Goal: Task Accomplishment & Management: Use online tool/utility

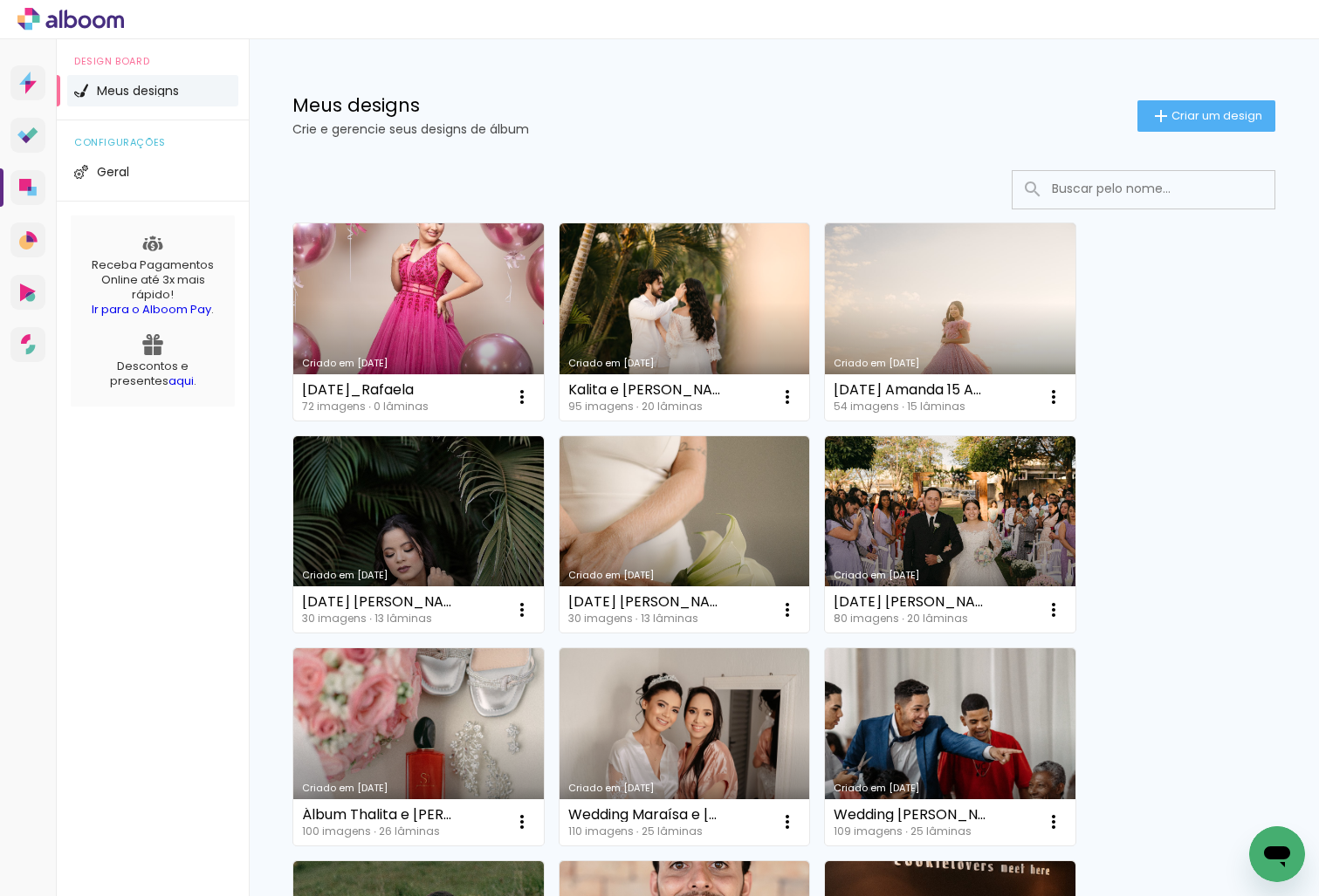
click at [440, 271] on link "Criado em [DATE]" at bounding box center [419, 322] width 251 height 197
click at [0, 0] on neon-animated-pages "Confirmar Cancelar" at bounding box center [0, 0] width 0 height 0
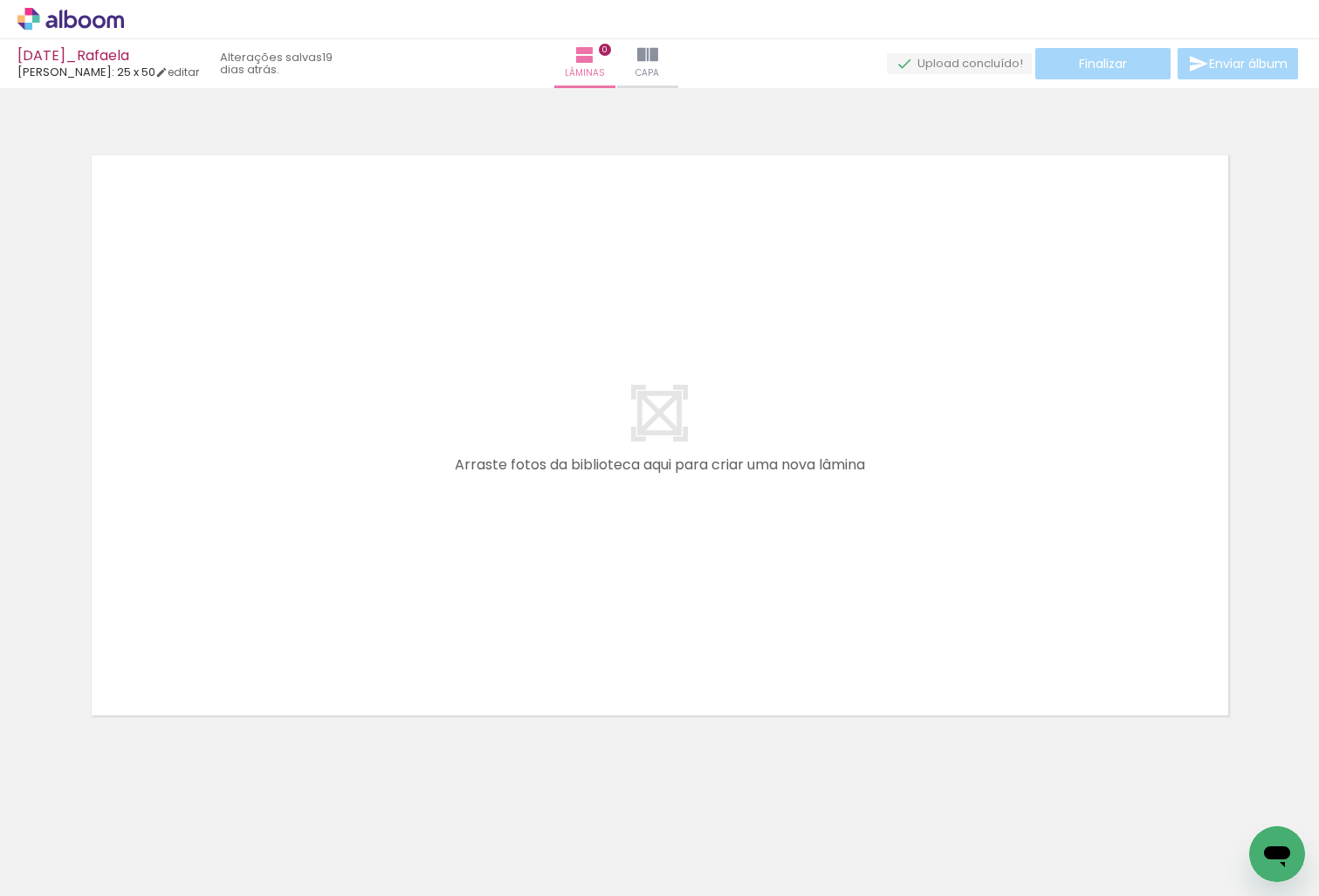
scroll to position [0, 819]
drag, startPoint x: 275, startPoint y: 889, endPoint x: 438, endPoint y: 873, distance: 163.8
click at [143, 872] on iron-horizontal-list at bounding box center [125, 841] width 35 height 109
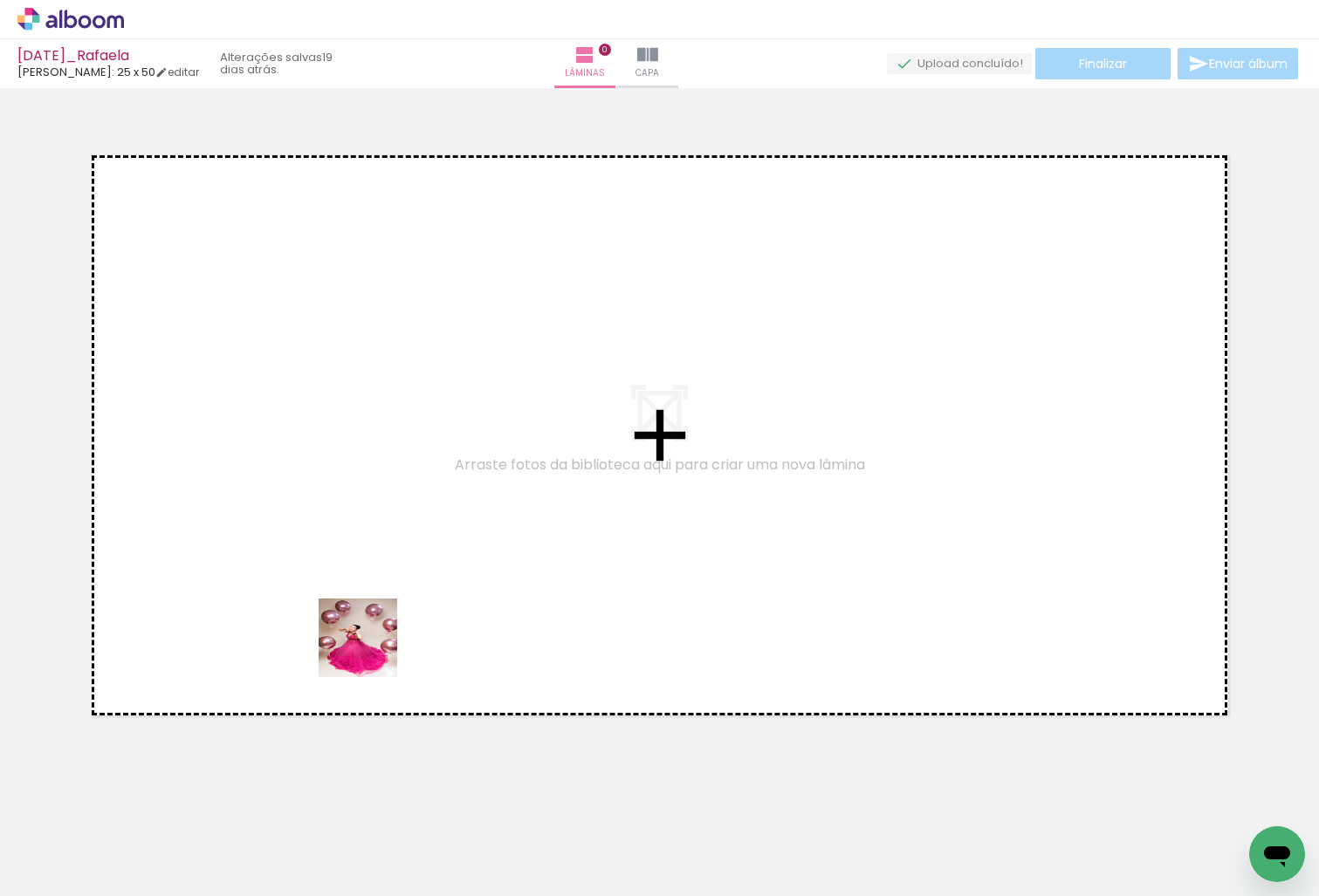
drag, startPoint x: 266, startPoint y: 849, endPoint x: 504, endPoint y: 400, distance: 508.2
click at [504, 400] on quentale-workspace at bounding box center [659, 448] width 1319 height 896
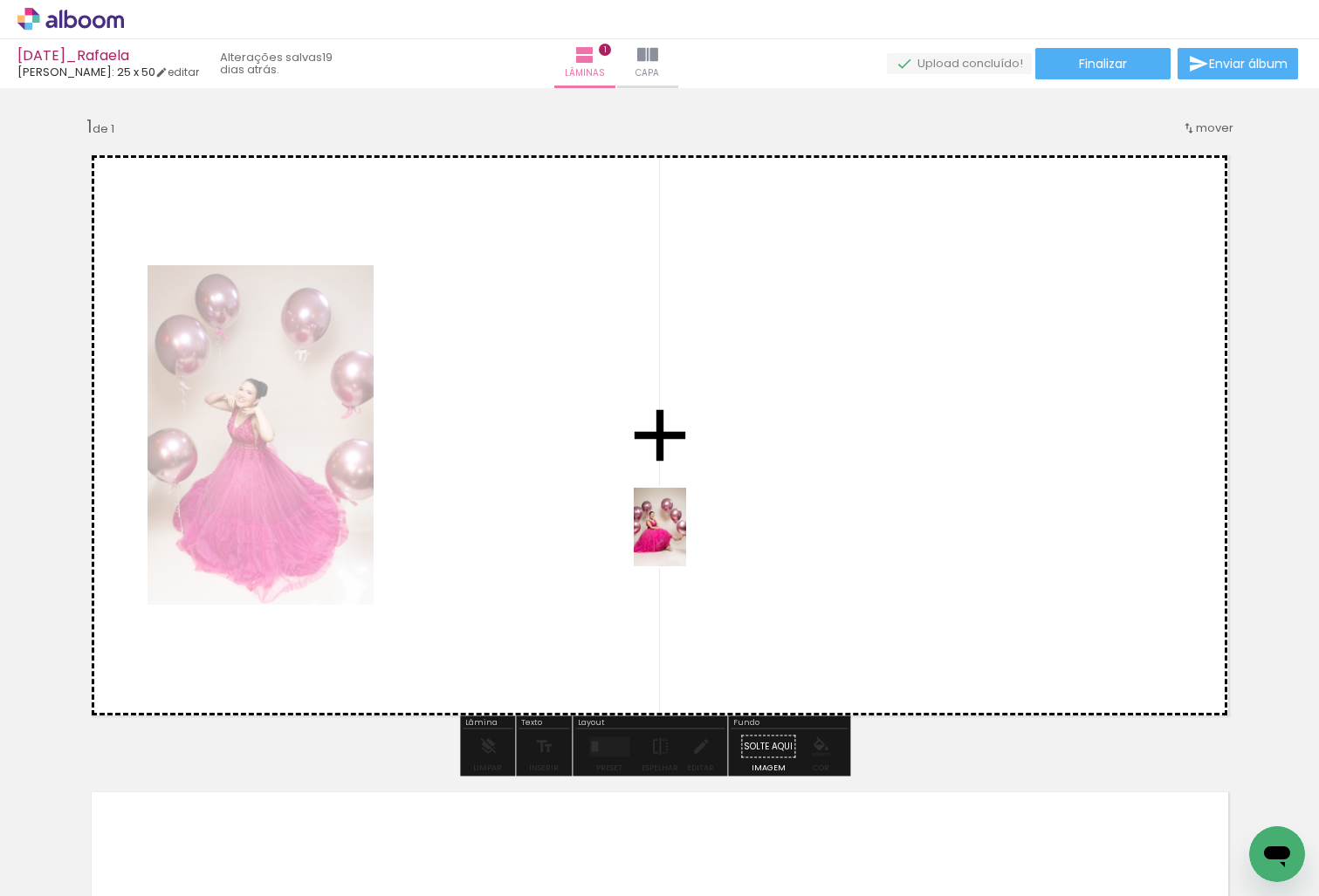
drag, startPoint x: 1235, startPoint y: 831, endPoint x: 605, endPoint y: 514, distance: 705.3
click at [605, 514] on quentale-workspace at bounding box center [659, 448] width 1319 height 896
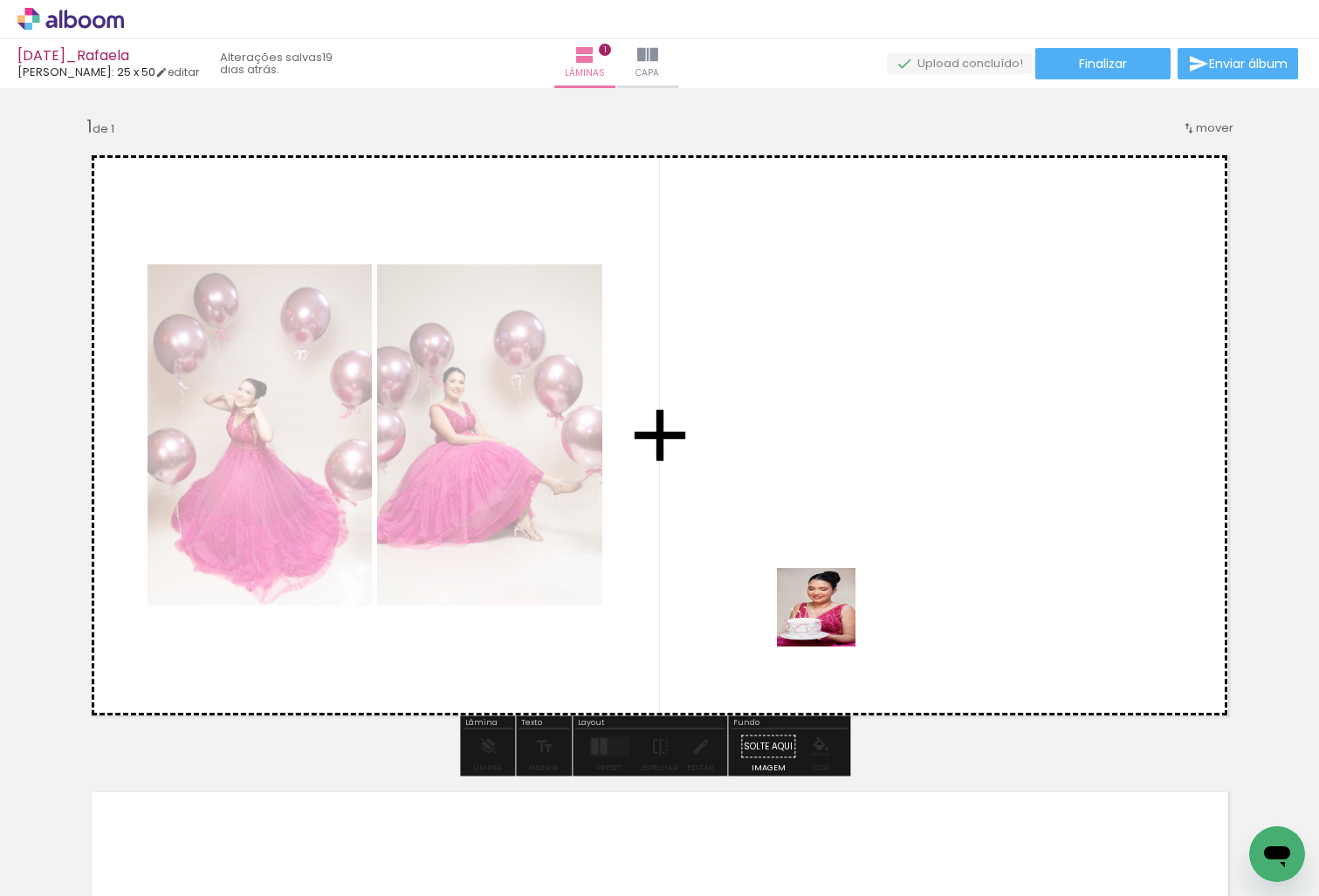
drag, startPoint x: 765, startPoint y: 850, endPoint x: 830, endPoint y: 621, distance: 238.0
click at [830, 621] on quentale-workspace at bounding box center [659, 448] width 1319 height 896
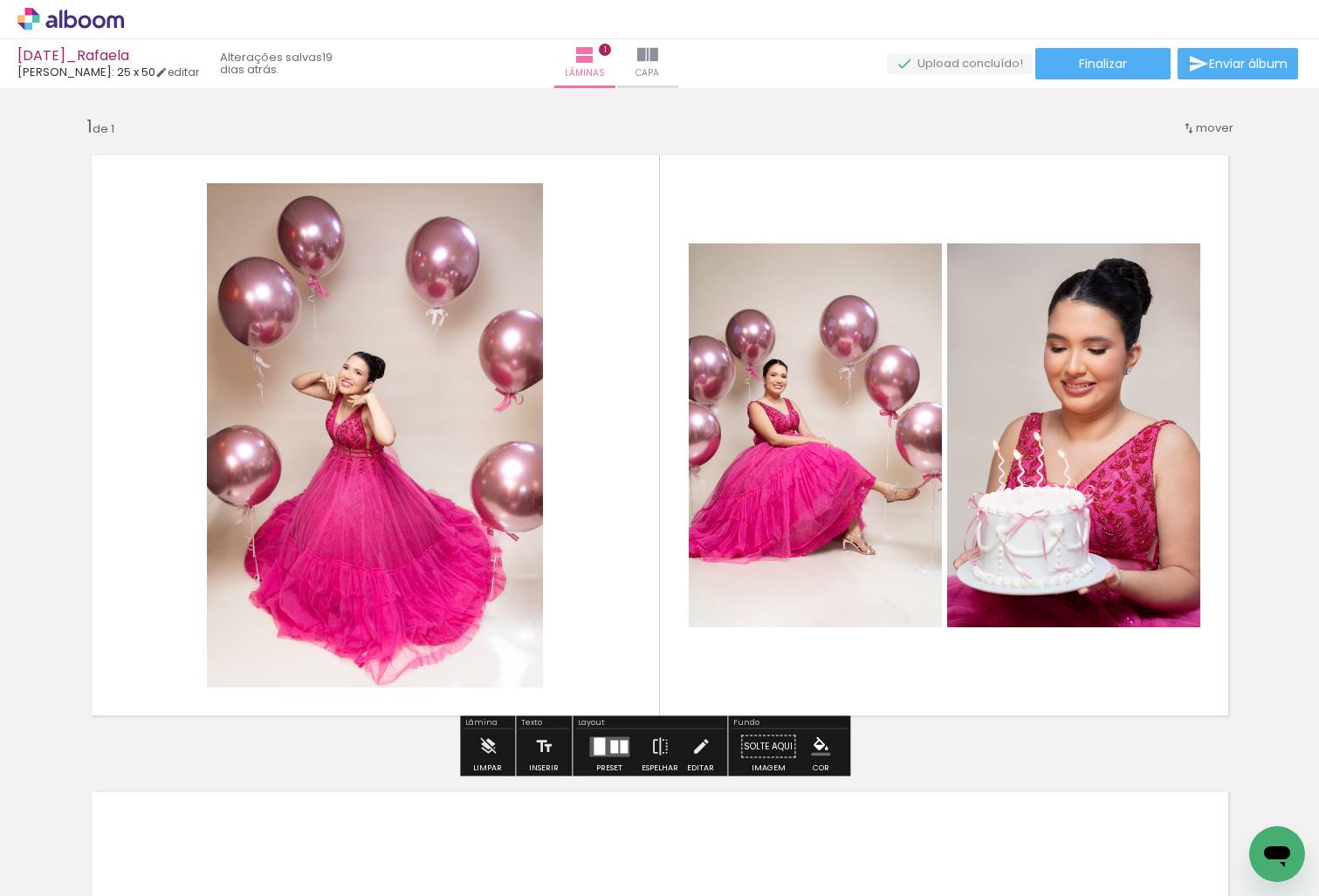
drag, startPoint x: 863, startPoint y: 847, endPoint x: 883, endPoint y: 537, distance: 310.6
click at [883, 537] on quentale-workspace at bounding box center [659, 448] width 1319 height 896
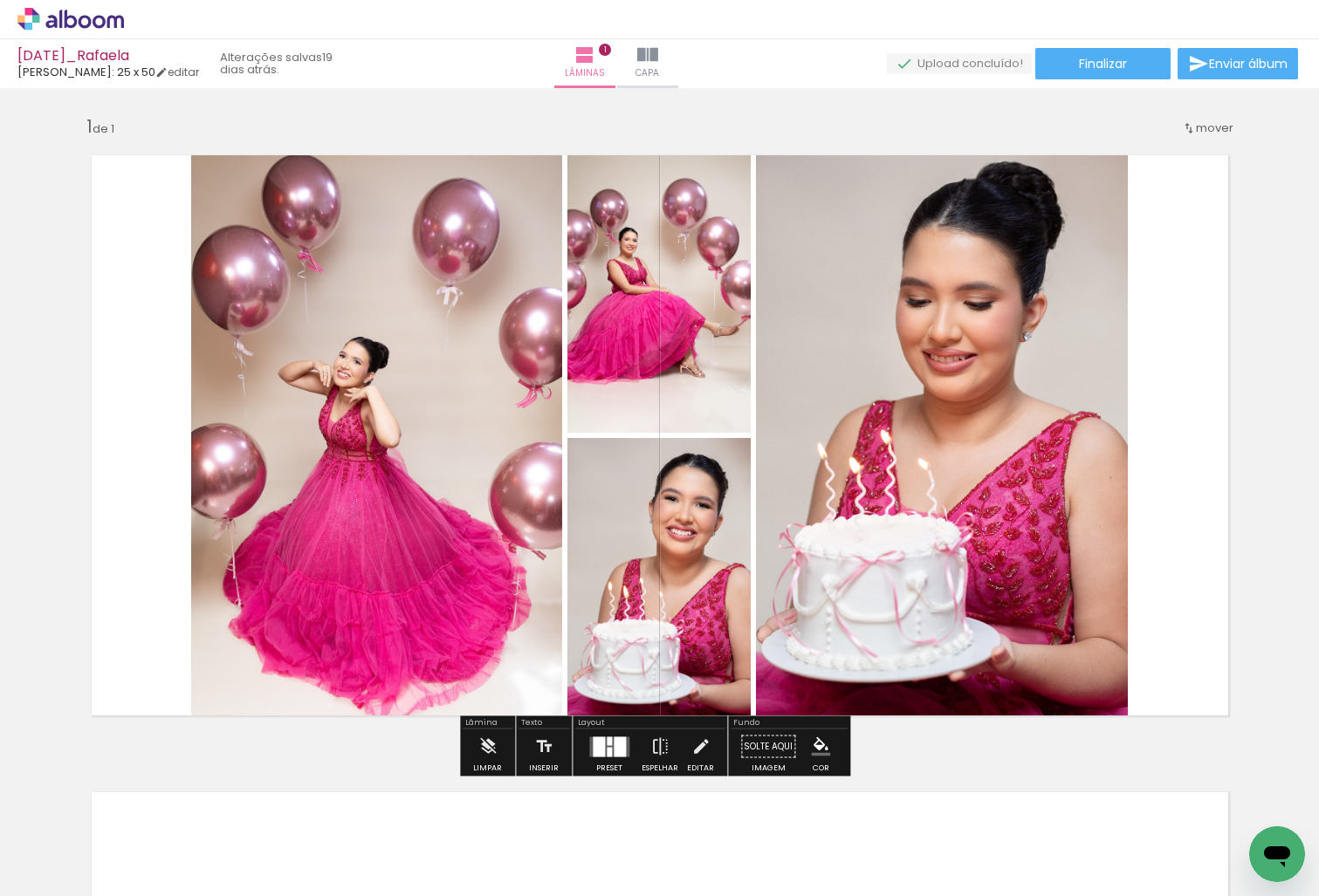
click at [607, 756] on div at bounding box center [610, 752] width 6 height 9
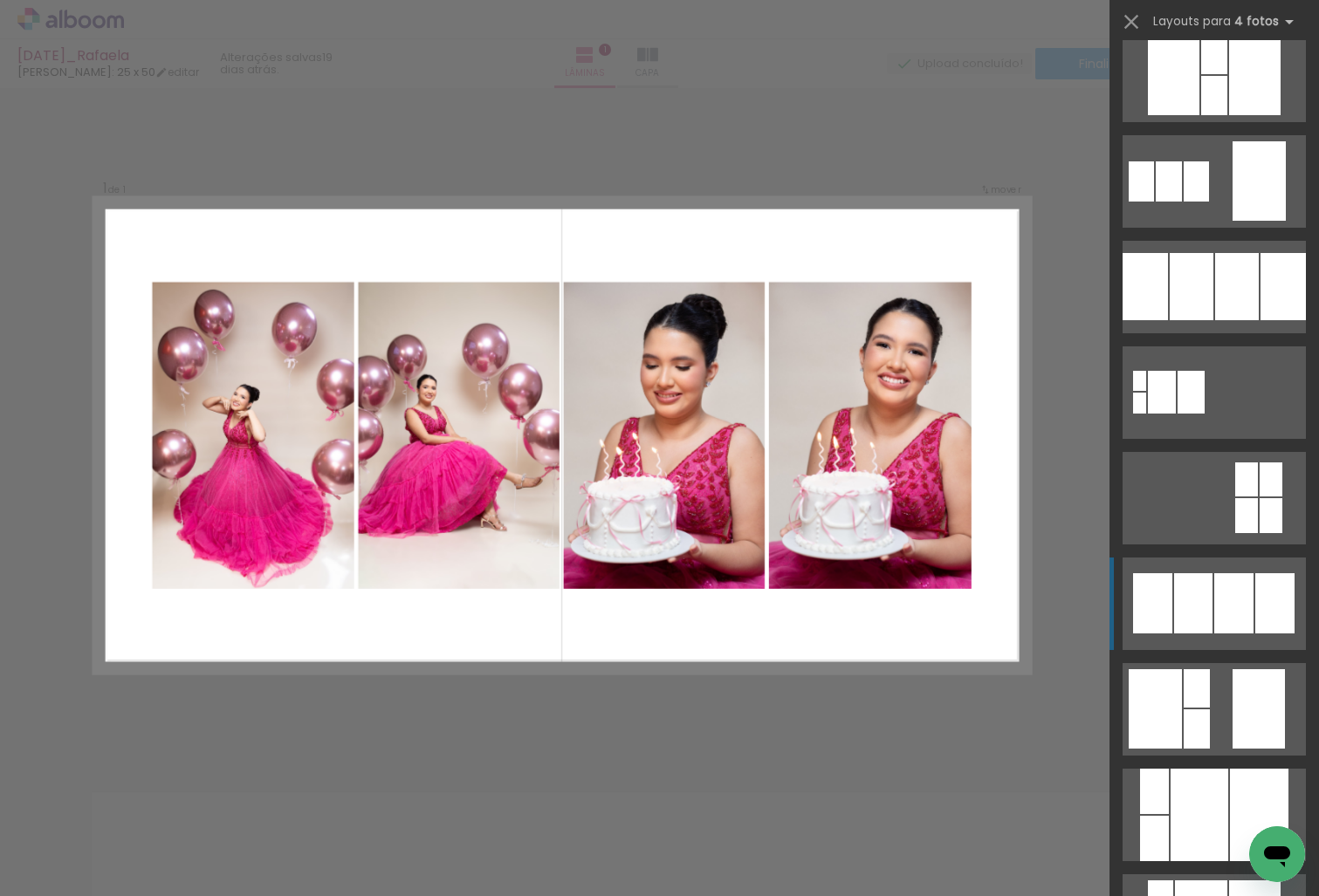
scroll to position [1882, 0]
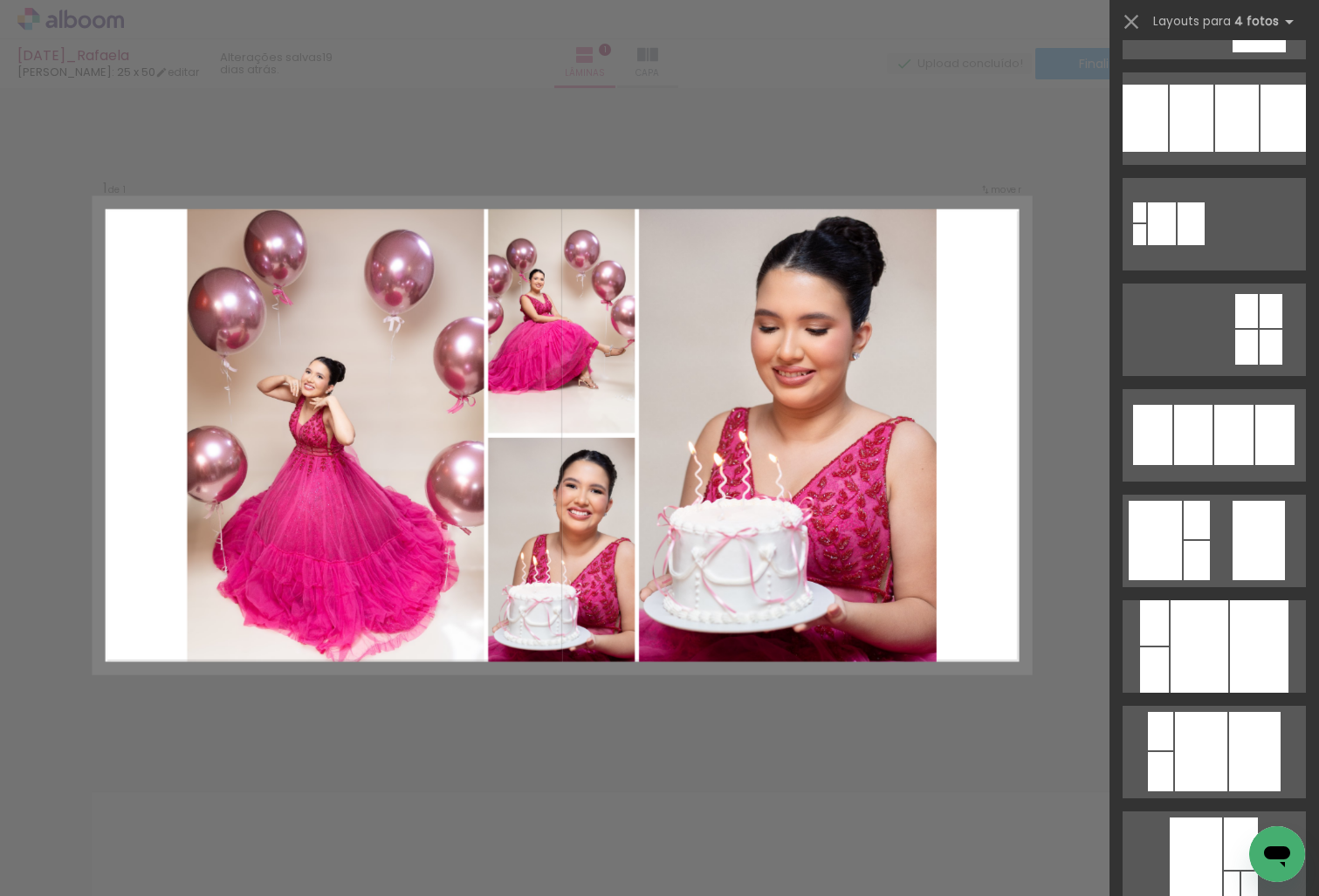
click at [1043, 182] on div "Confirmar Cancelar" at bounding box center [659, 746] width 1319 height 1316
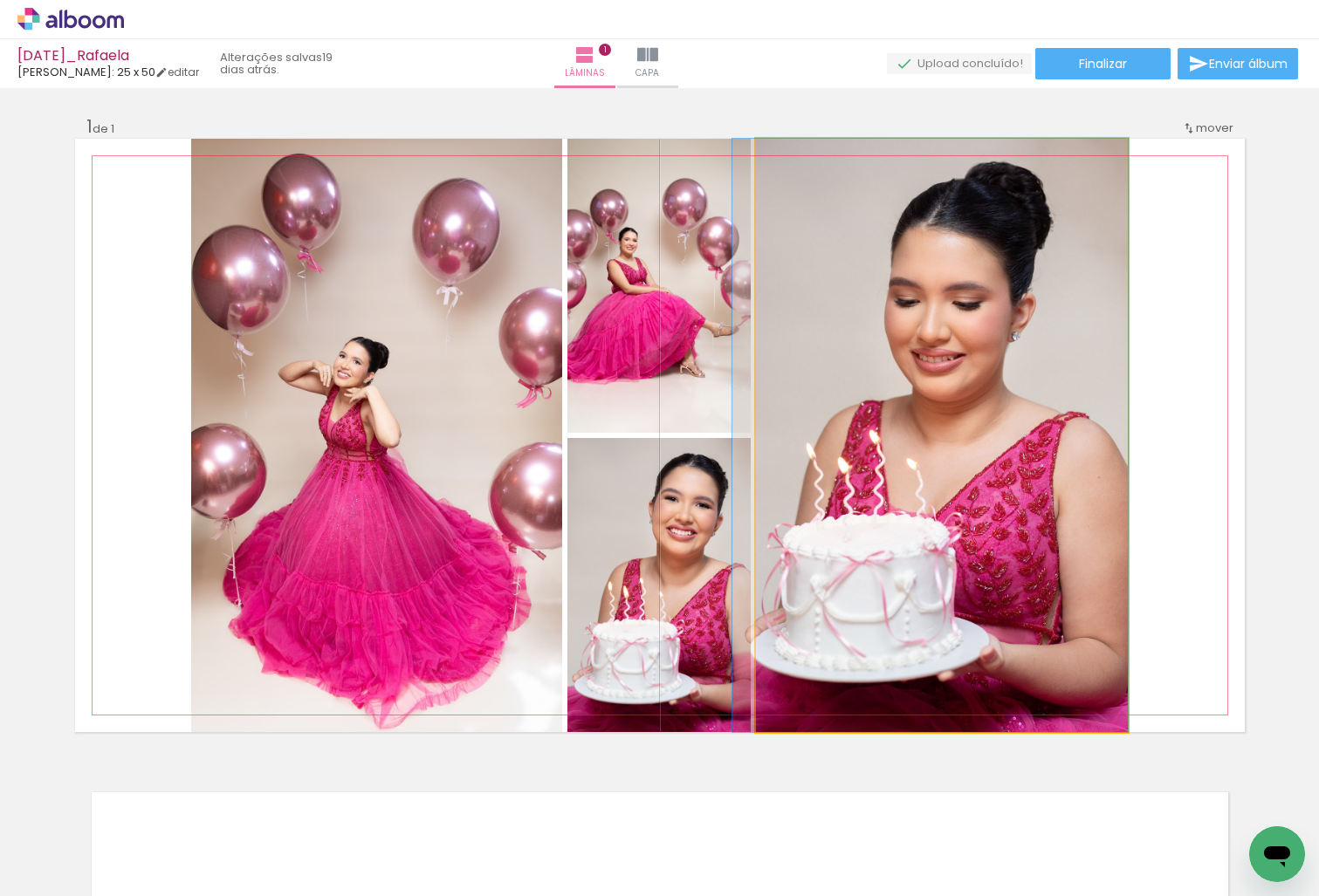
drag, startPoint x: 951, startPoint y: 456, endPoint x: 899, endPoint y: 585, distance: 139.1
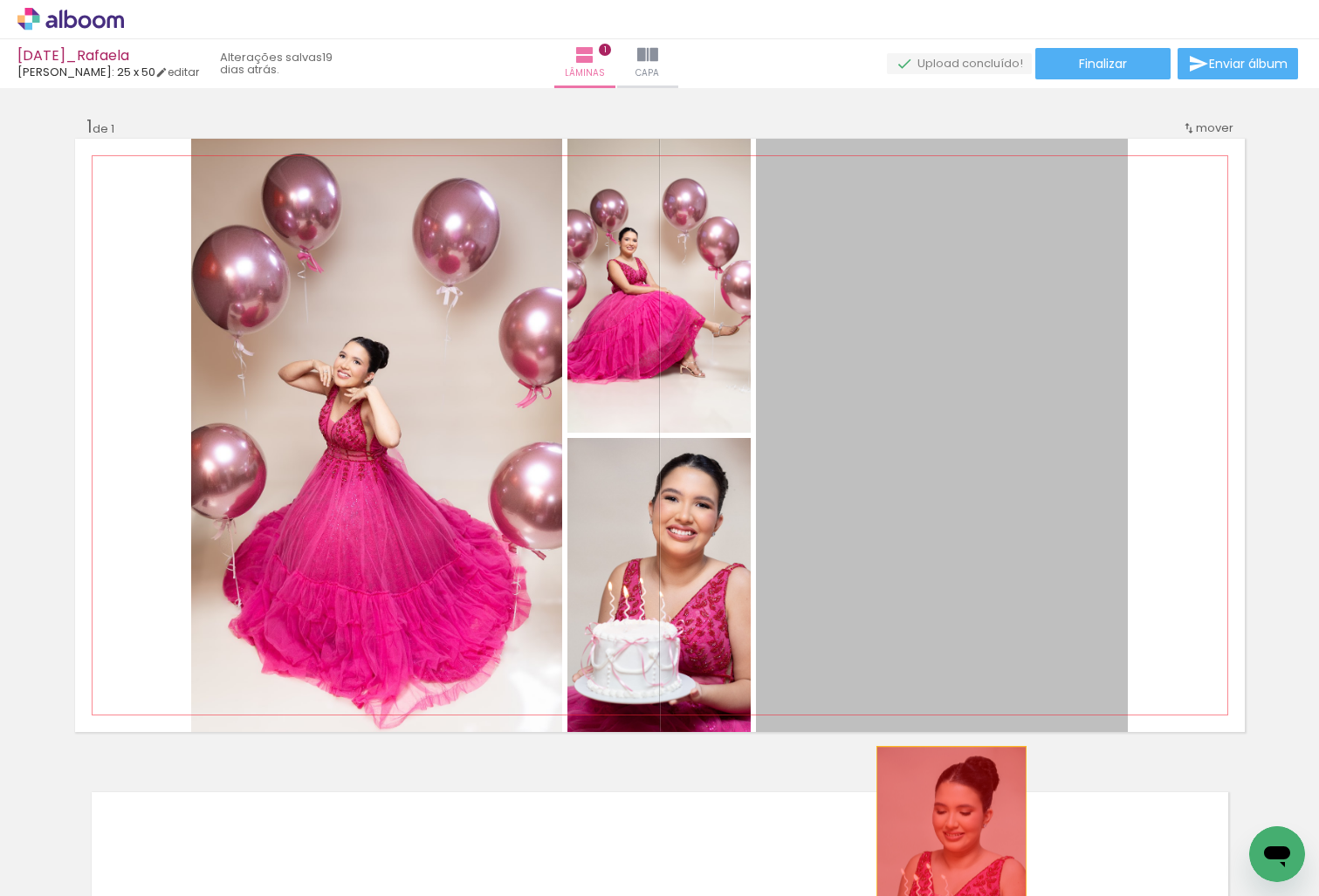
drag, startPoint x: 994, startPoint y: 579, endPoint x: 945, endPoint y: 866, distance: 291.2
click at [945, 866] on quentale-workspace at bounding box center [659, 448] width 1319 height 896
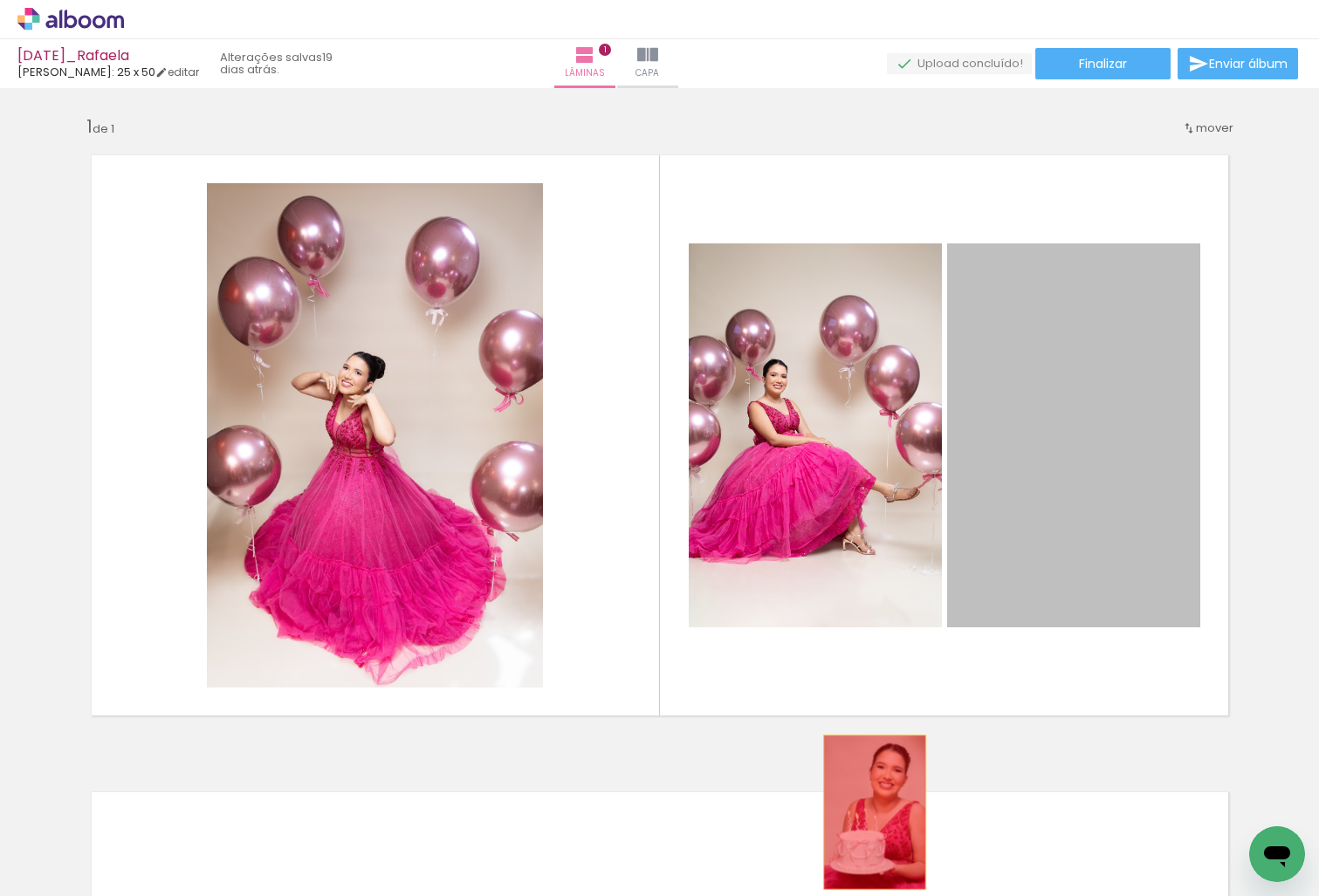
drag, startPoint x: 1086, startPoint y: 481, endPoint x: 839, endPoint y: 841, distance: 436.6
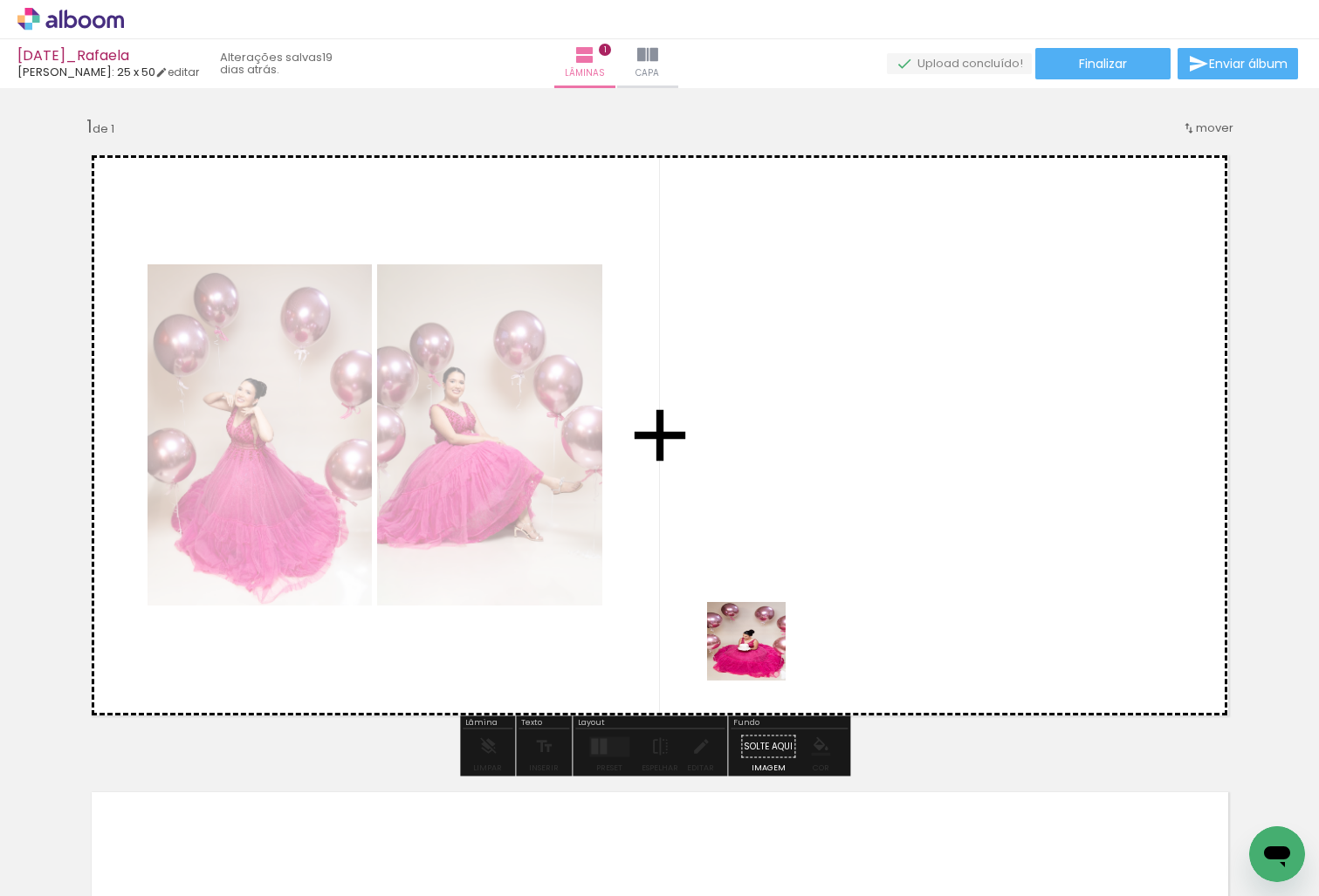
drag, startPoint x: 585, startPoint y: 854, endPoint x: 788, endPoint y: 613, distance: 315.1
click at [788, 613] on quentale-workspace at bounding box center [659, 448] width 1319 height 896
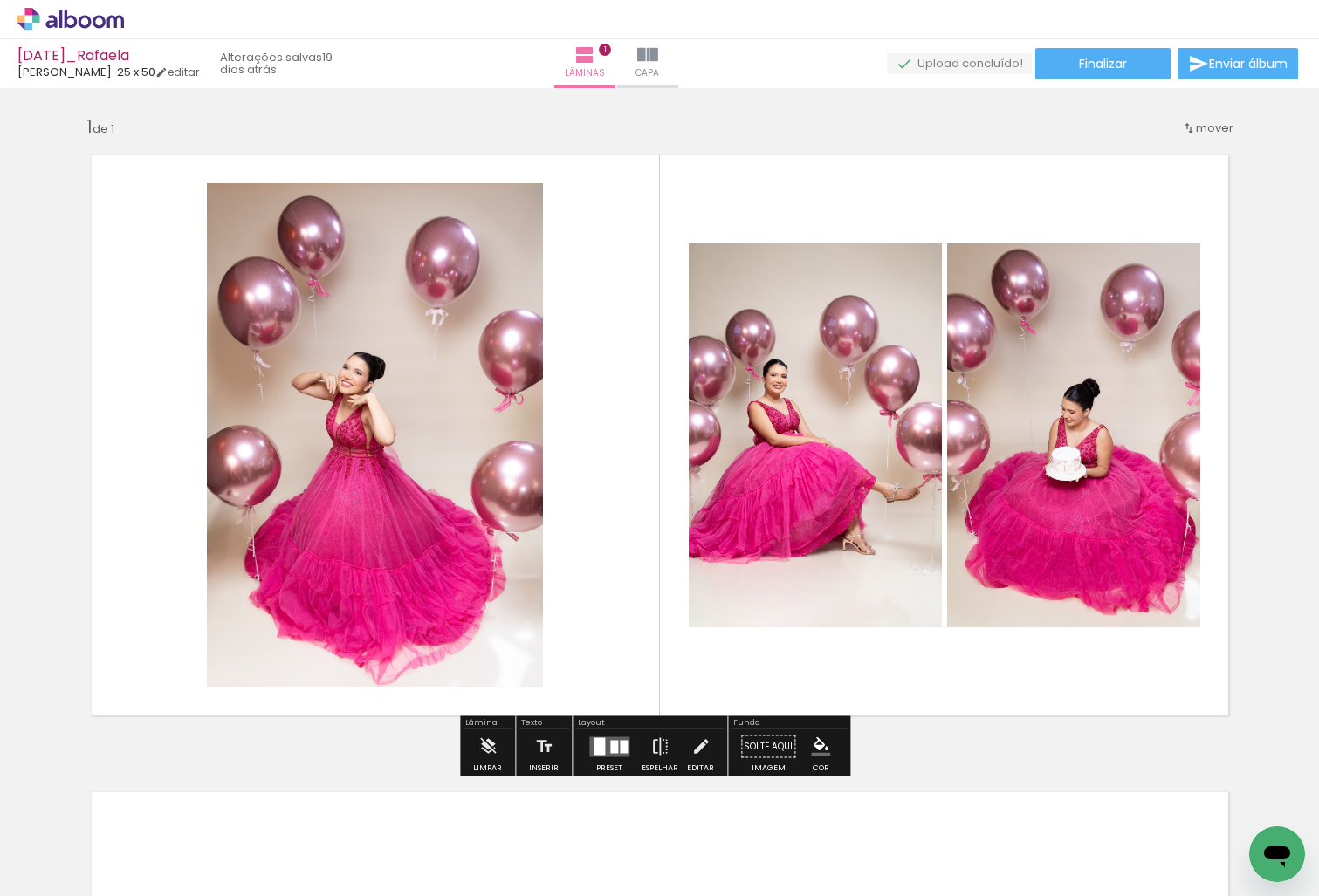
click at [604, 756] on quentale-layouter at bounding box center [610, 746] width 40 height 20
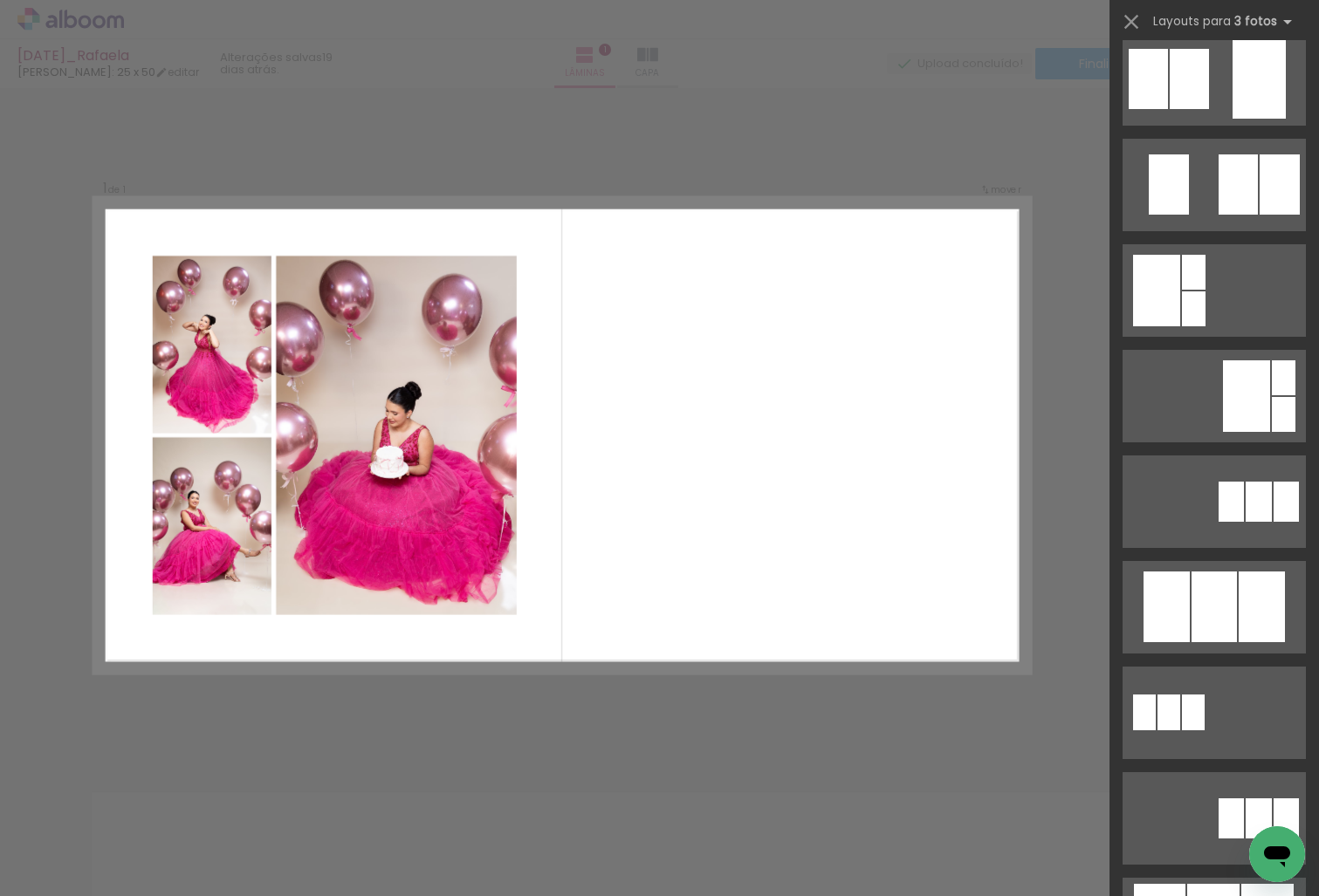
scroll to position [0, 0]
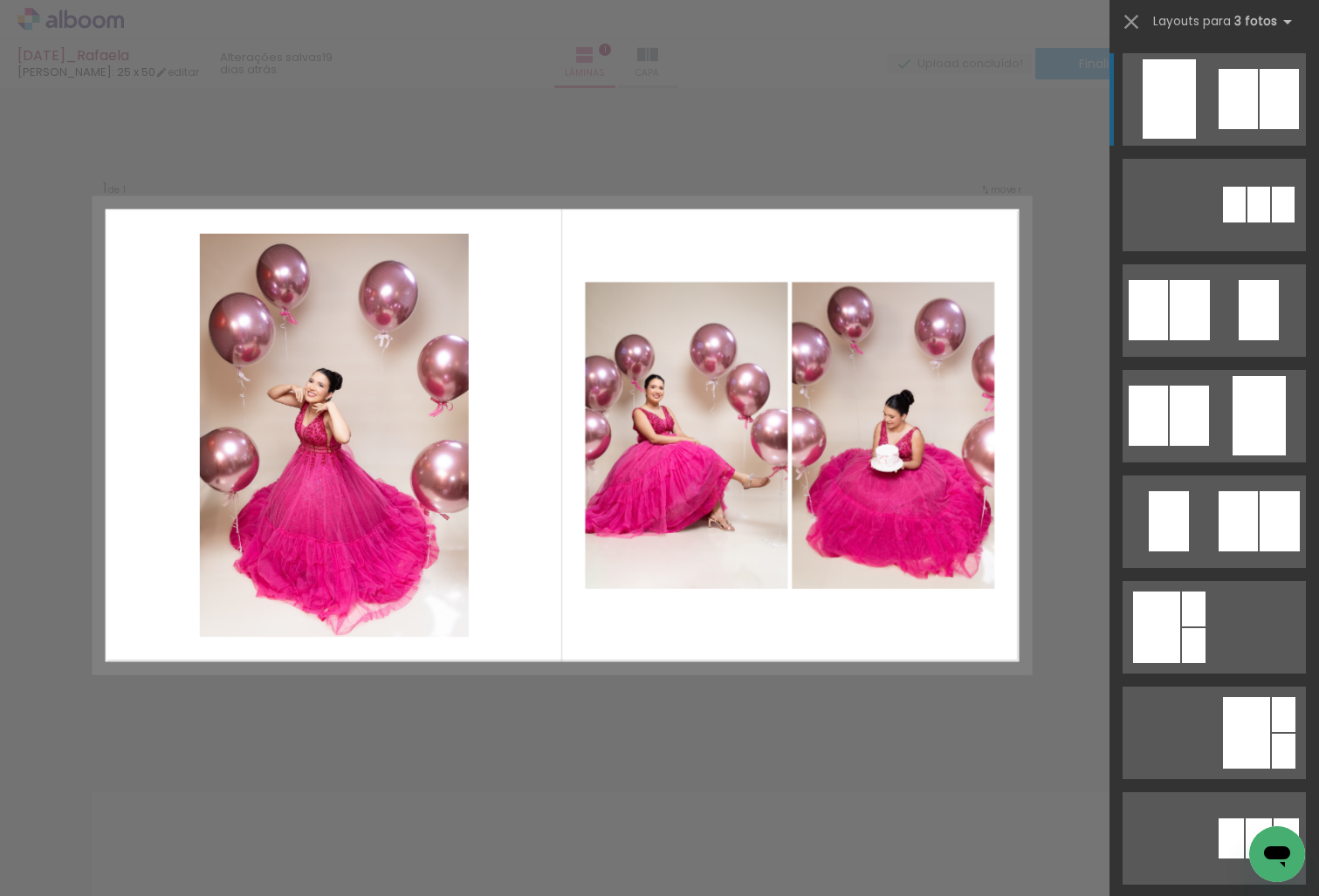
click at [1263, 106] on div at bounding box center [1279, 99] width 39 height 60
click at [1260, 83] on div at bounding box center [1279, 99] width 39 height 60
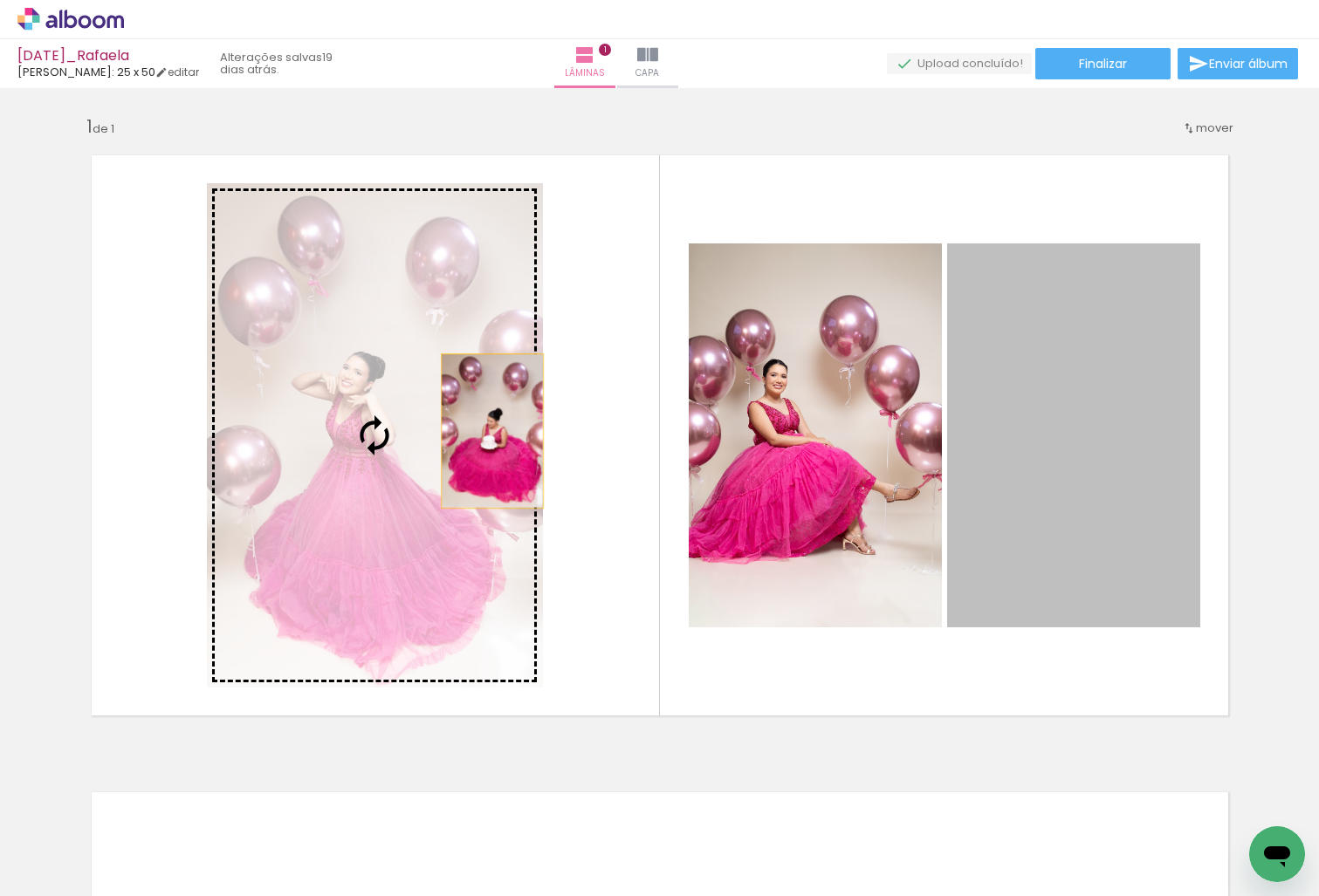
drag, startPoint x: 1078, startPoint y: 407, endPoint x: 386, endPoint y: 420, distance: 692.1
click at [0, 0] on slot at bounding box center [0, 0] width 0 height 0
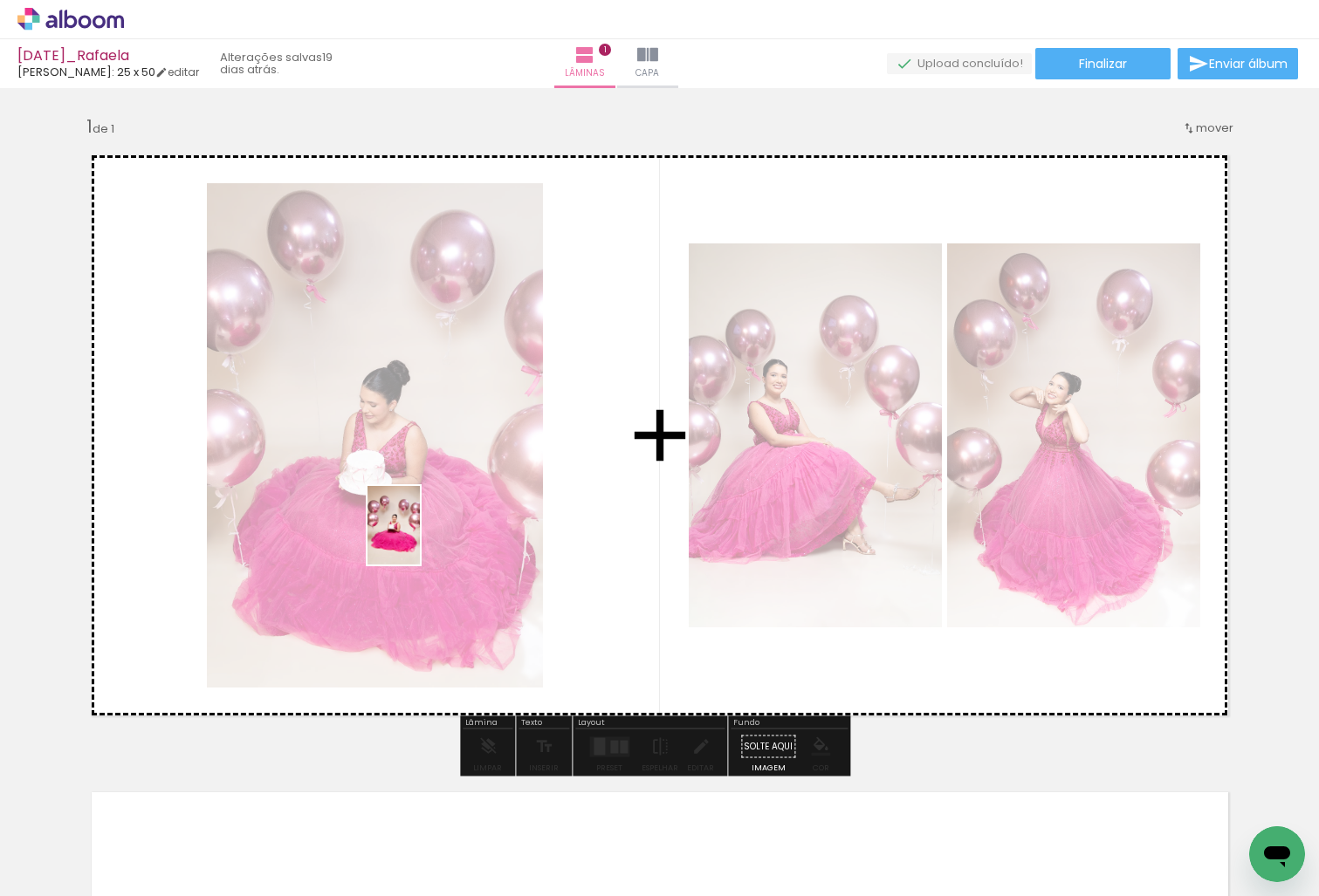
drag, startPoint x: 481, startPoint y: 831, endPoint x: 420, endPoint y: 538, distance: 299.3
click at [420, 538] on quentale-workspace at bounding box center [659, 448] width 1319 height 896
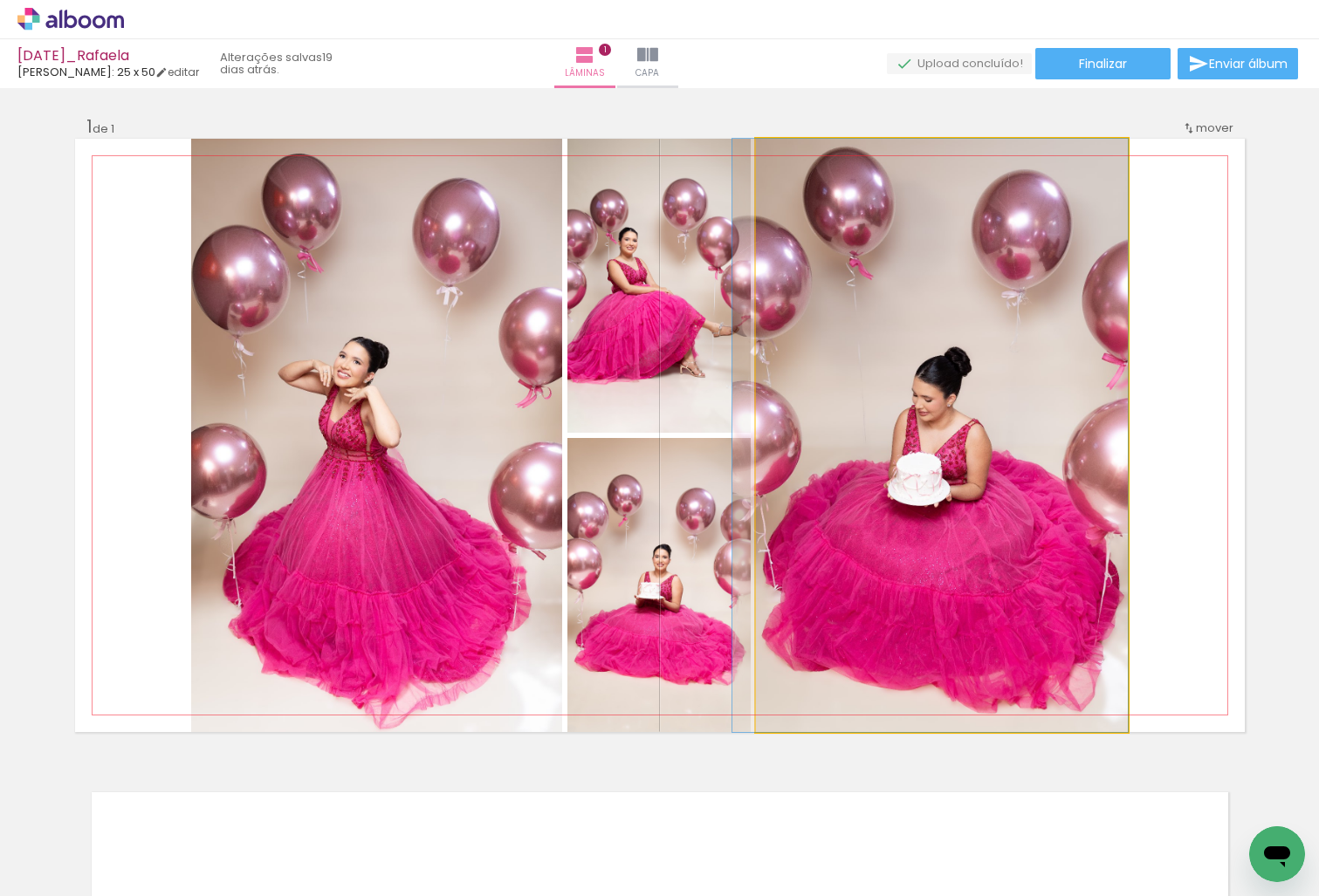
drag, startPoint x: 970, startPoint y: 473, endPoint x: 936, endPoint y: 548, distance: 82.3
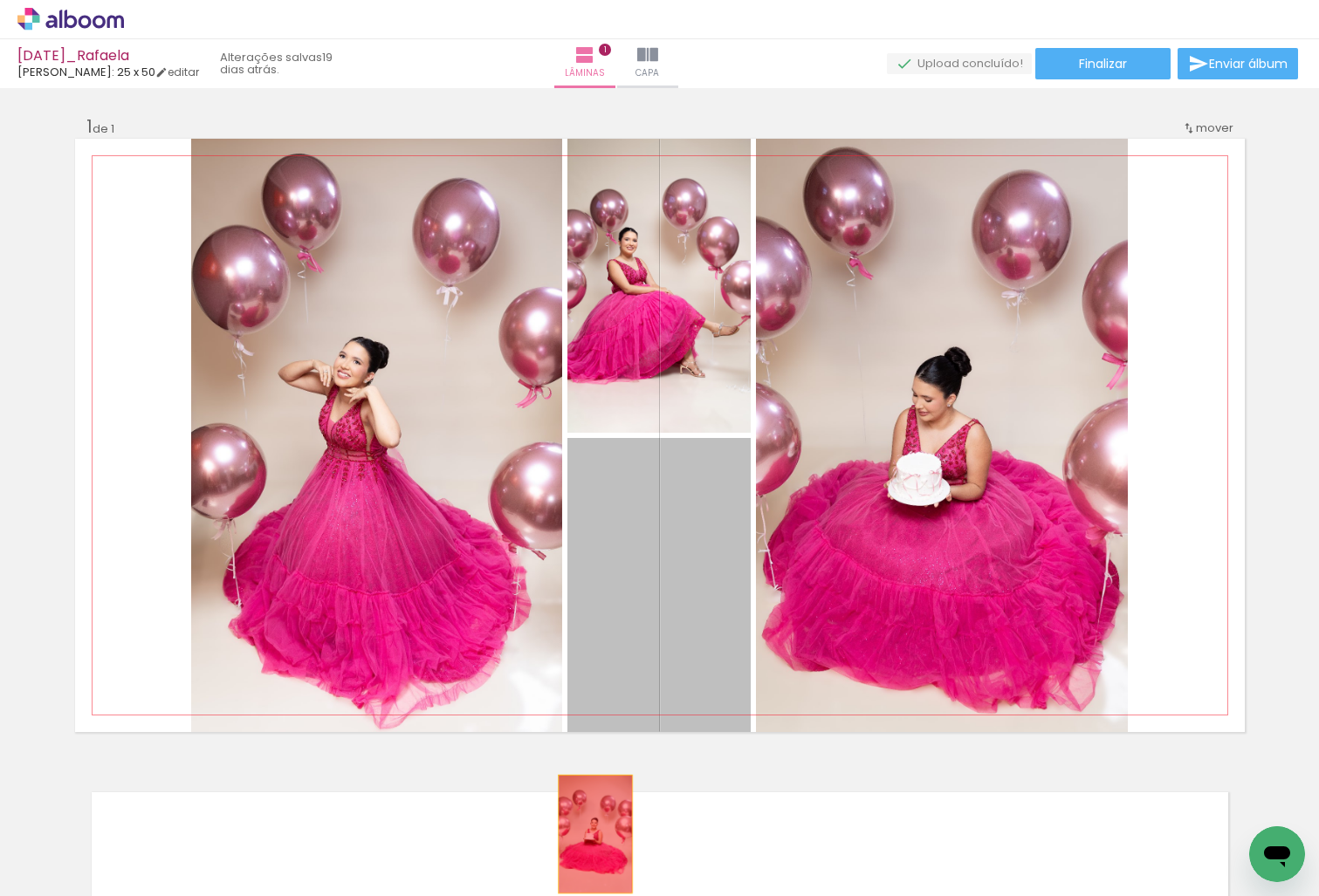
drag, startPoint x: 695, startPoint y: 548, endPoint x: 589, endPoint y: 834, distance: 305.0
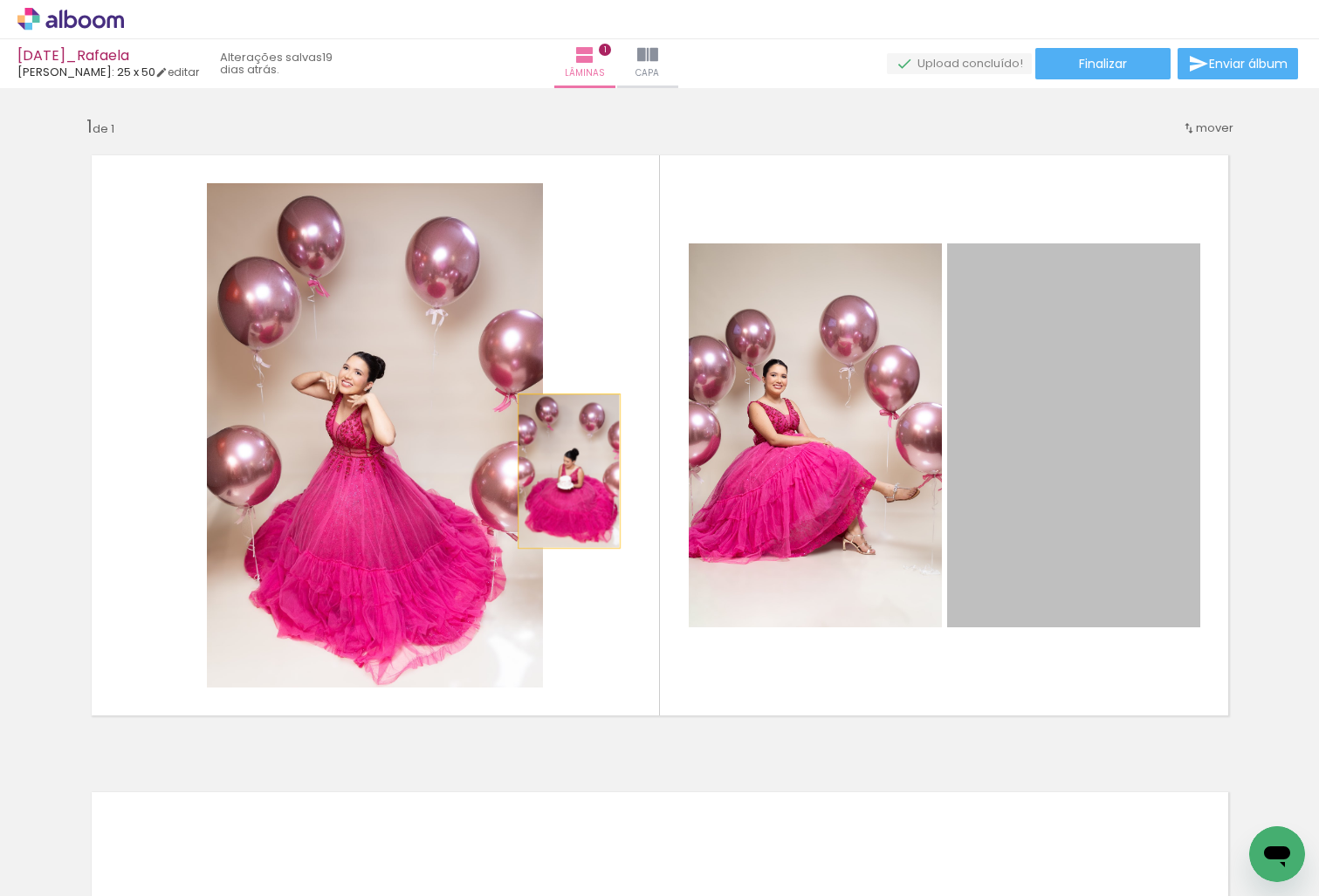
drag, startPoint x: 907, startPoint y: 470, endPoint x: 438, endPoint y: 472, distance: 469.0
click at [0, 0] on slot at bounding box center [0, 0] width 0 height 0
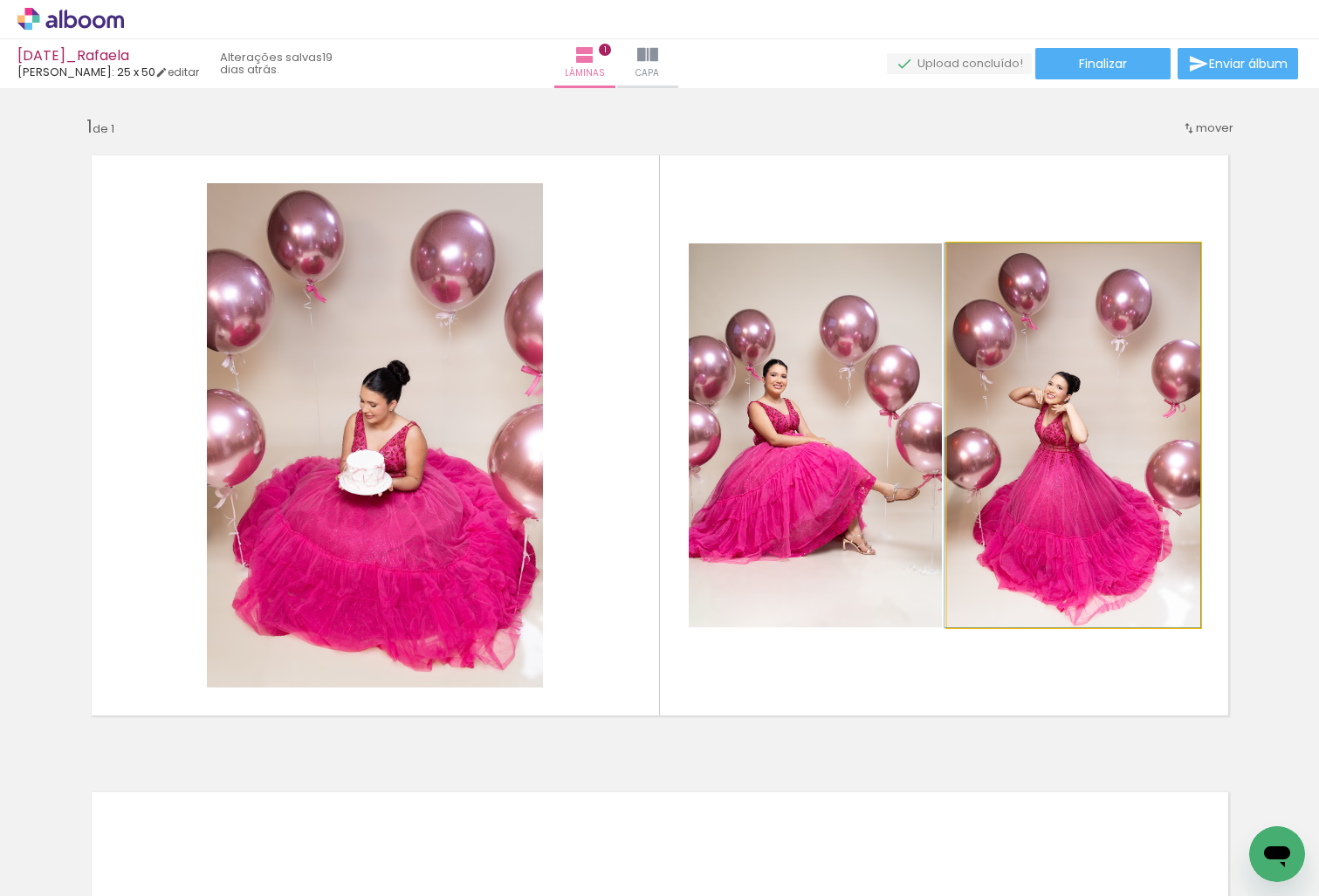
drag, startPoint x: 1101, startPoint y: 446, endPoint x: 857, endPoint y: 439, distance: 244.1
click at [0, 0] on slot at bounding box center [0, 0] width 0 height 0
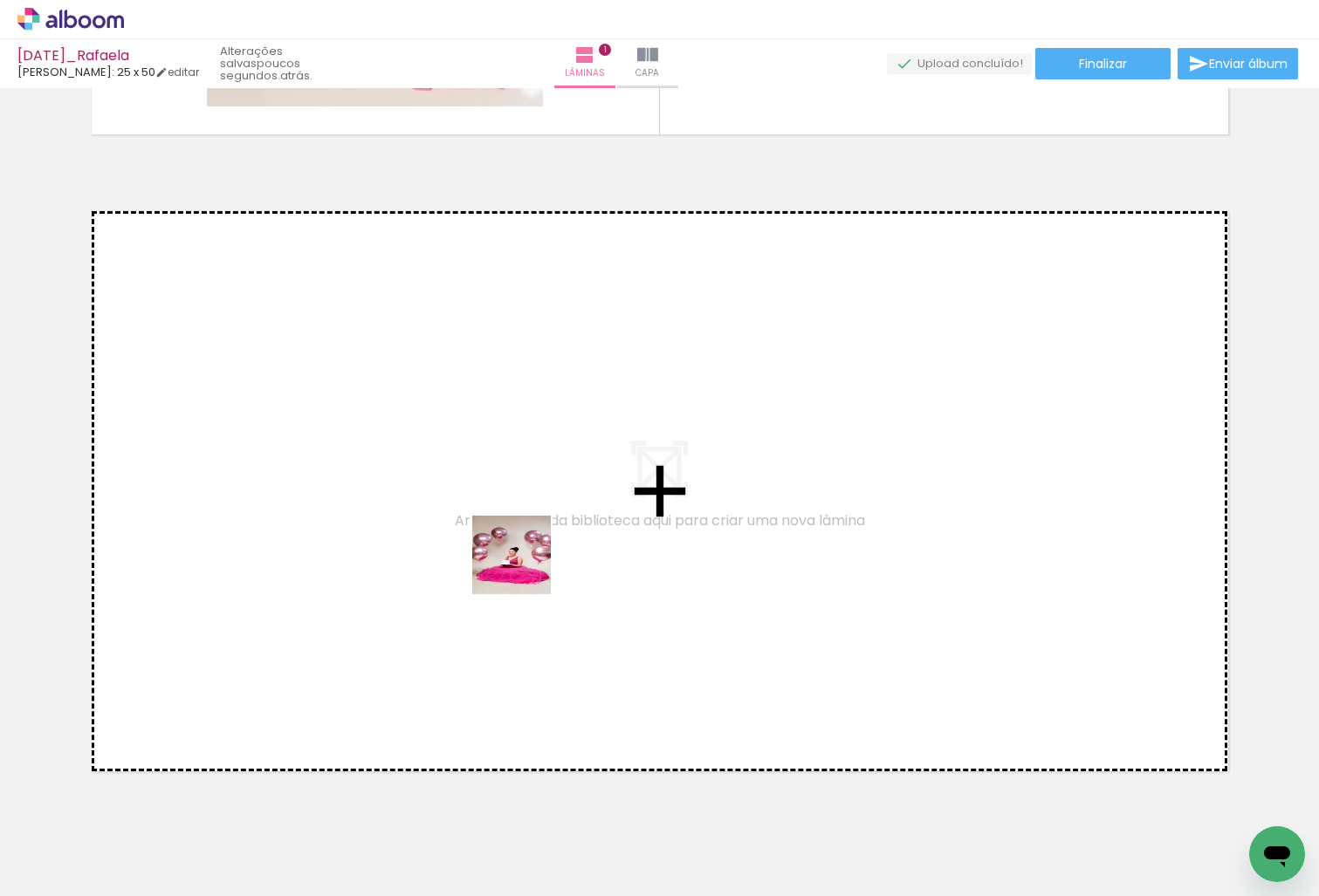
drag, startPoint x: 675, startPoint y: 849, endPoint x: 501, endPoint y: 510, distance: 381.0
click at [501, 510] on quentale-workspace at bounding box center [659, 448] width 1319 height 896
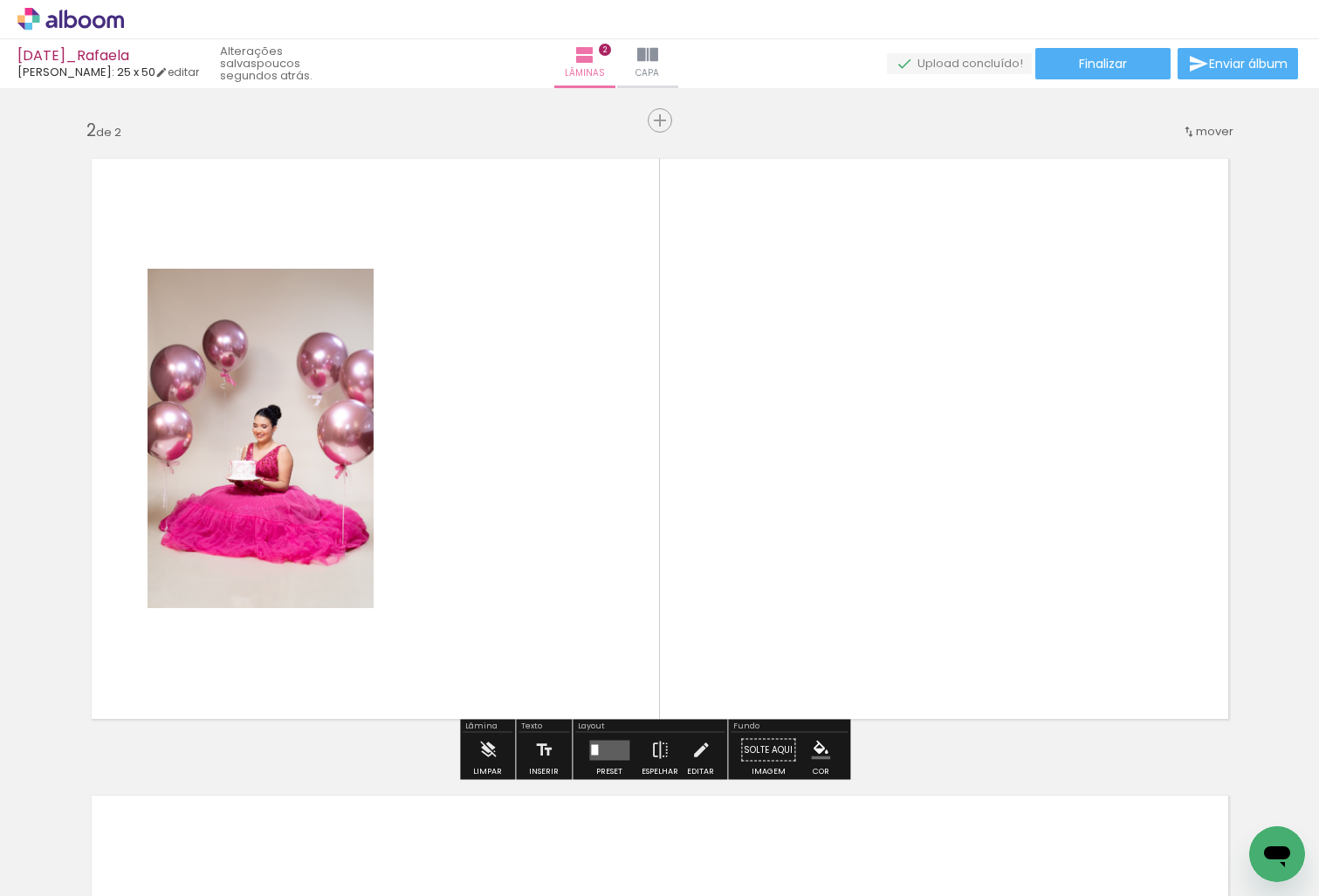
scroll to position [635, 0]
drag, startPoint x: 478, startPoint y: 847, endPoint x: 576, endPoint y: 592, distance: 273.2
click at [576, 592] on quentale-workspace at bounding box center [659, 448] width 1319 height 896
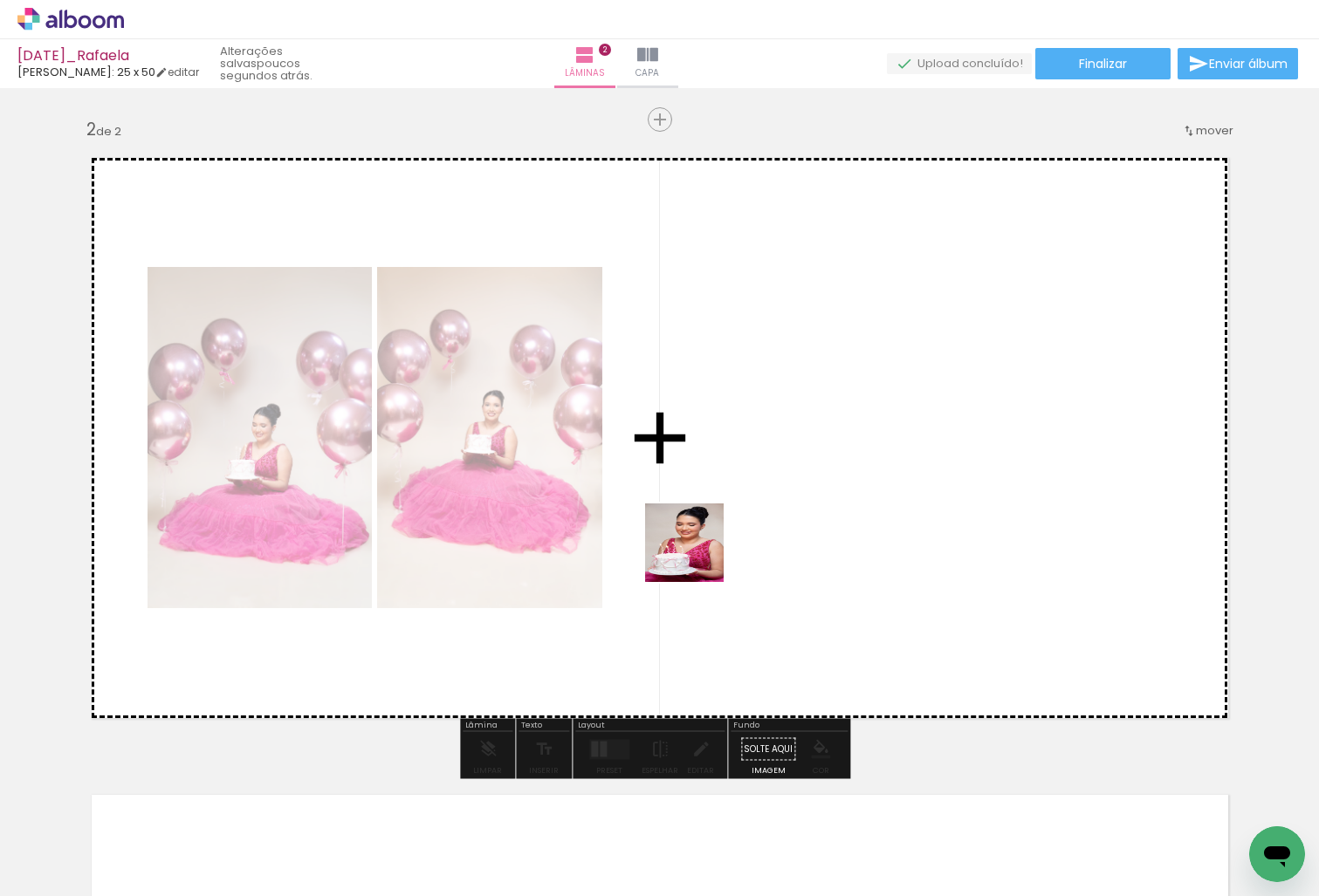
drag, startPoint x: 763, startPoint y: 845, endPoint x: 696, endPoint y: 548, distance: 304.5
click at [696, 548] on quentale-workspace at bounding box center [659, 448] width 1319 height 896
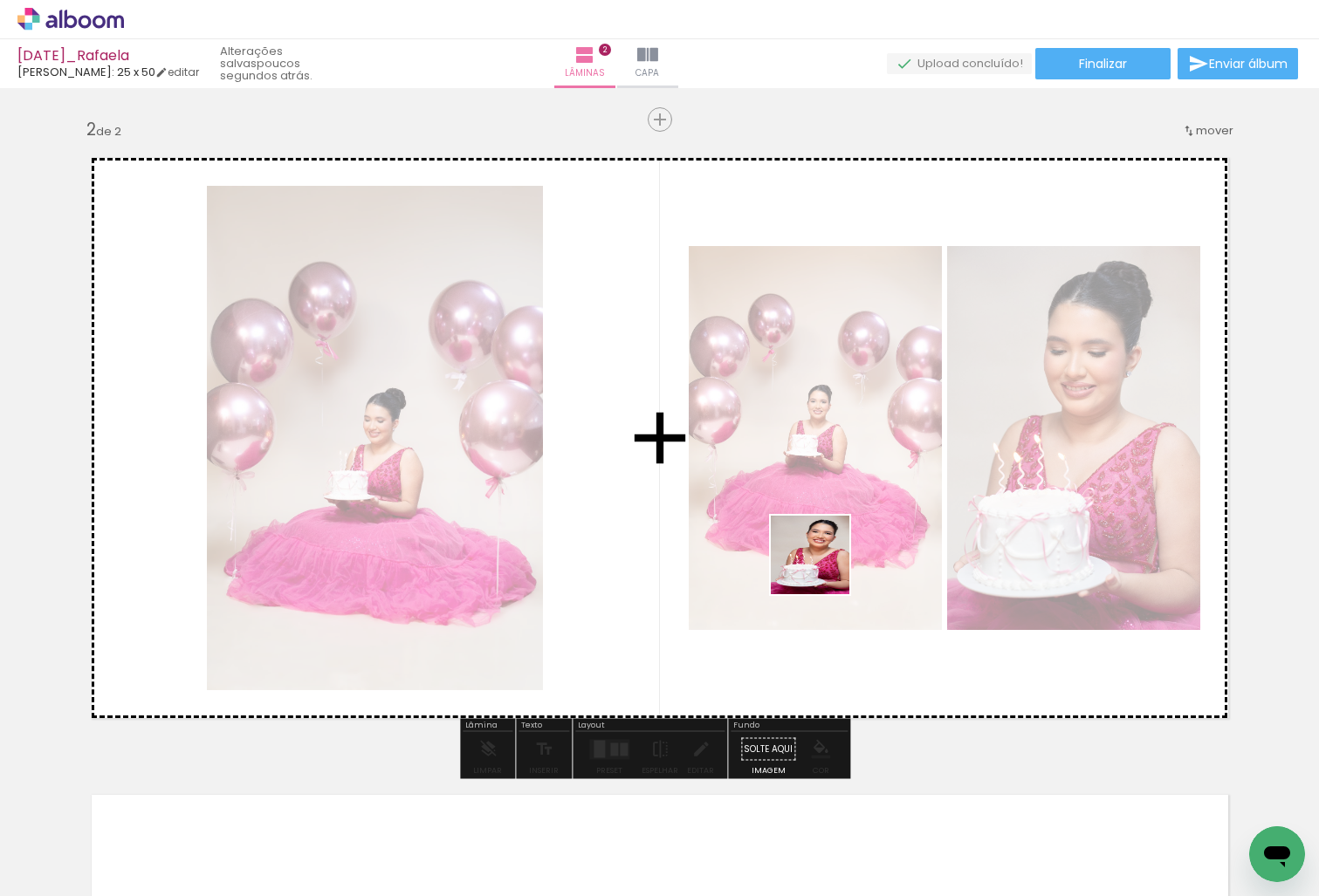
drag, startPoint x: 872, startPoint y: 822, endPoint x: 823, endPoint y: 569, distance: 257.7
click at [823, 569] on quentale-workspace at bounding box center [659, 448] width 1319 height 896
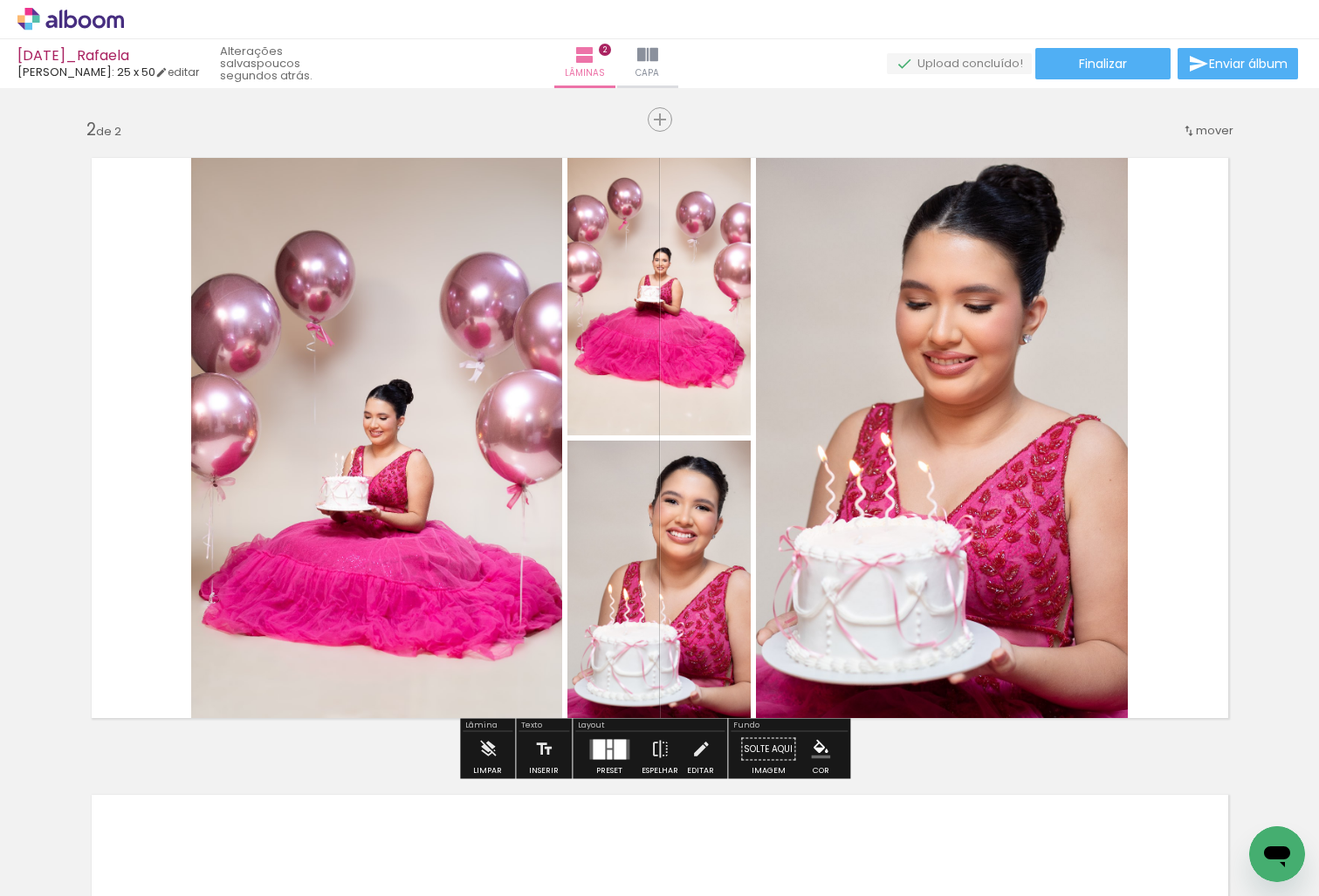
click at [608, 759] on div at bounding box center [610, 755] width 6 height 9
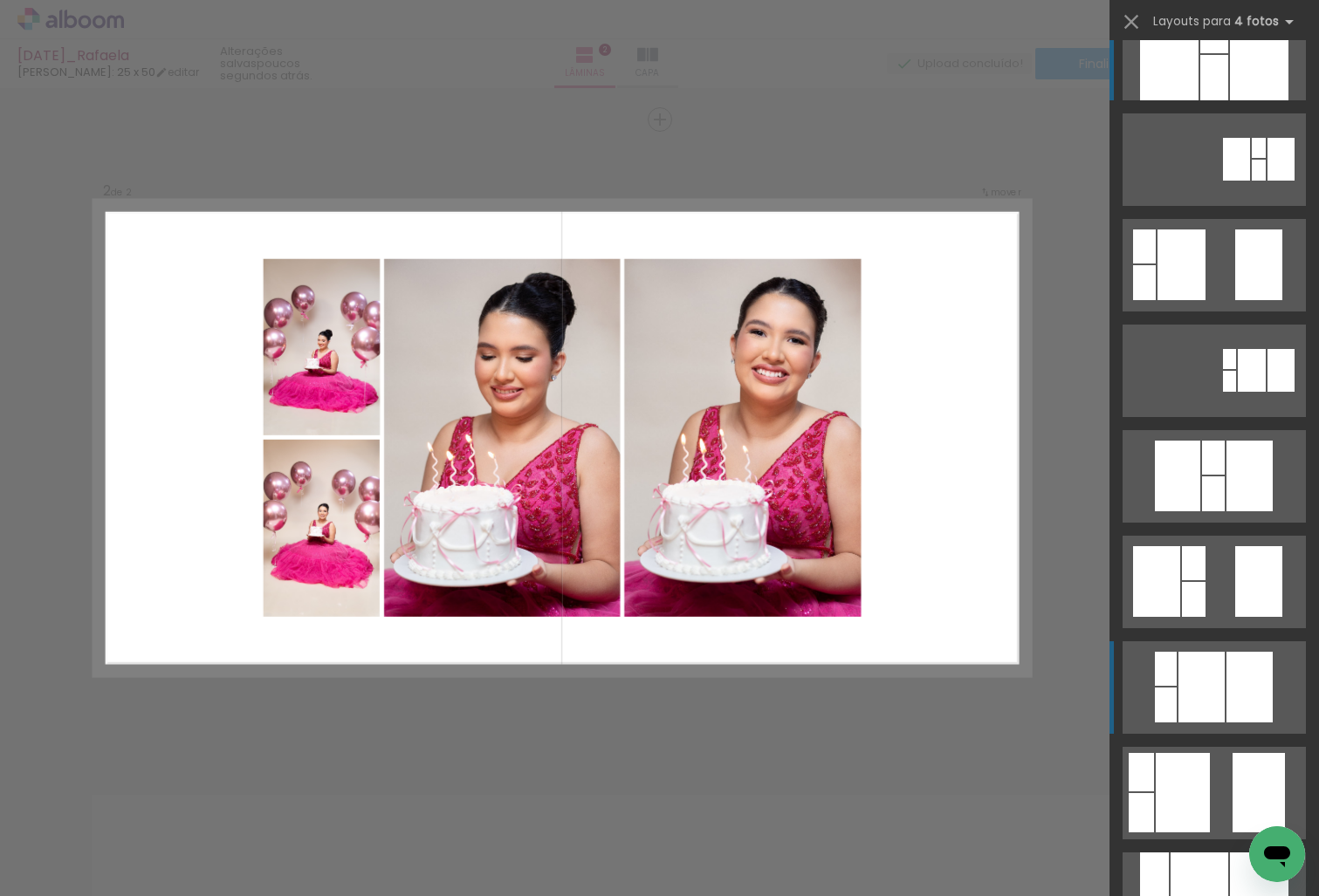
scroll to position [60, 0]
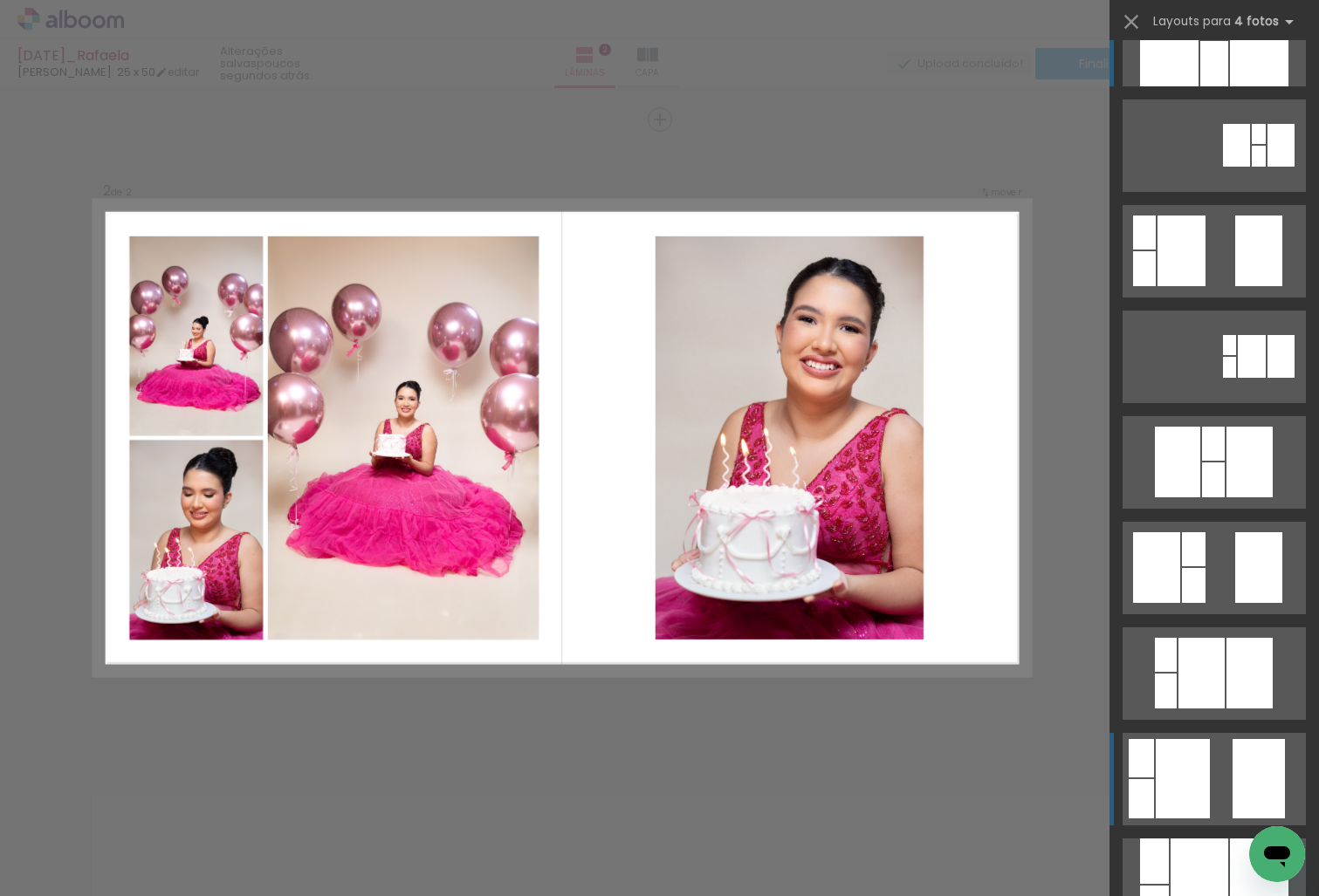
click at [1205, 781] on quentale-layouter at bounding box center [1215, 778] width 183 height 92
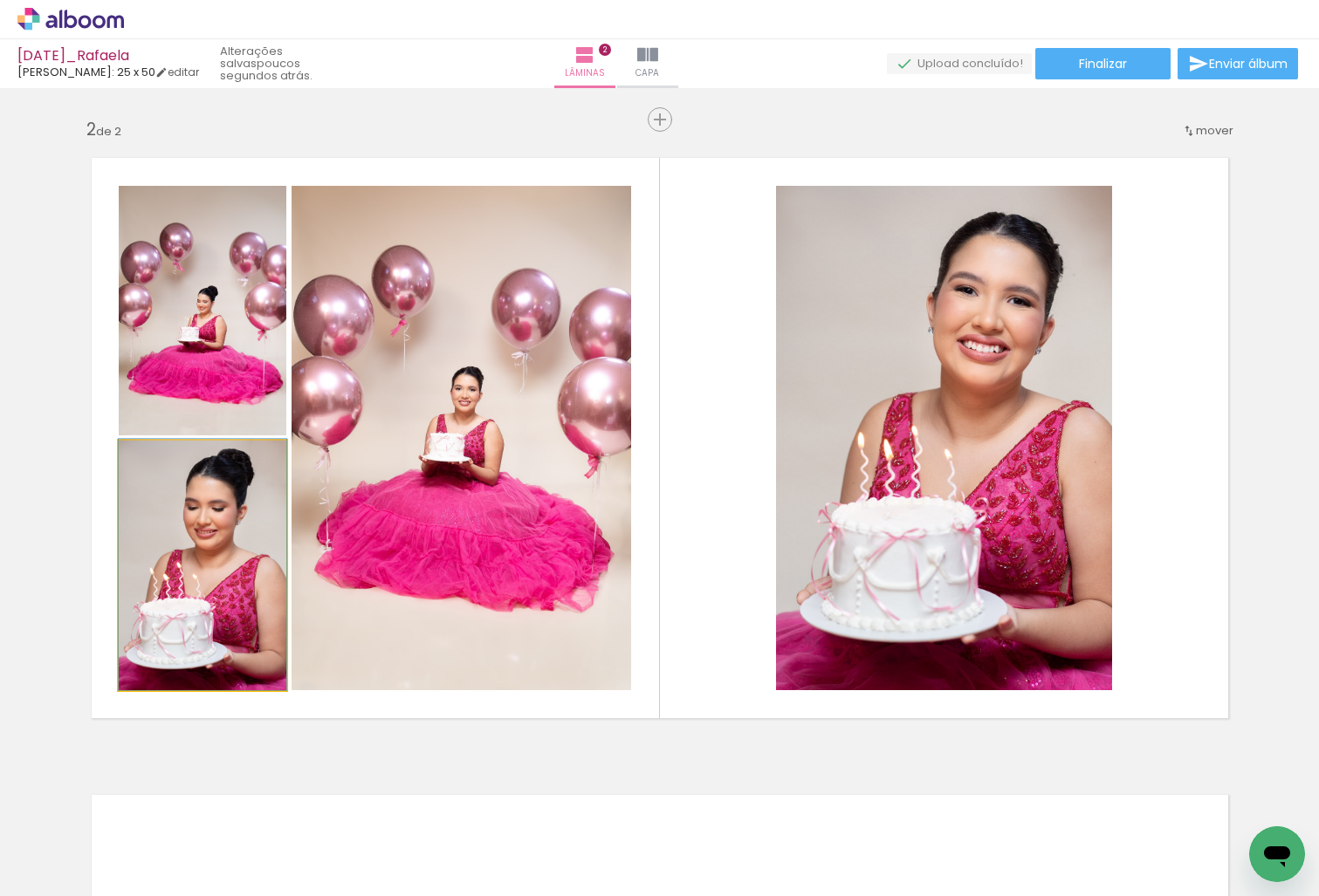
drag, startPoint x: 229, startPoint y: 548, endPoint x: 462, endPoint y: 446, distance: 254.3
click at [0, 0] on slot at bounding box center [0, 0] width 0 height 0
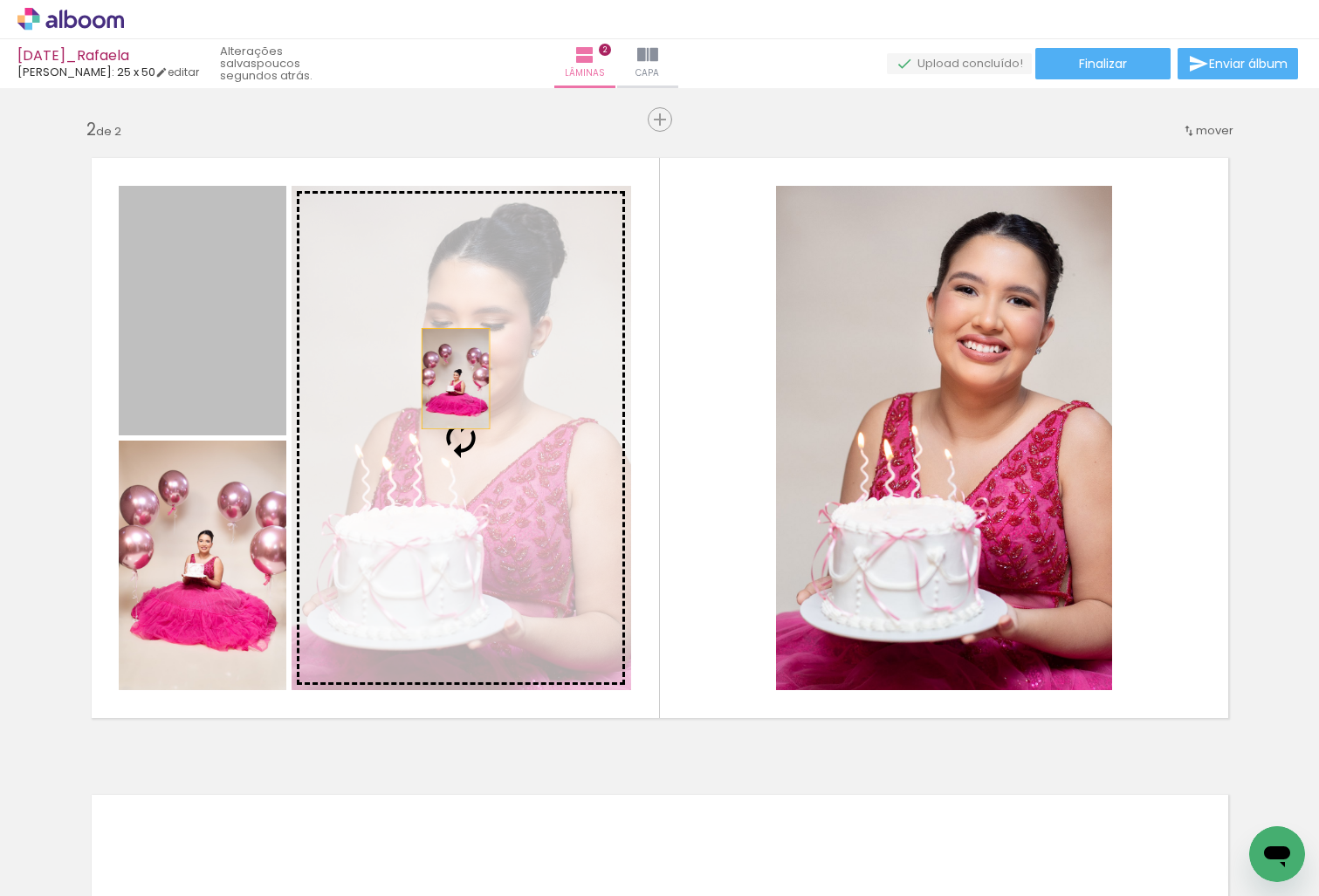
drag, startPoint x: 195, startPoint y: 302, endPoint x: 462, endPoint y: 385, distance: 279.6
click at [0, 0] on slot at bounding box center [0, 0] width 0 height 0
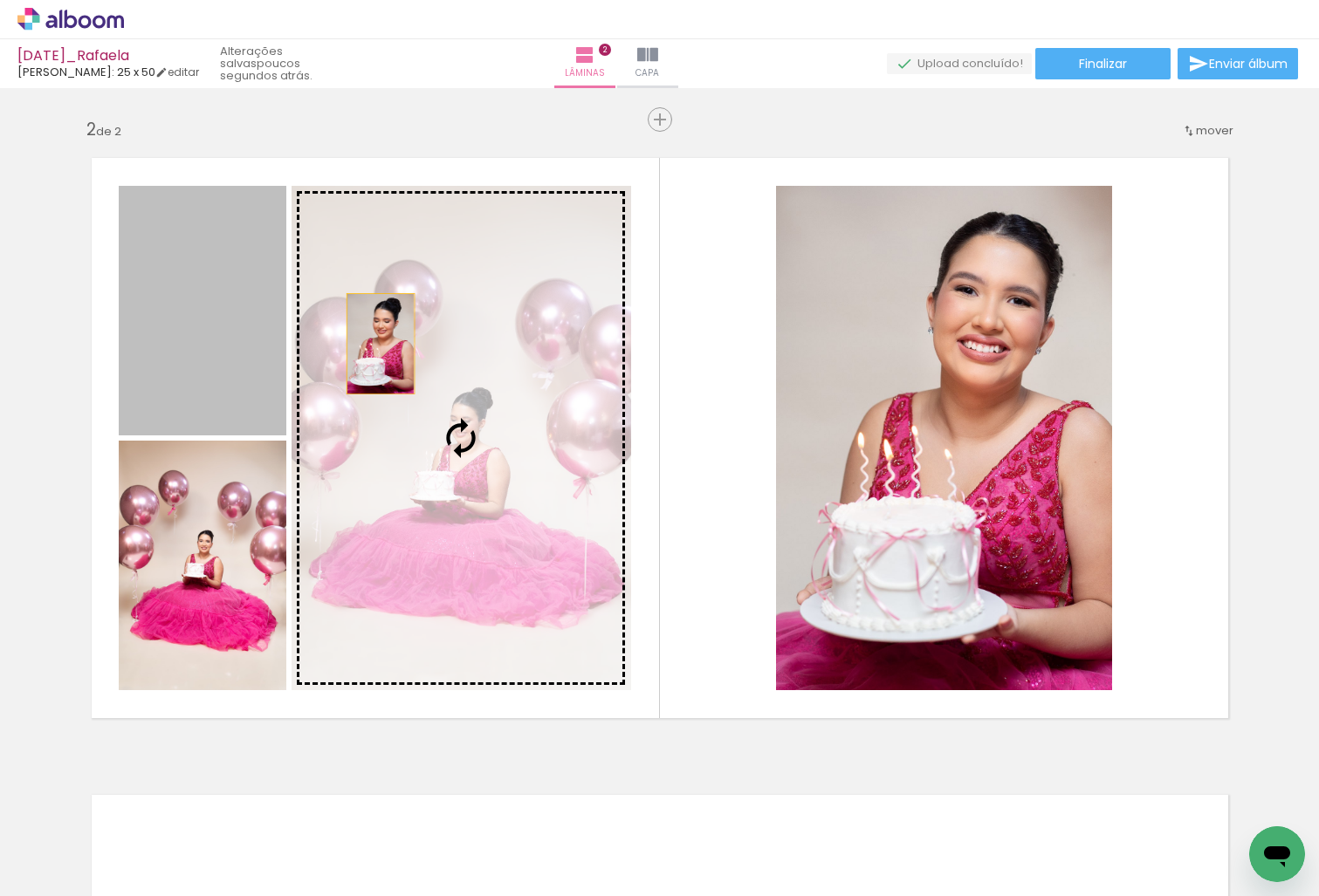
drag, startPoint x: 298, startPoint y: 327, endPoint x: 384, endPoint y: 345, distance: 87.9
click at [0, 0] on slot at bounding box center [0, 0] width 0 height 0
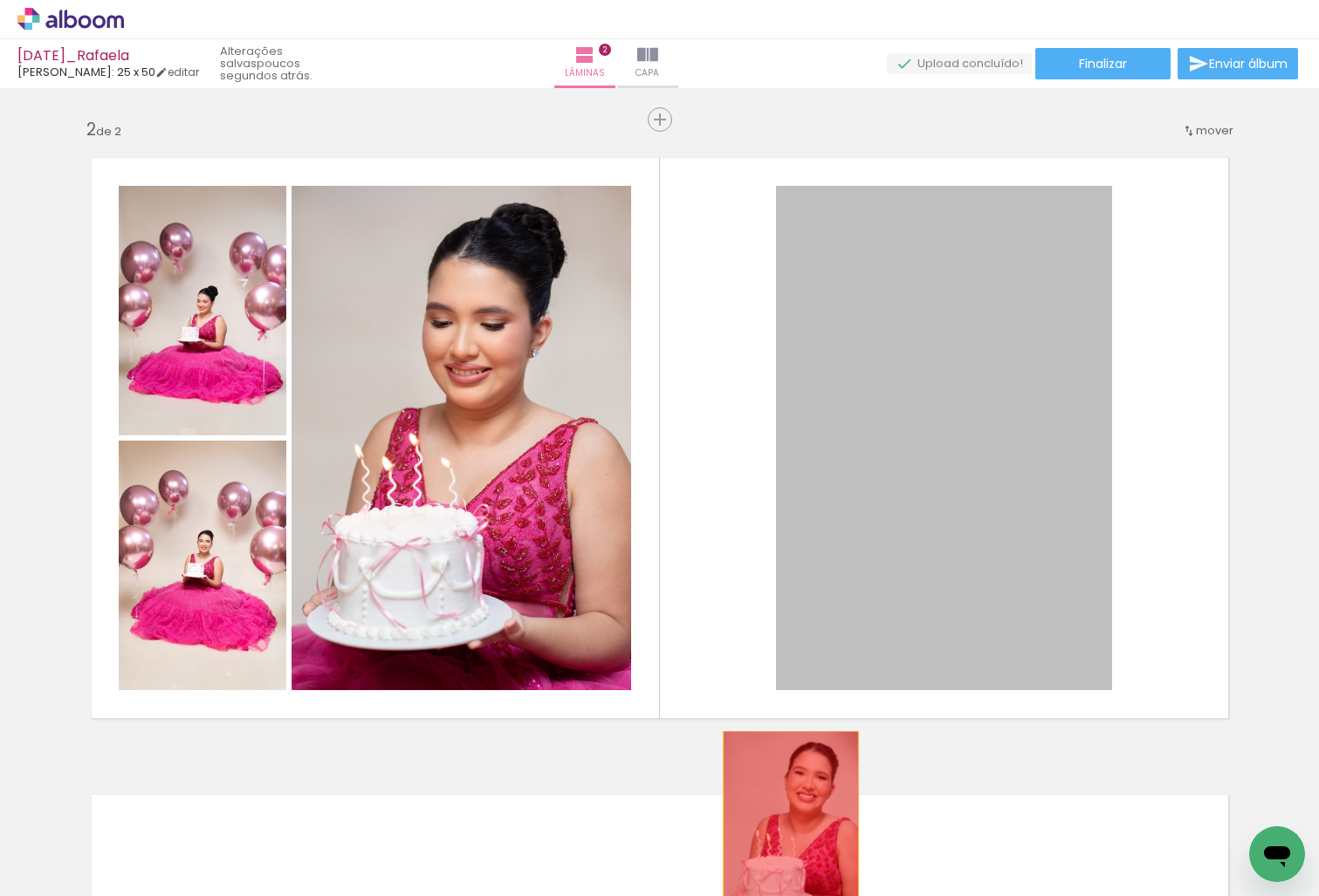
drag, startPoint x: 978, startPoint y: 452, endPoint x: 784, endPoint y: 832, distance: 426.7
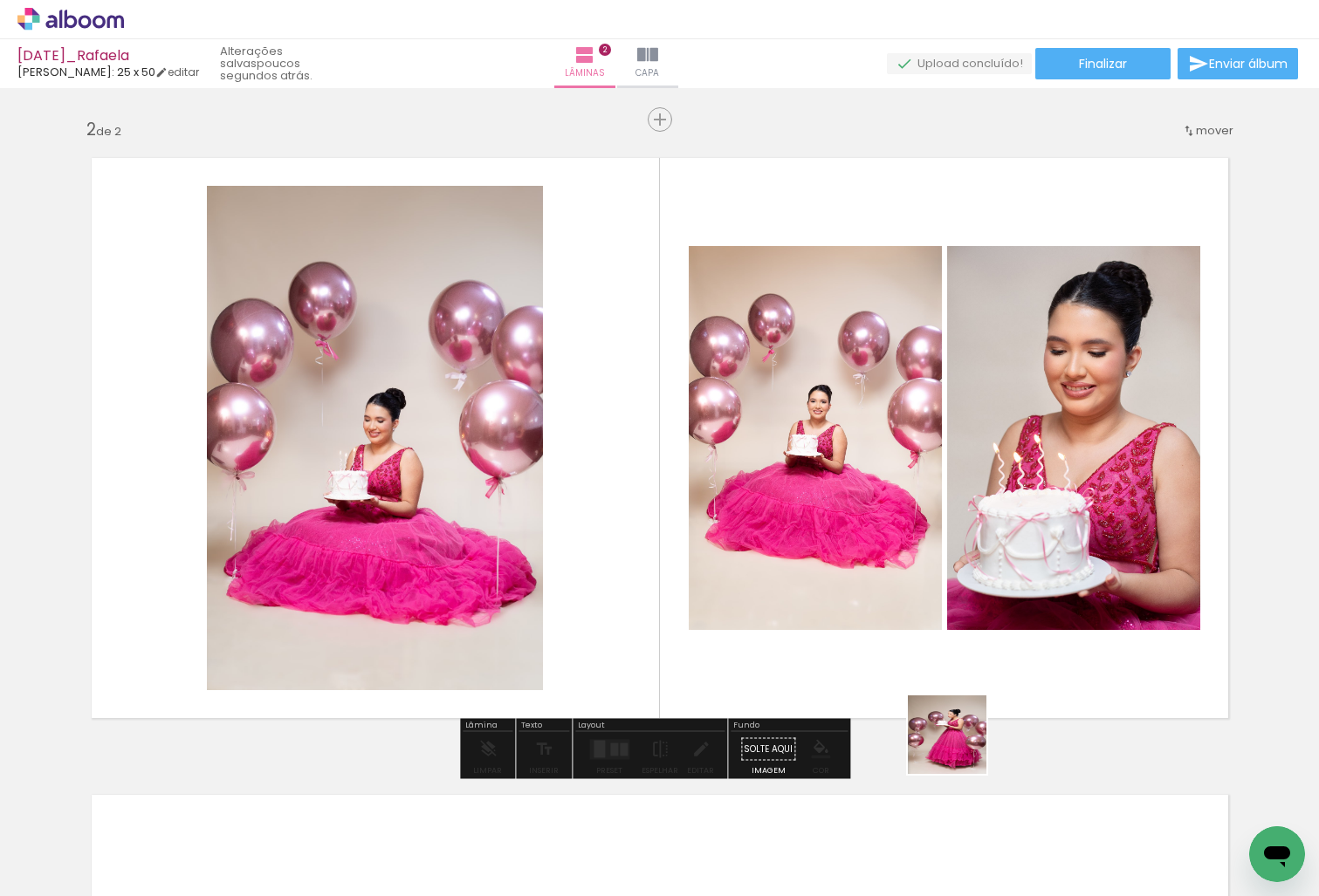
drag, startPoint x: 1178, startPoint y: 851, endPoint x: 586, endPoint y: 582, distance: 650.2
click at [586, 582] on quentale-workspace at bounding box center [659, 448] width 1319 height 896
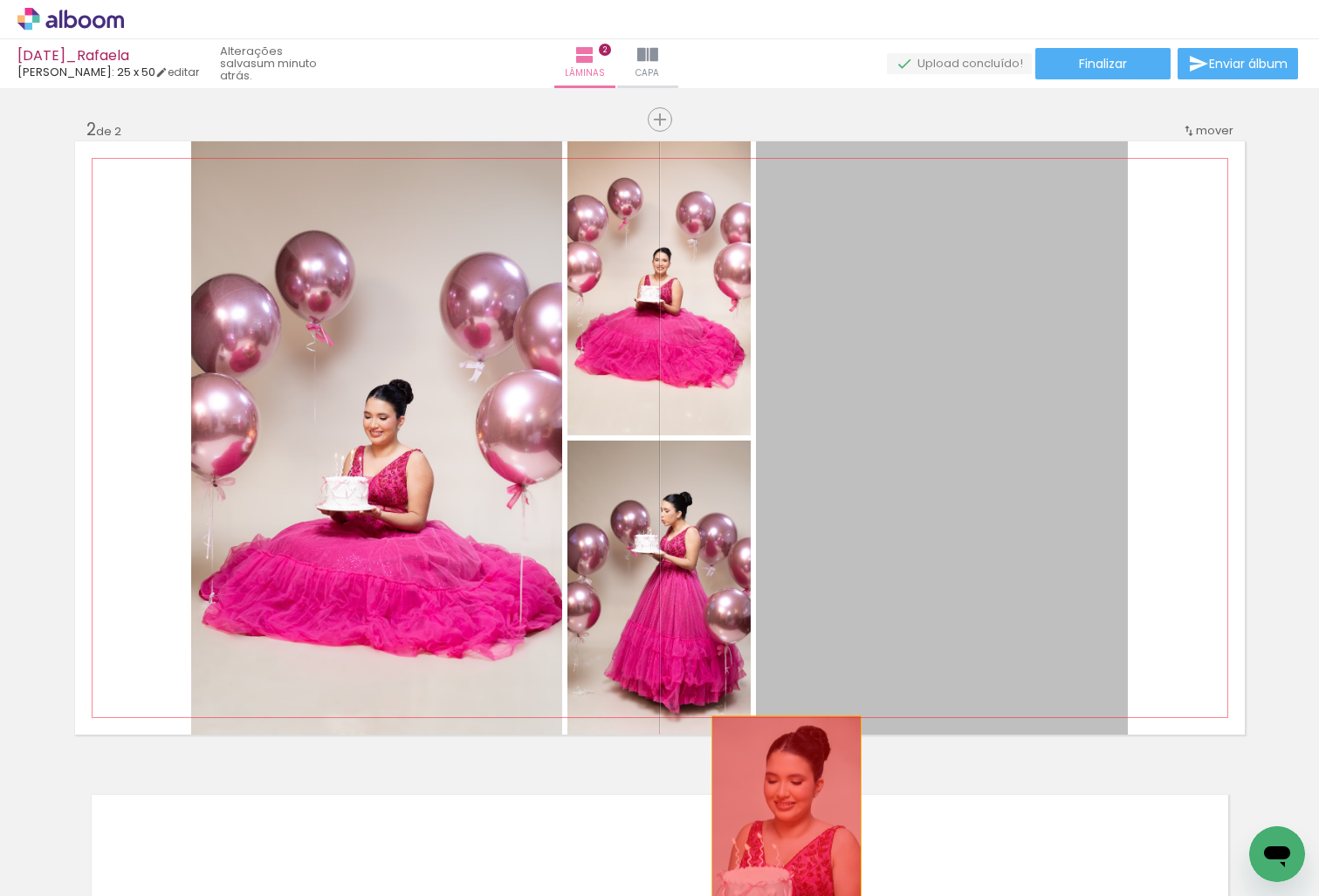
drag, startPoint x: 993, startPoint y: 417, endPoint x: 777, endPoint y: 841, distance: 475.8
click at [777, 841] on quentale-workspace at bounding box center [659, 448] width 1319 height 896
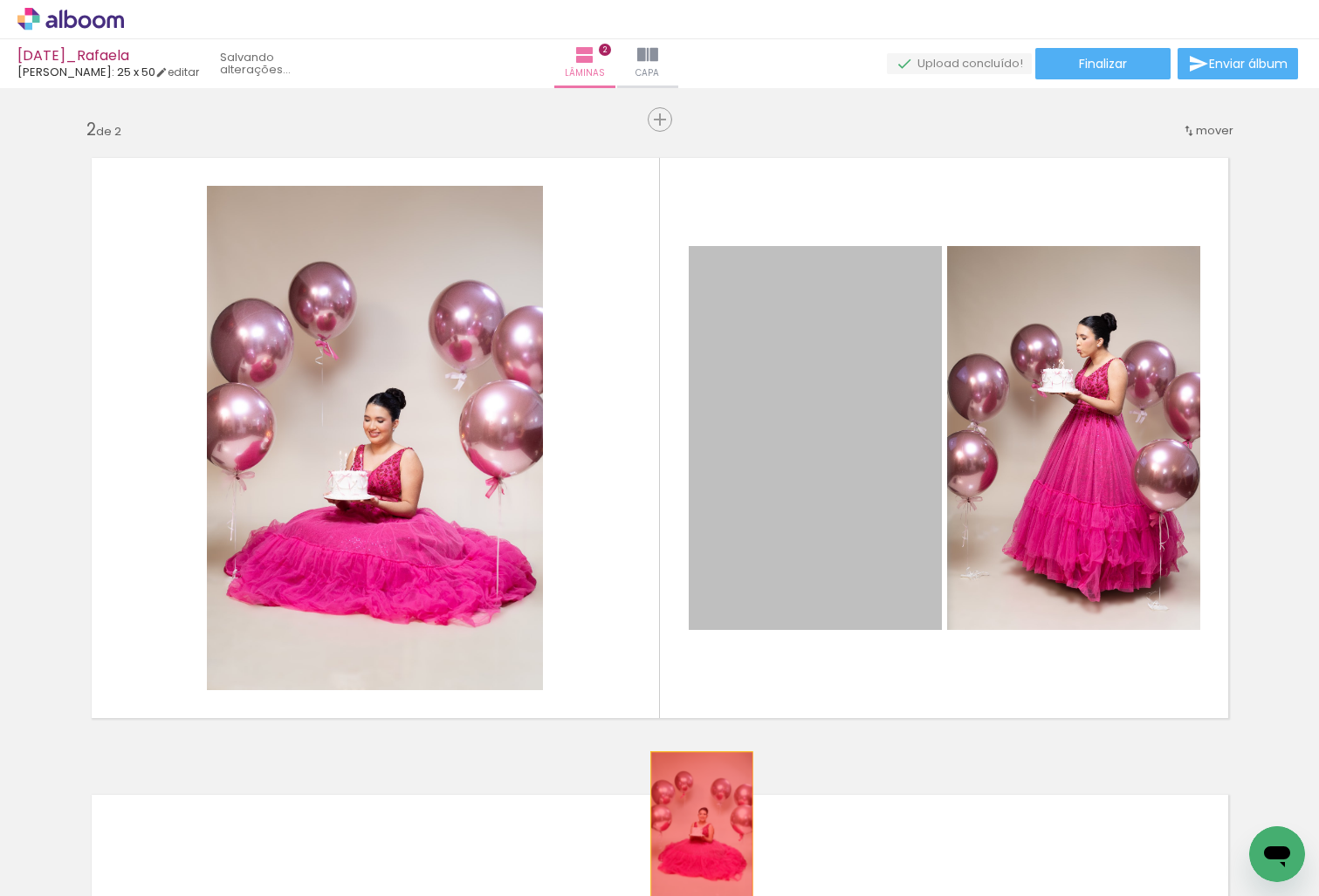
drag, startPoint x: 820, startPoint y: 532, endPoint x: 695, endPoint y: 830, distance: 323.2
click at [695, 830] on quentale-workspace at bounding box center [659, 448] width 1319 height 896
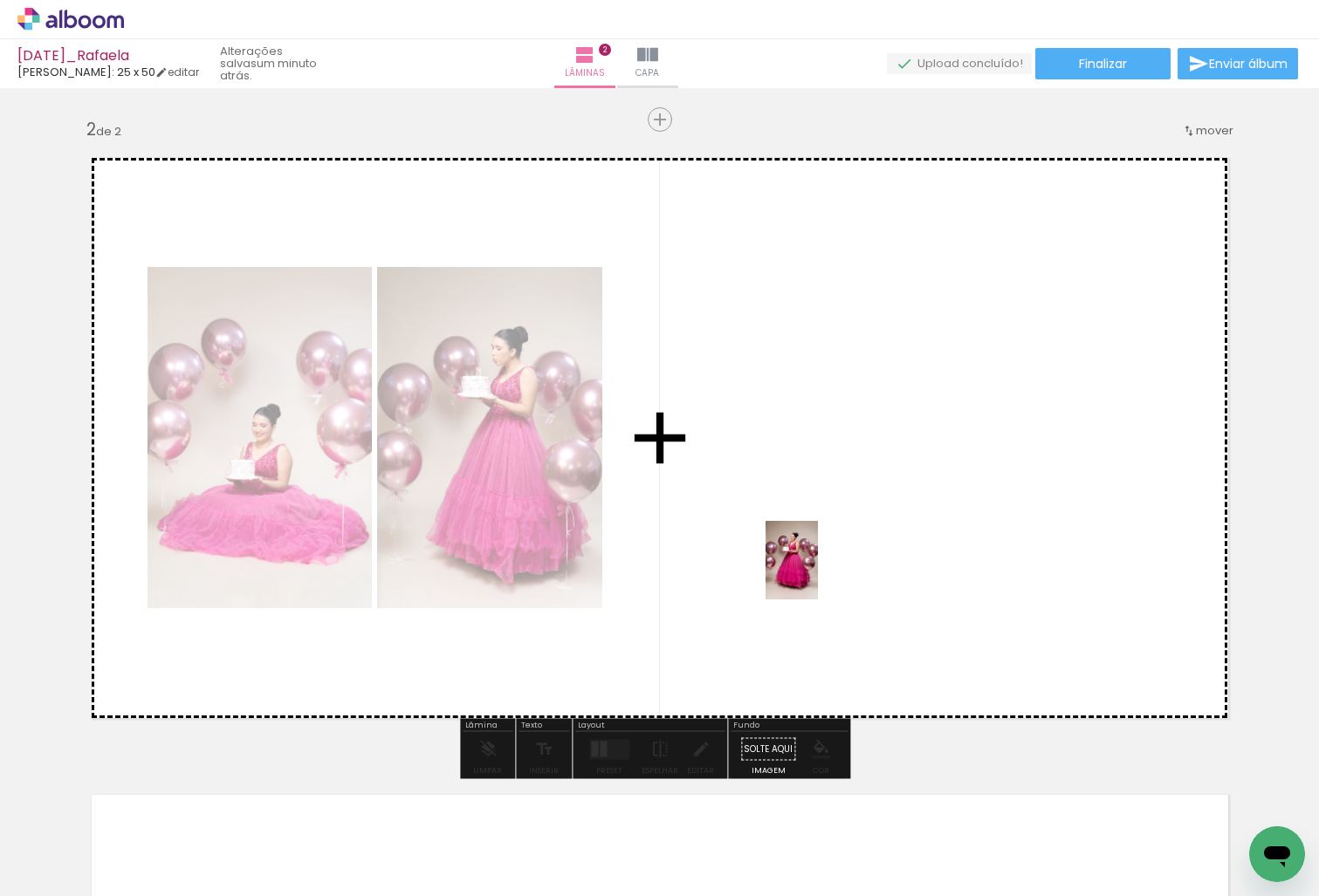
drag, startPoint x: 989, startPoint y: 841, endPoint x: 819, endPoint y: 573, distance: 317.4
click at [819, 573] on quentale-workspace at bounding box center [659, 448] width 1319 height 896
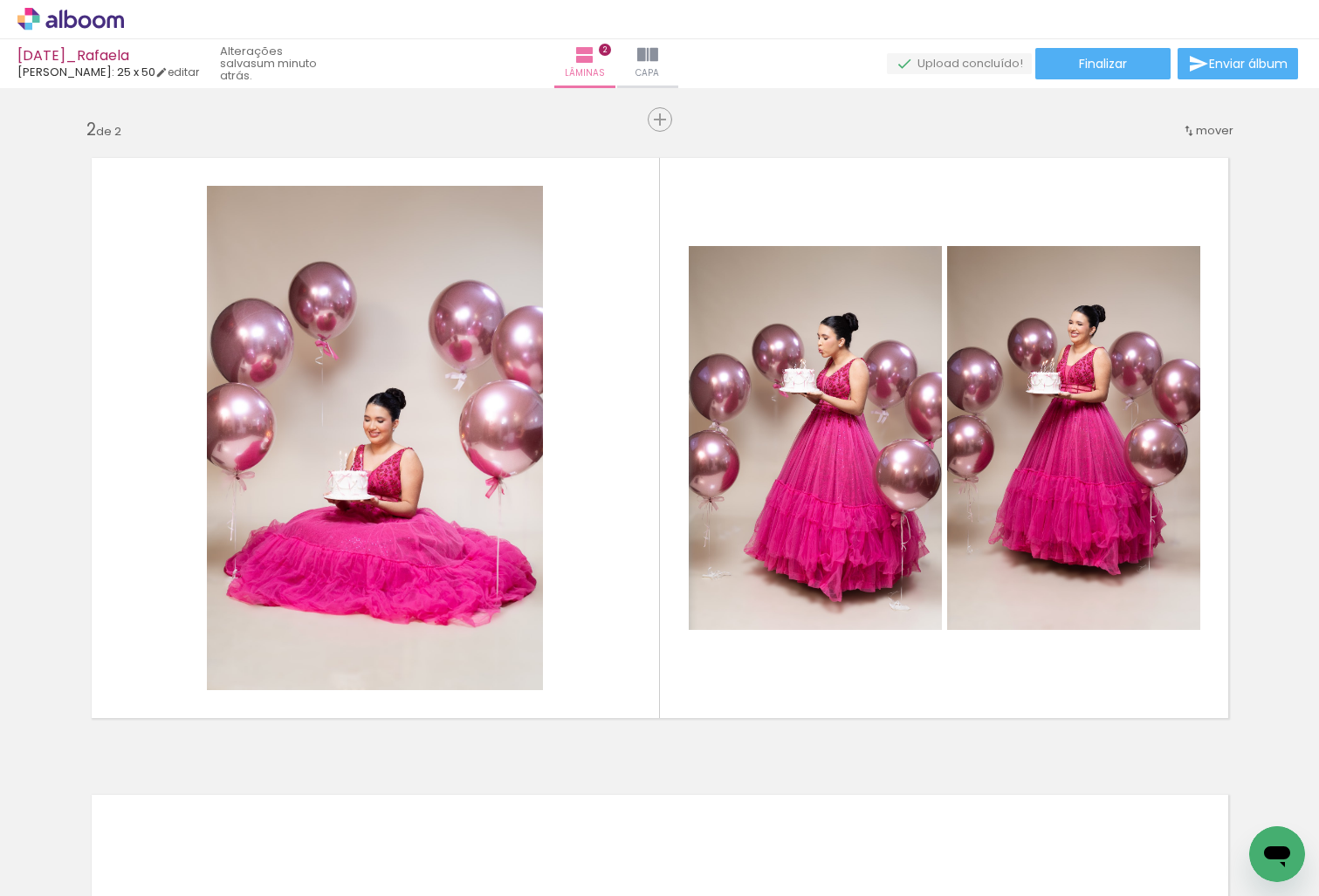
scroll to position [0, 833]
drag, startPoint x: 290, startPoint y: 891, endPoint x: 124, endPoint y: 871, distance: 167.2
click at [124, 871] on iron-horizontal-list at bounding box center [125, 841] width 35 height 109
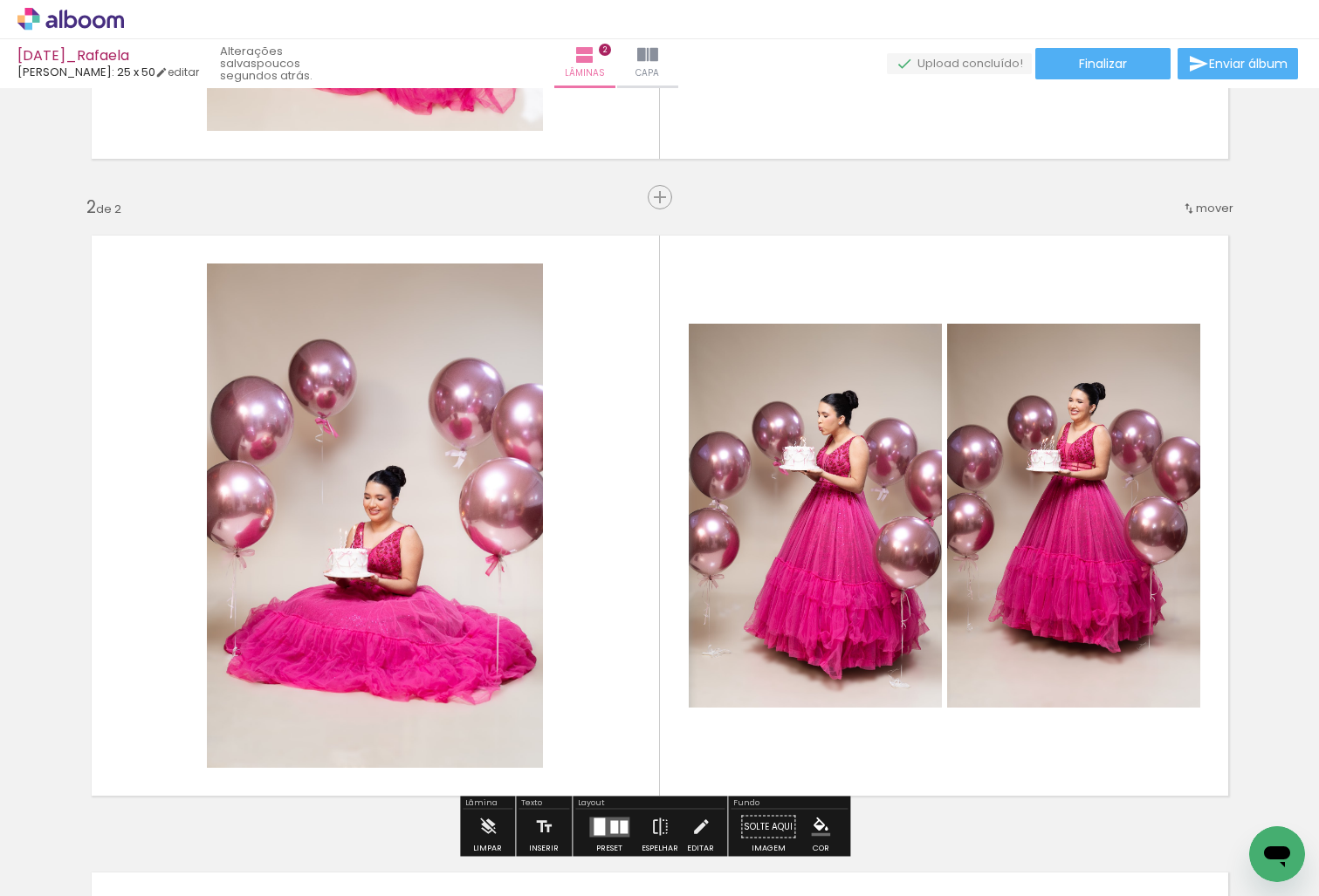
scroll to position [556, 0]
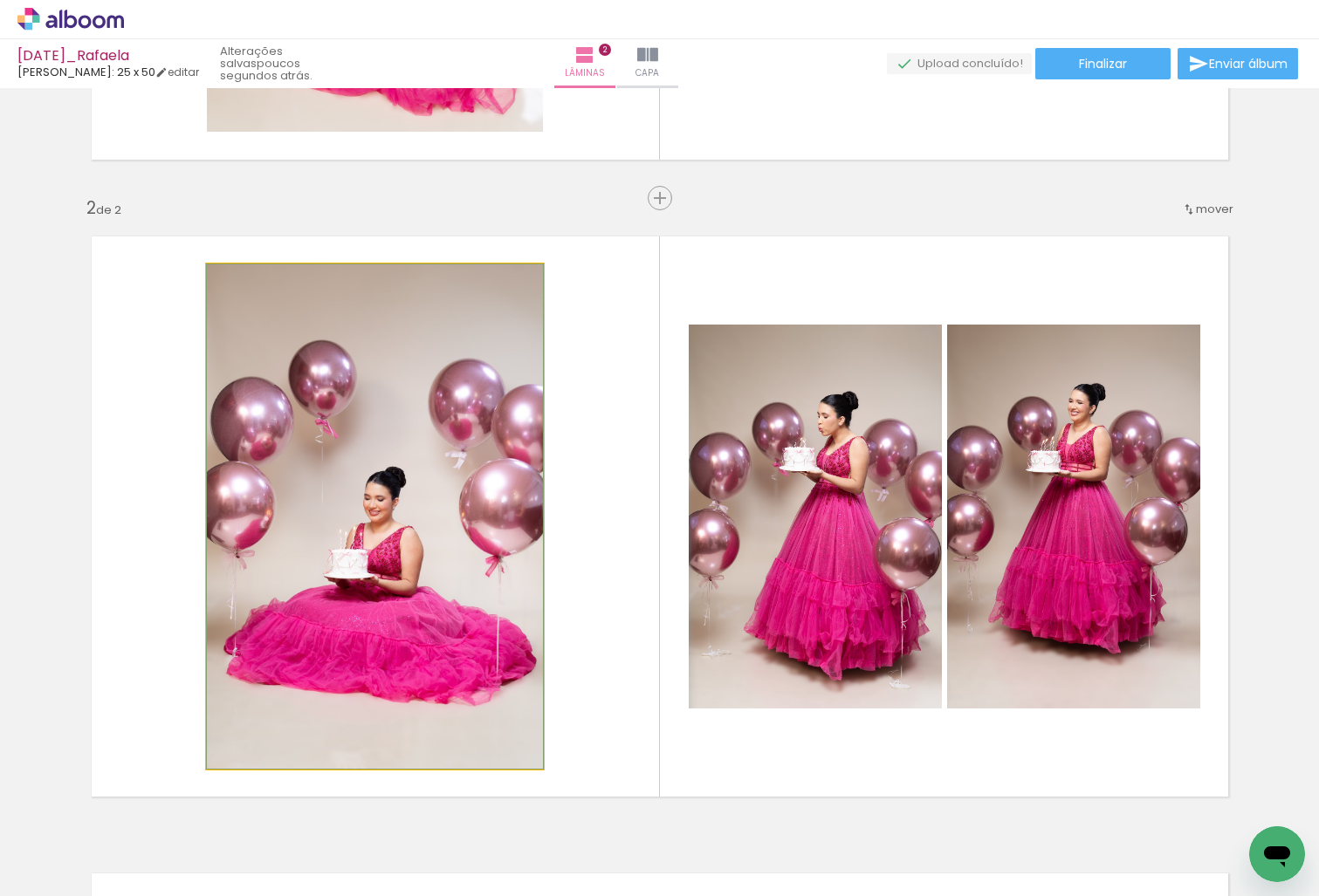
click at [437, 582] on quentale-photo at bounding box center [375, 517] width 336 height 505
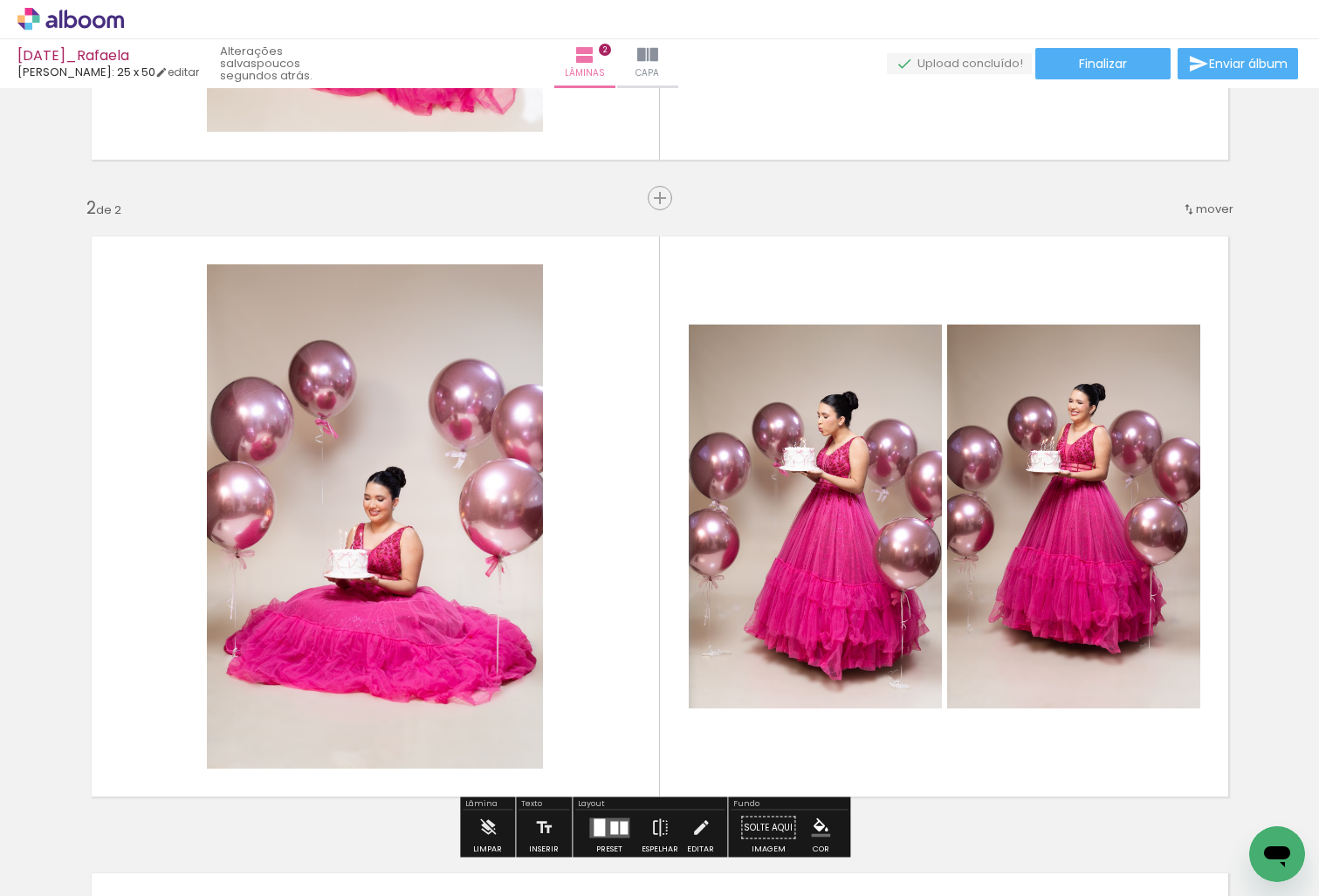
scroll to position [675, 0]
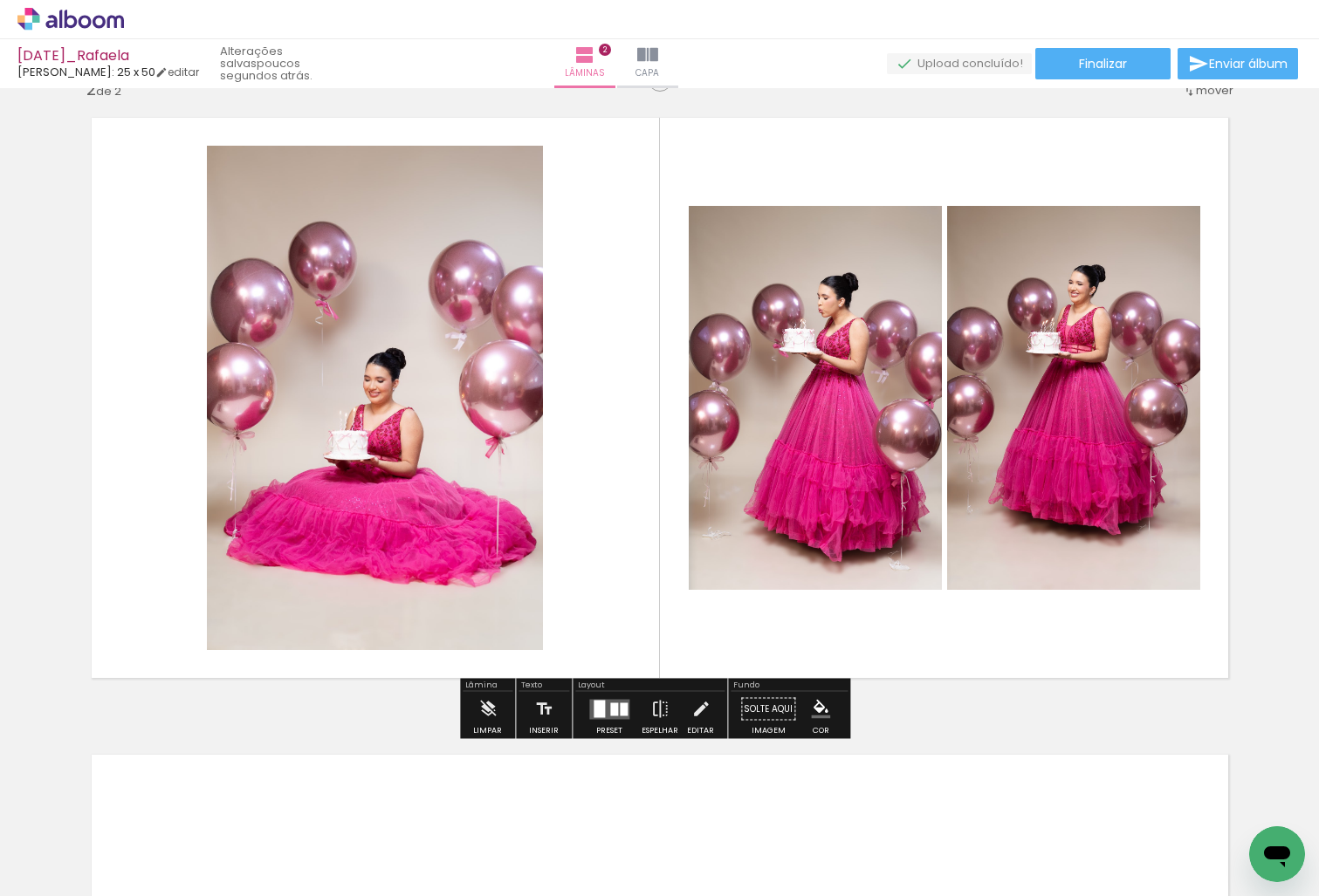
click at [602, 708] on quentale-layouter at bounding box center [610, 709] width 40 height 20
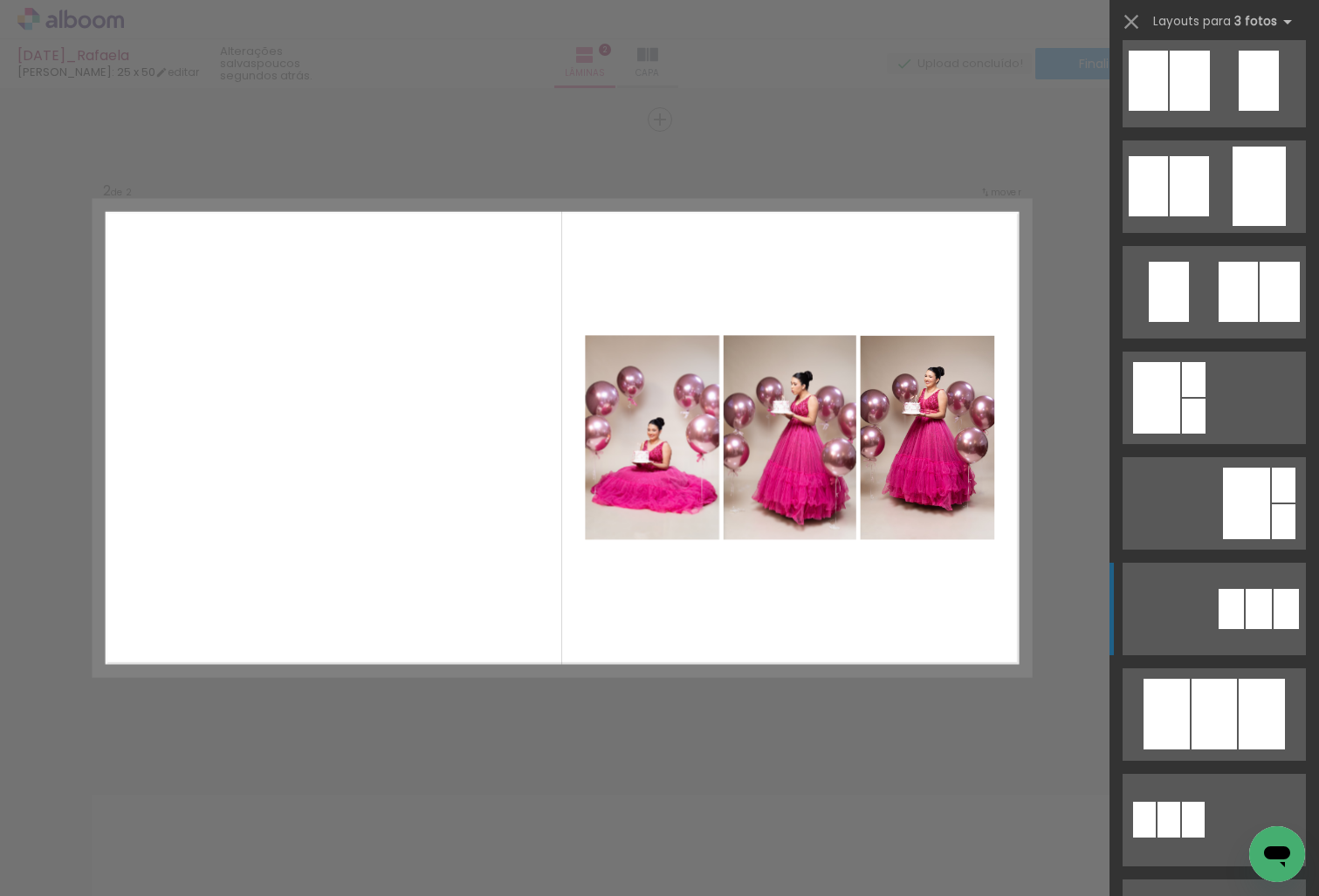
scroll to position [353, 0]
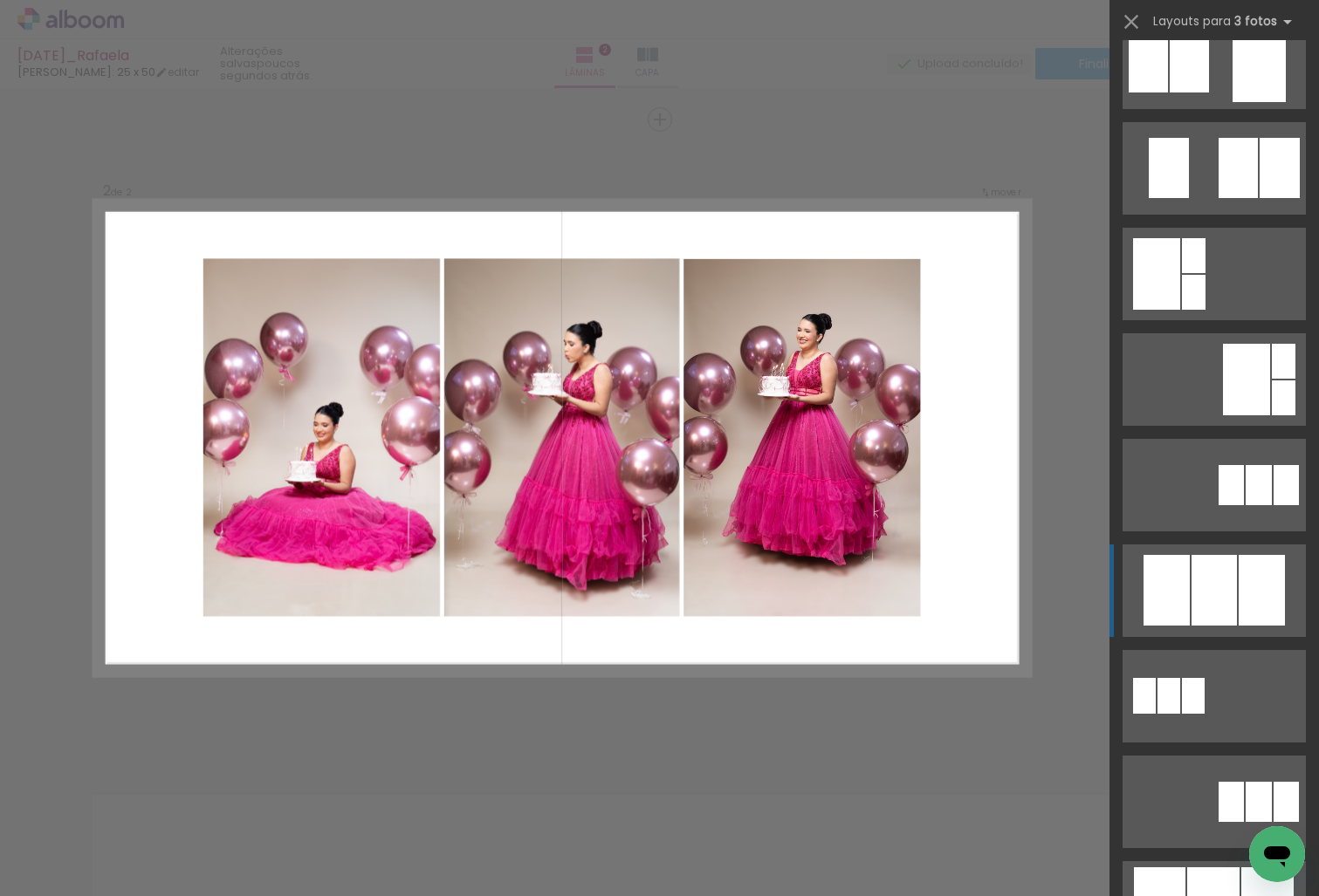
click at [1206, 601] on div at bounding box center [1215, 590] width 46 height 70
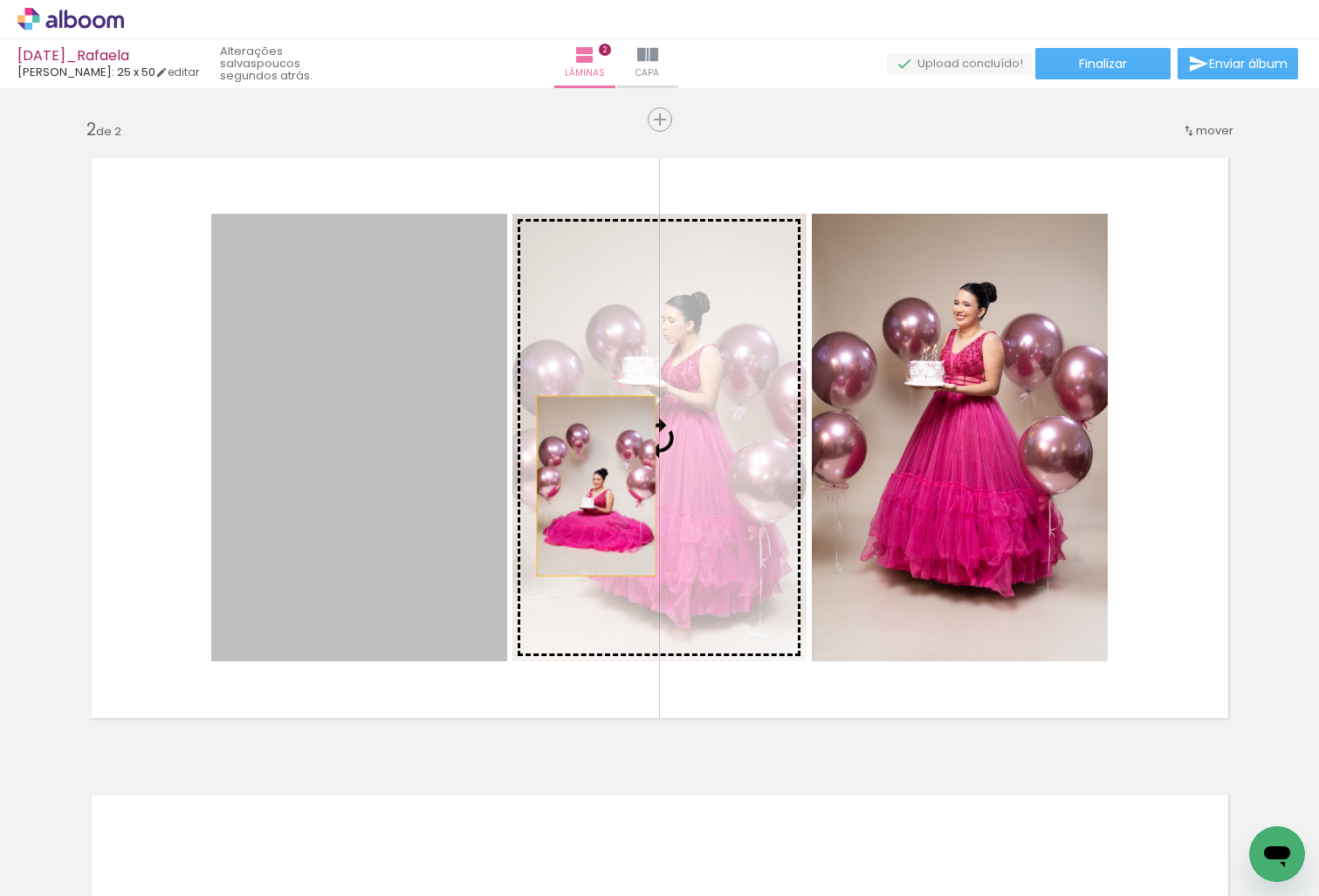
drag, startPoint x: 556, startPoint y: 488, endPoint x: 601, endPoint y: 485, distance: 45.1
click at [0, 0] on slot at bounding box center [0, 0] width 0 height 0
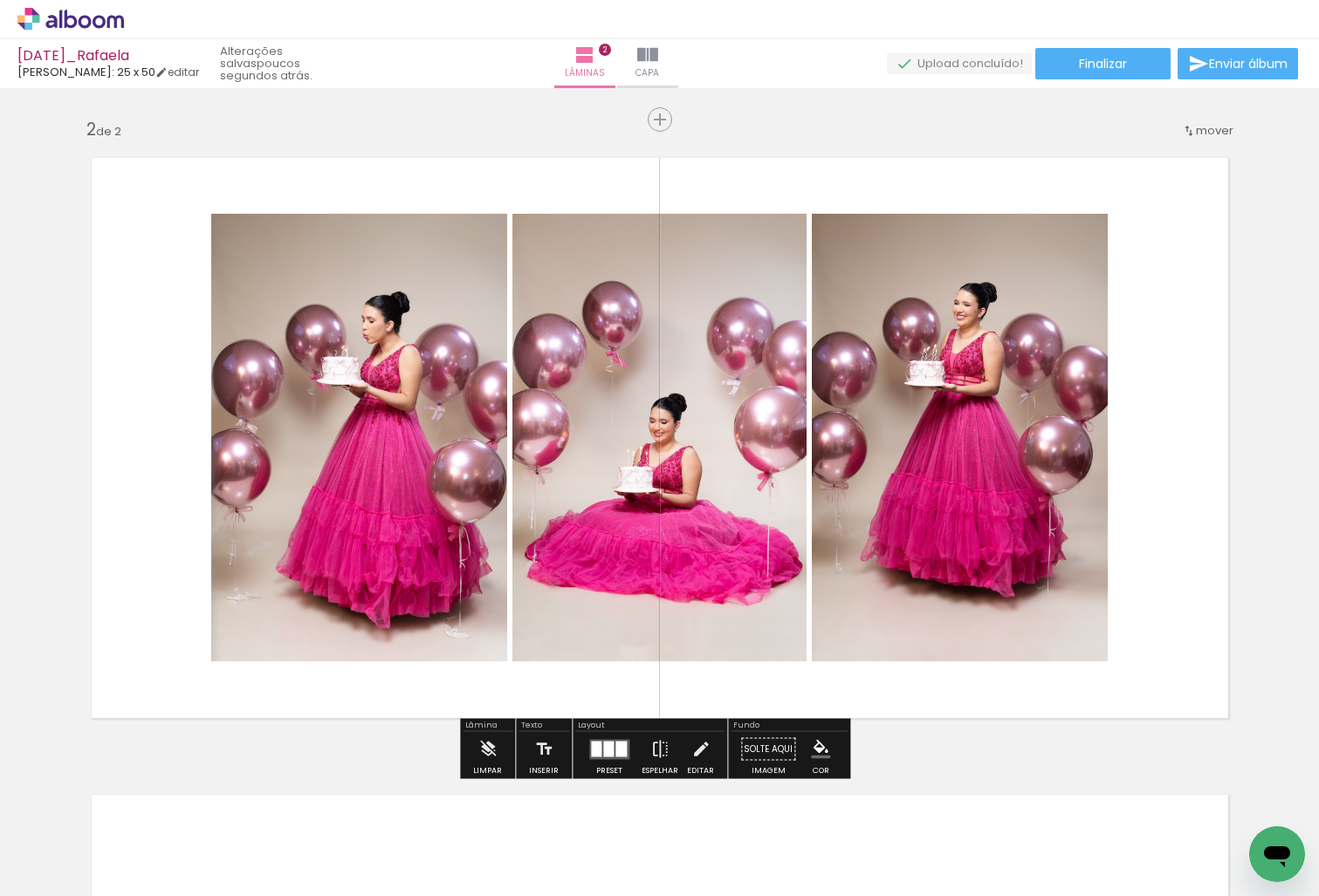
click at [603, 746] on div at bounding box center [608, 749] width 10 height 16
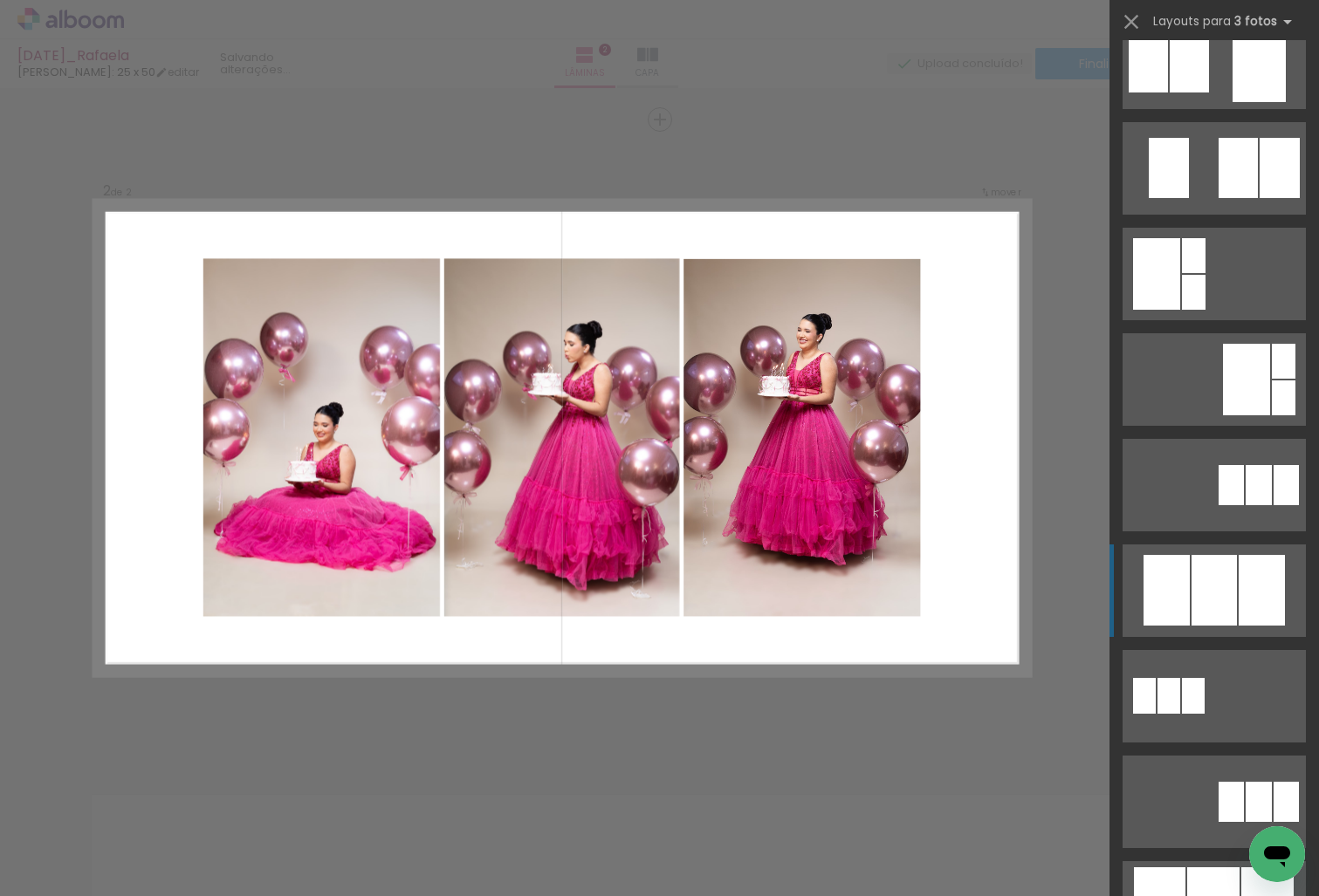
scroll to position [845, 0]
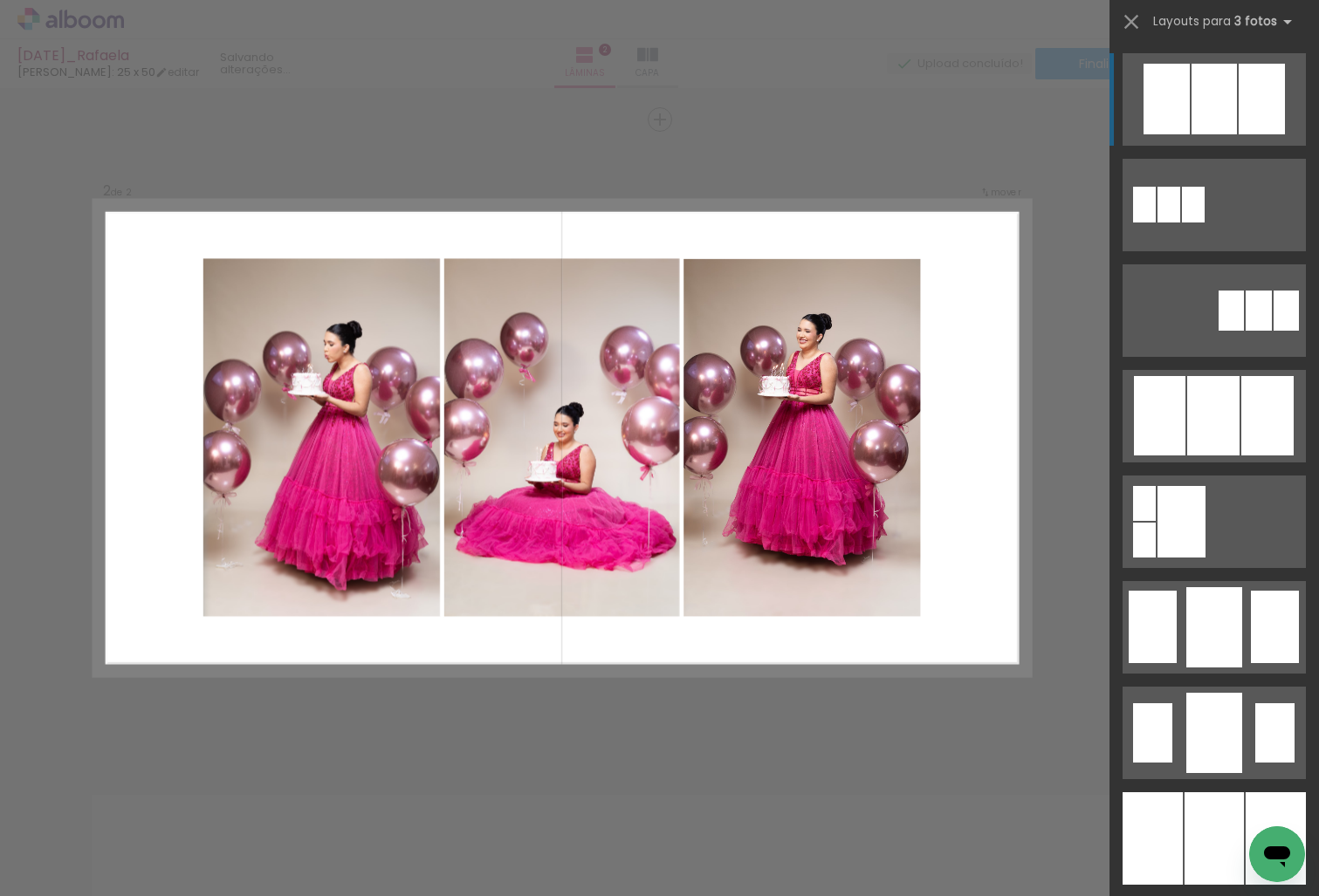
click at [854, 722] on div "Confirmar Cancelar" at bounding box center [659, 430] width 1319 height 1953
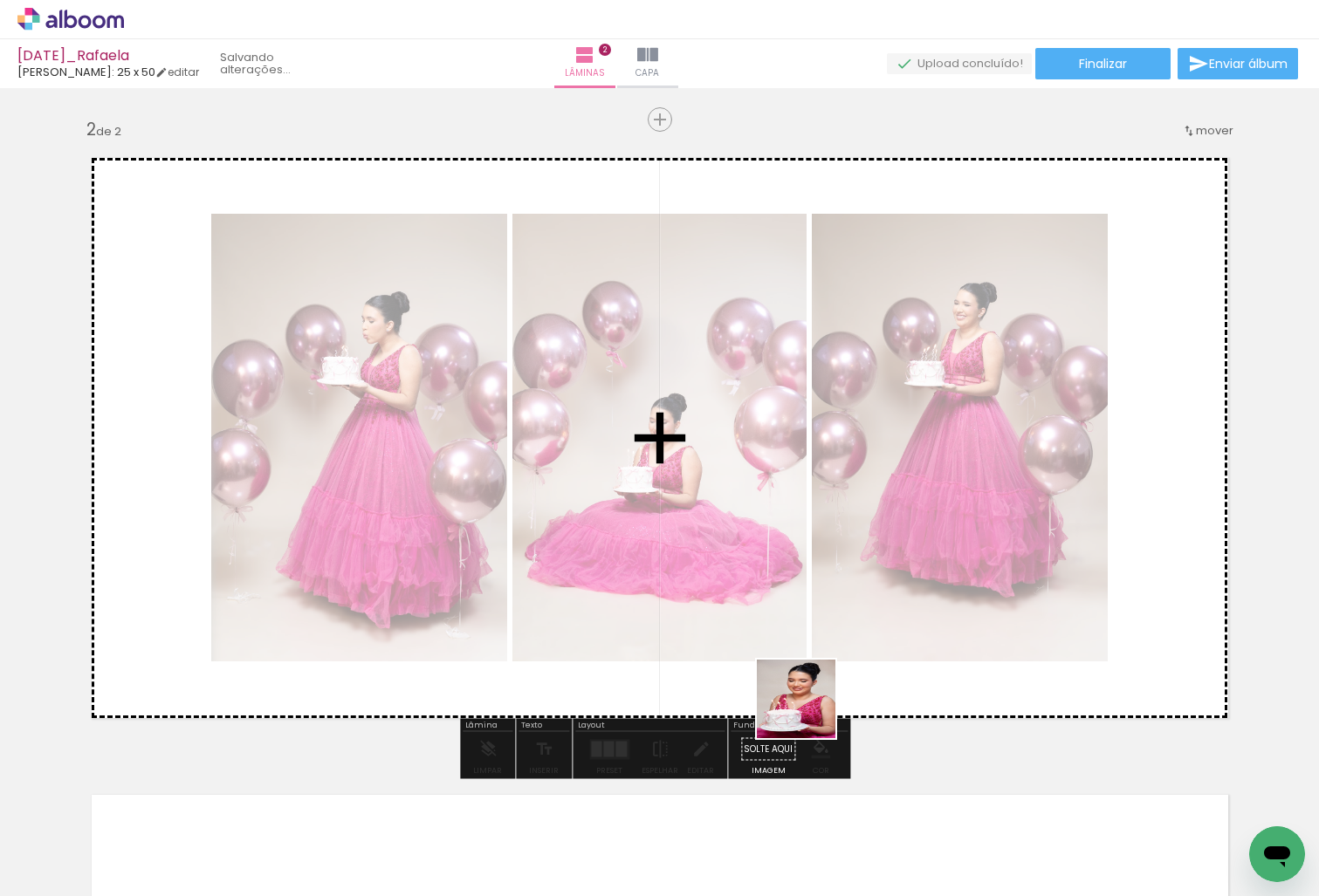
drag, startPoint x: 768, startPoint y: 847, endPoint x: 820, endPoint y: 643, distance: 210.5
click at [820, 643] on quentale-workspace at bounding box center [659, 448] width 1319 height 896
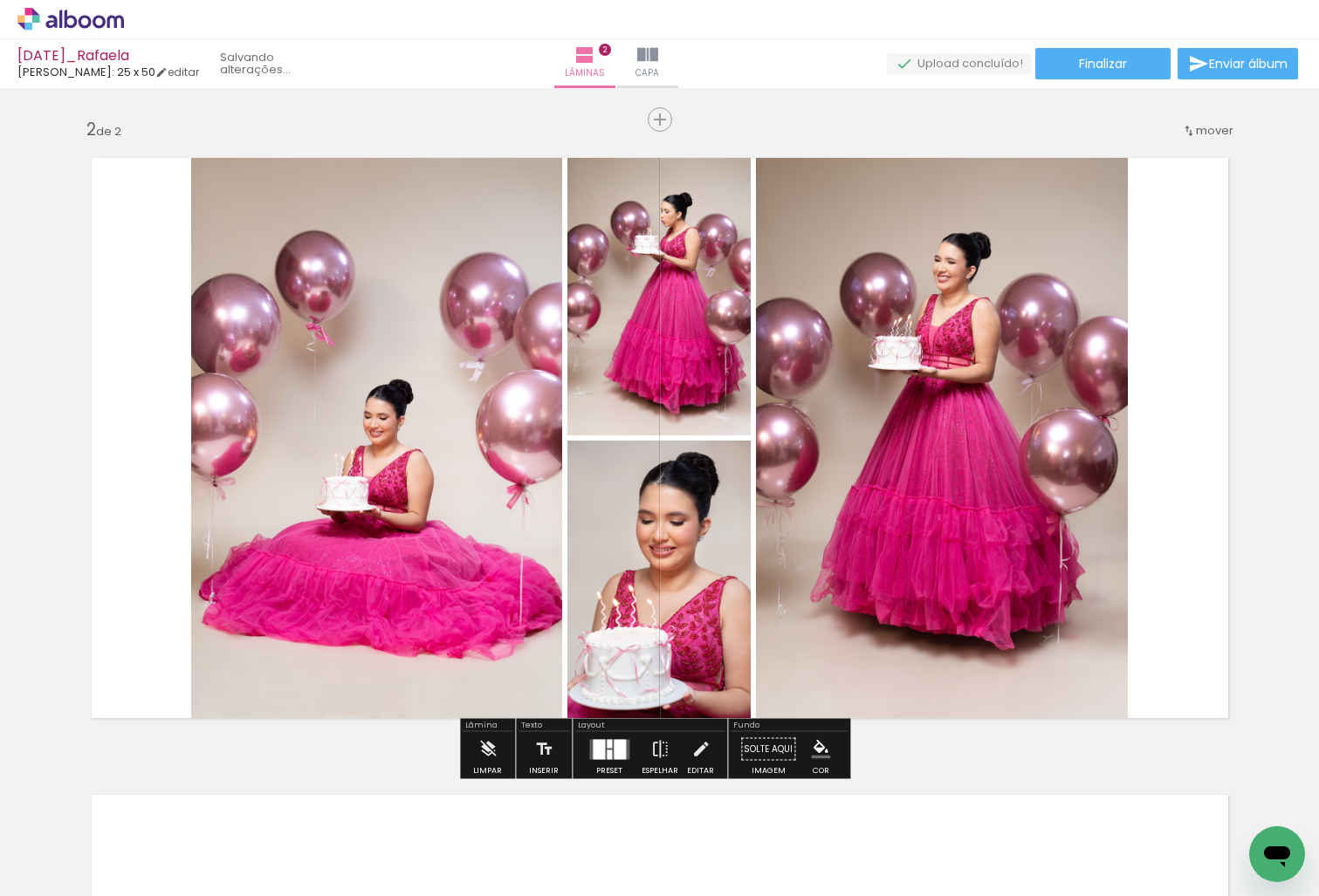
drag, startPoint x: 864, startPoint y: 851, endPoint x: 874, endPoint y: 647, distance: 204.2
click at [874, 647] on quentale-workspace at bounding box center [659, 448] width 1319 height 896
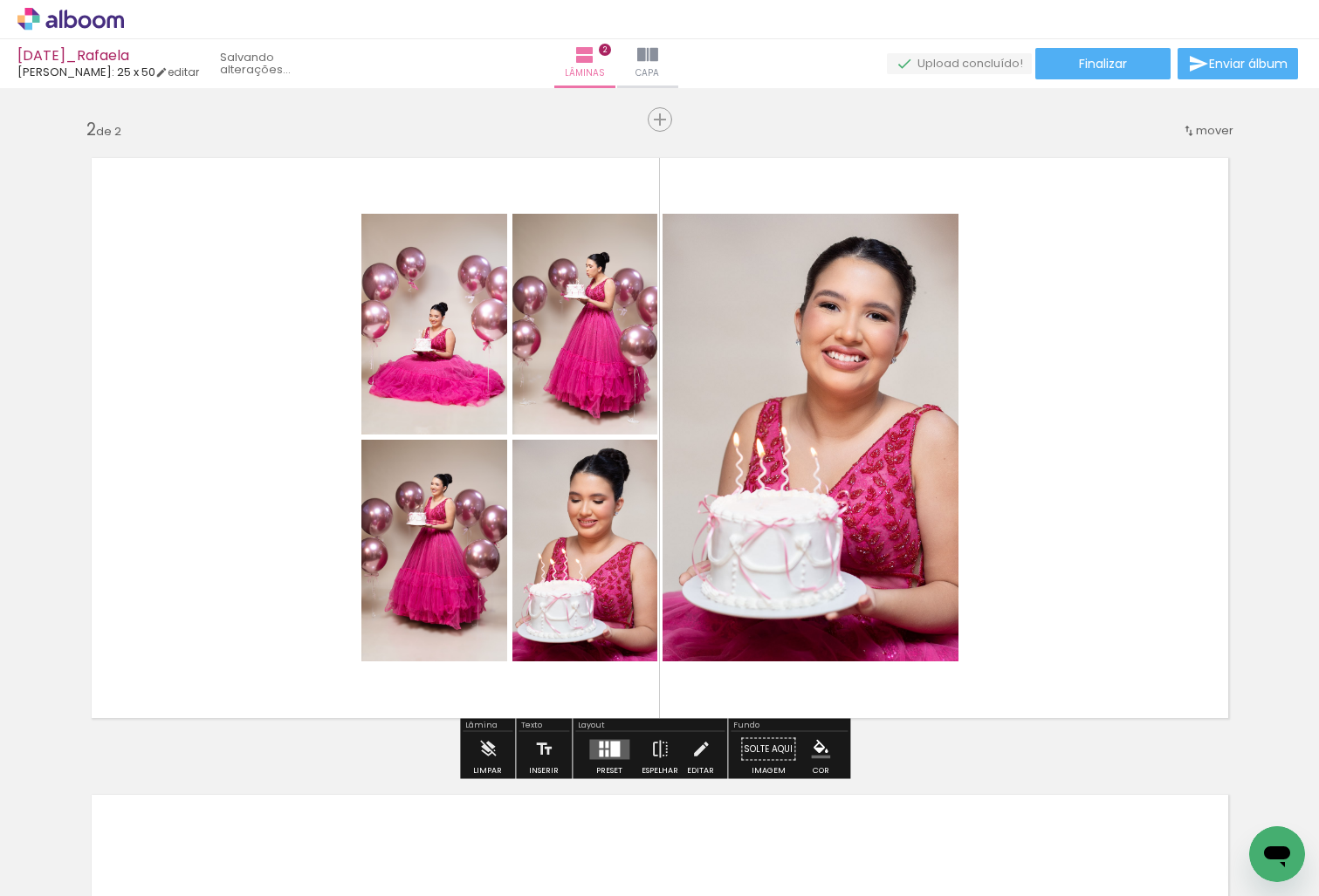
click at [605, 755] on div at bounding box center [607, 753] width 4 height 7
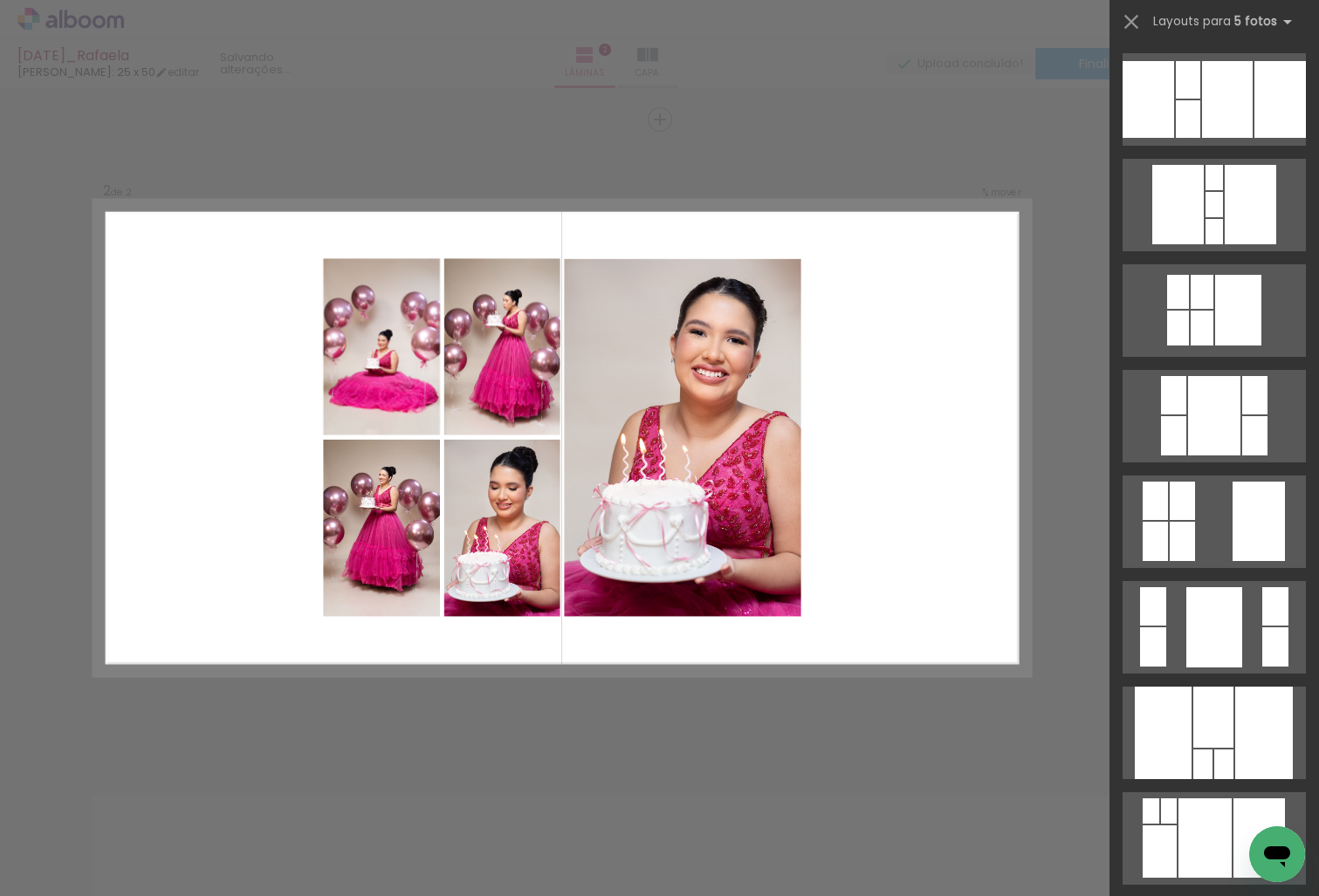
scroll to position [0, 0]
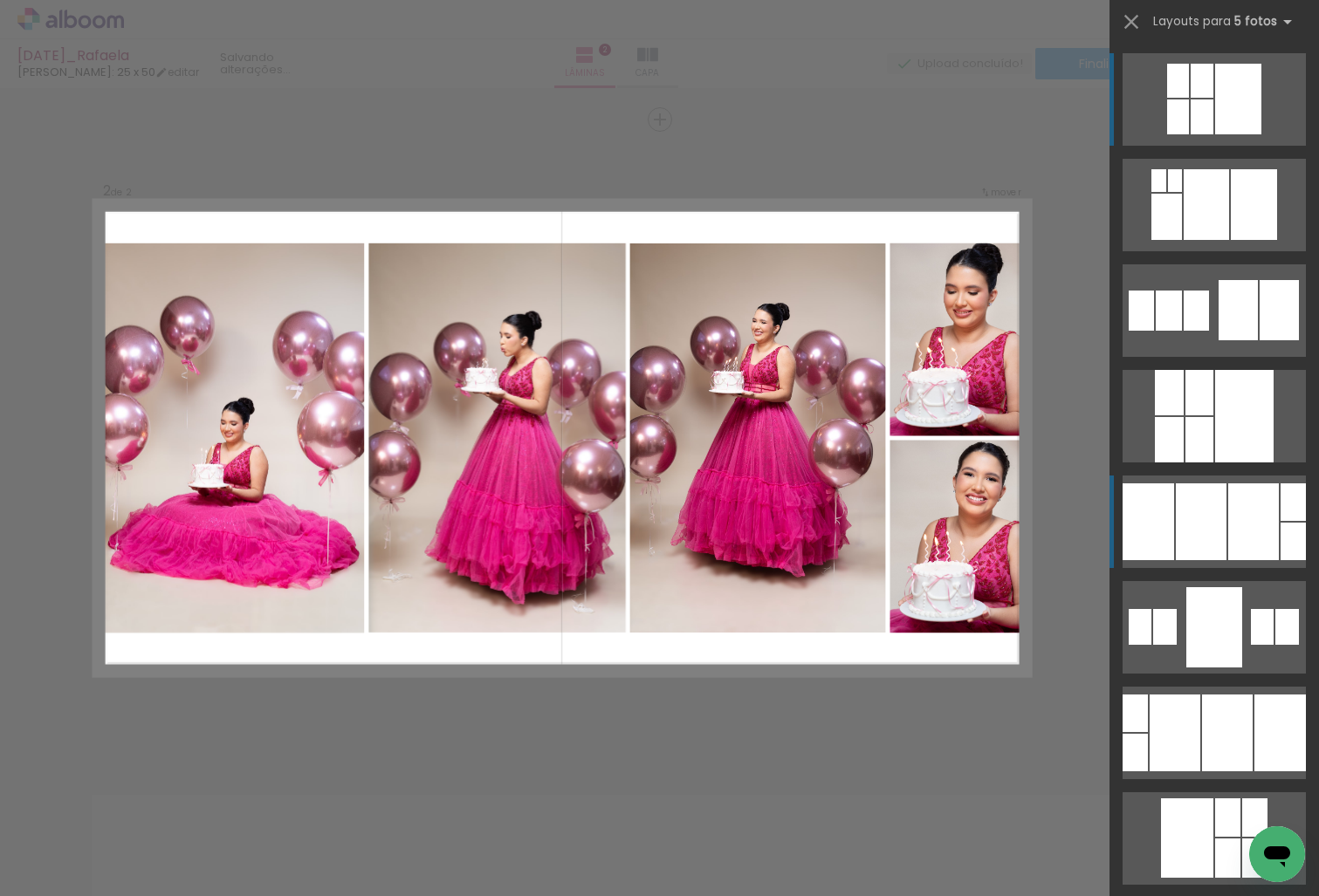
click at [1211, 534] on div at bounding box center [1201, 521] width 50 height 77
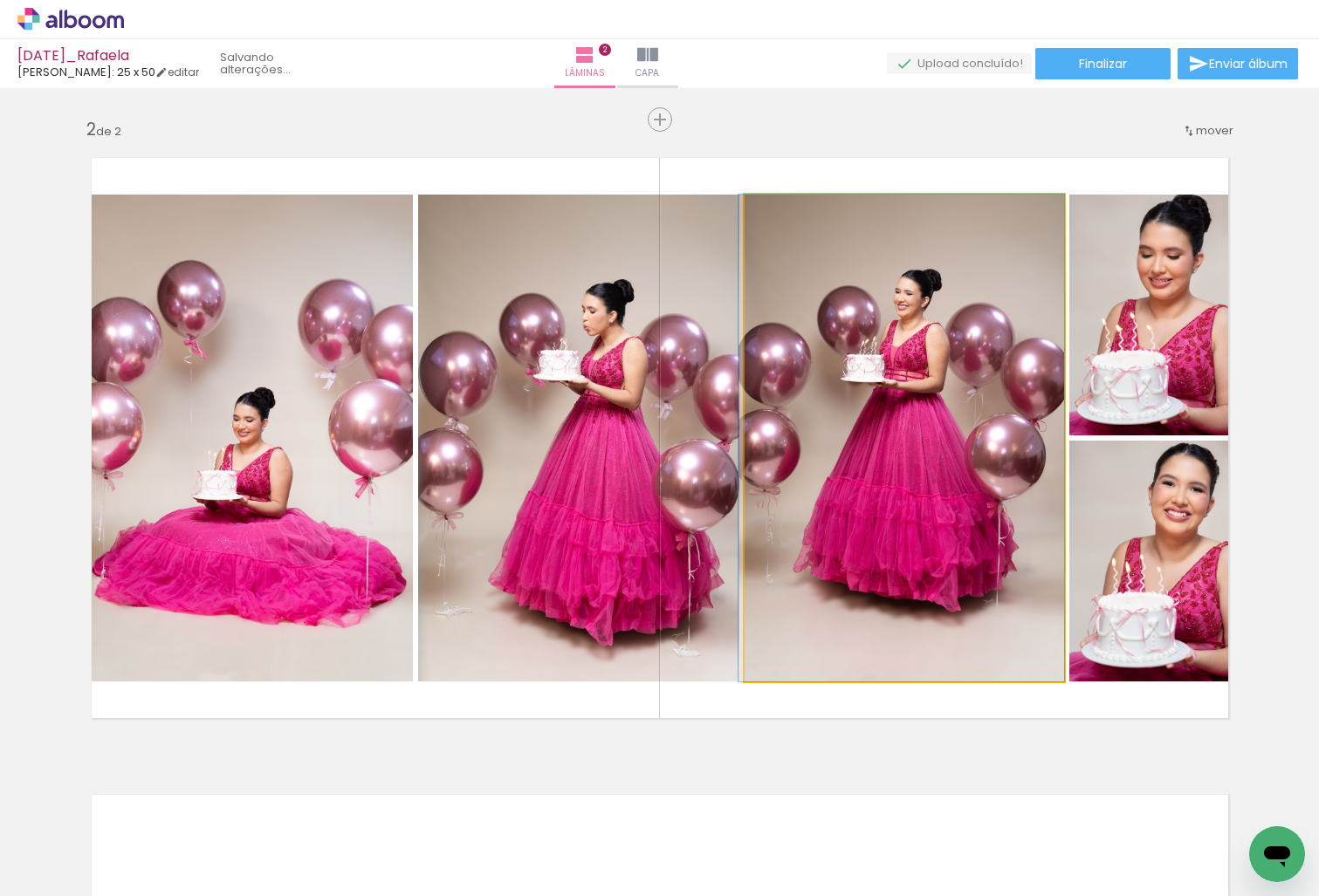
drag, startPoint x: 866, startPoint y: 438, endPoint x: 568, endPoint y: 416, distance: 298.8
click at [0, 0] on slot at bounding box center [0, 0] width 0 height 0
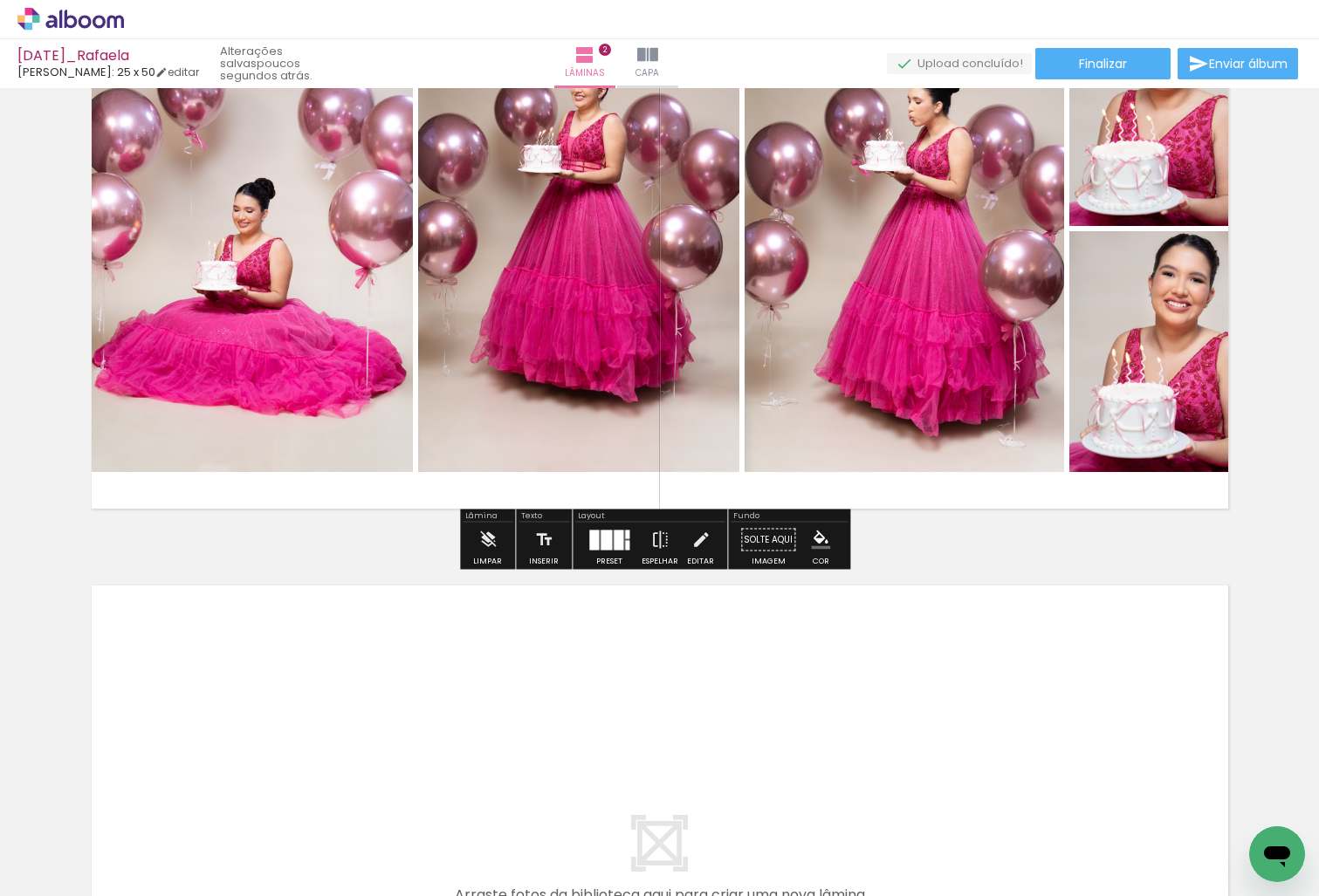
scroll to position [1203, 0]
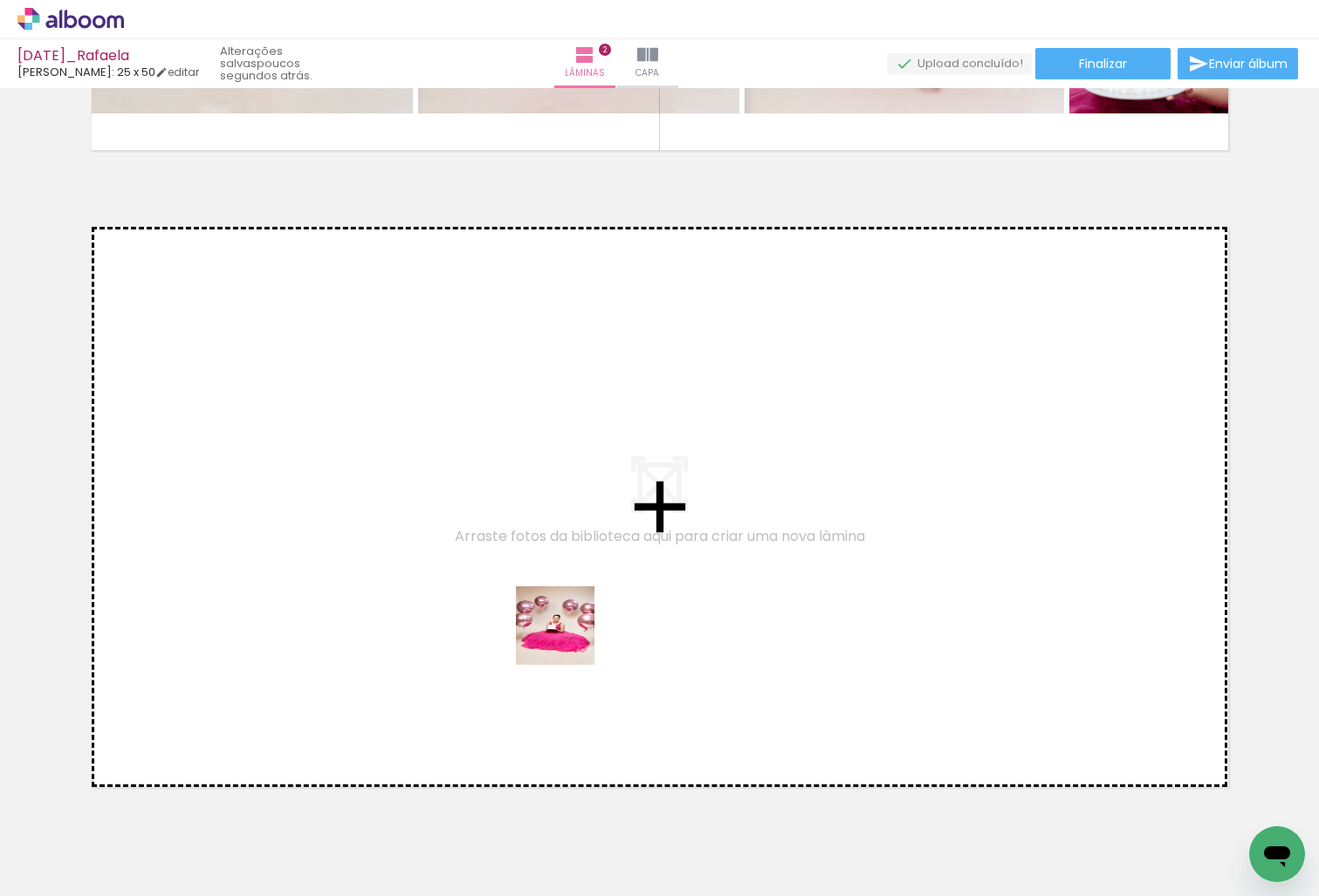
drag, startPoint x: 541, startPoint y: 723, endPoint x: 583, endPoint y: 595, distance: 134.7
click at [583, 595] on quentale-workspace at bounding box center [659, 448] width 1319 height 896
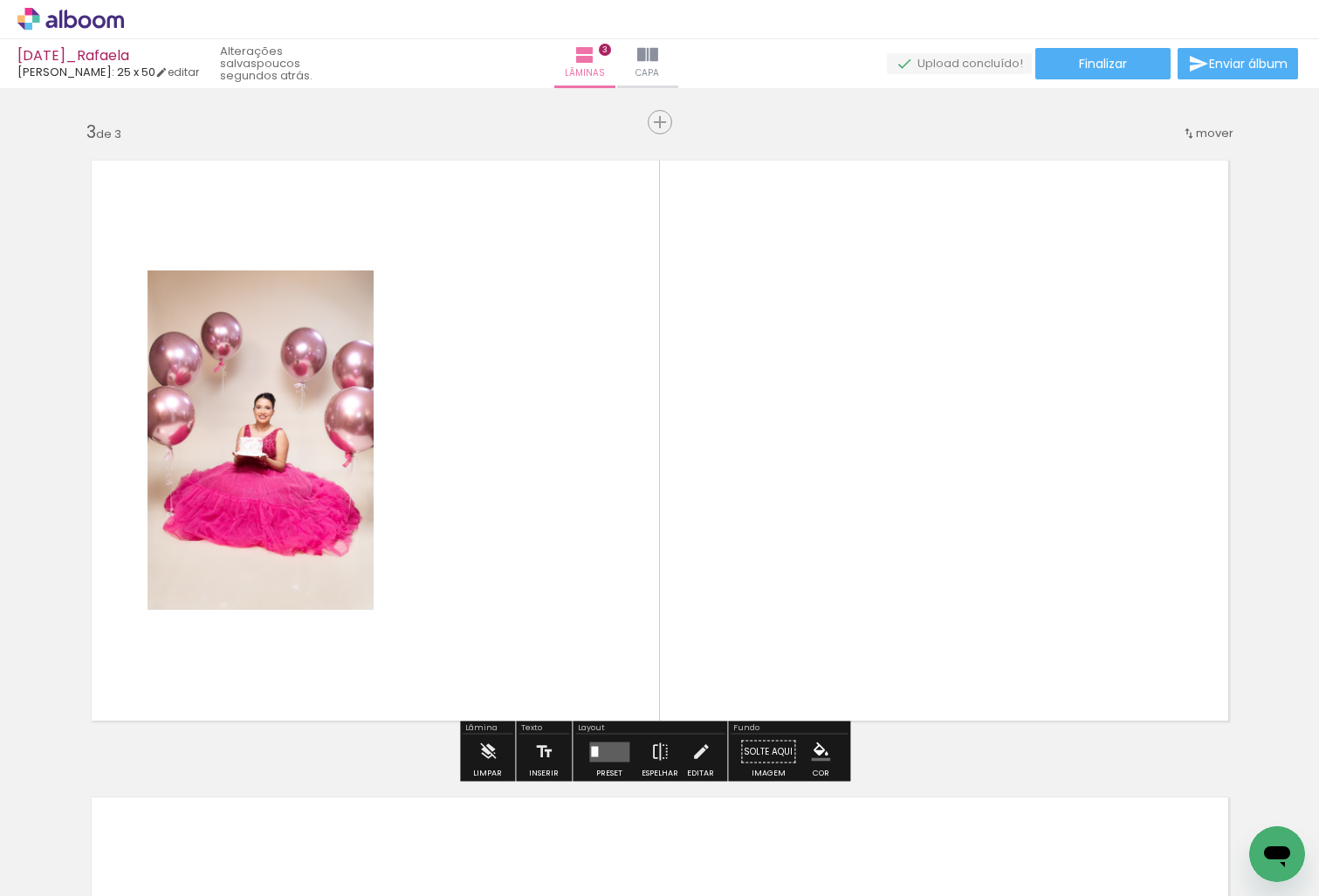
scroll to position [1272, 0]
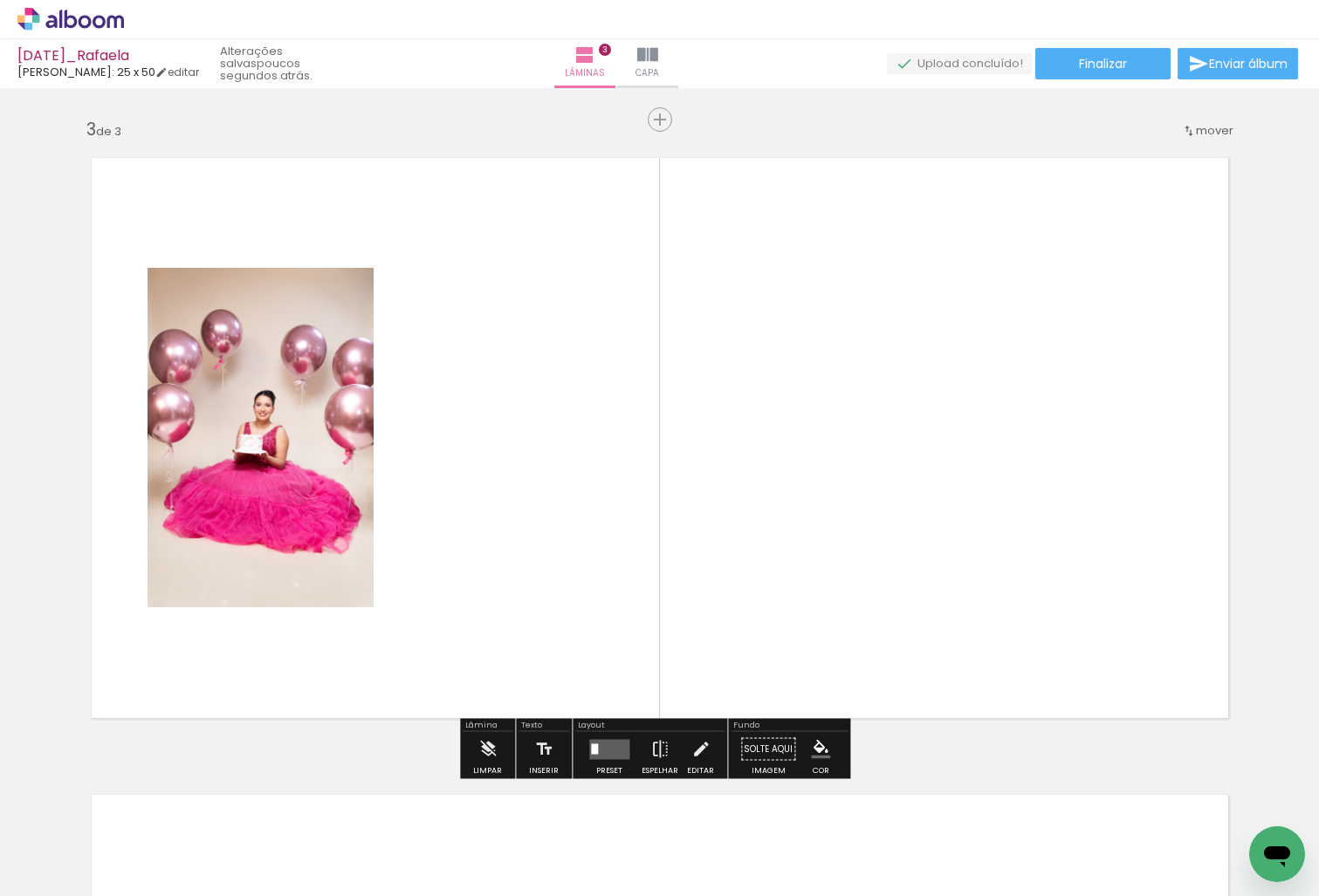
drag, startPoint x: 378, startPoint y: 846, endPoint x: 519, endPoint y: 588, distance: 294.0
click at [519, 588] on quentale-workspace at bounding box center [659, 448] width 1319 height 896
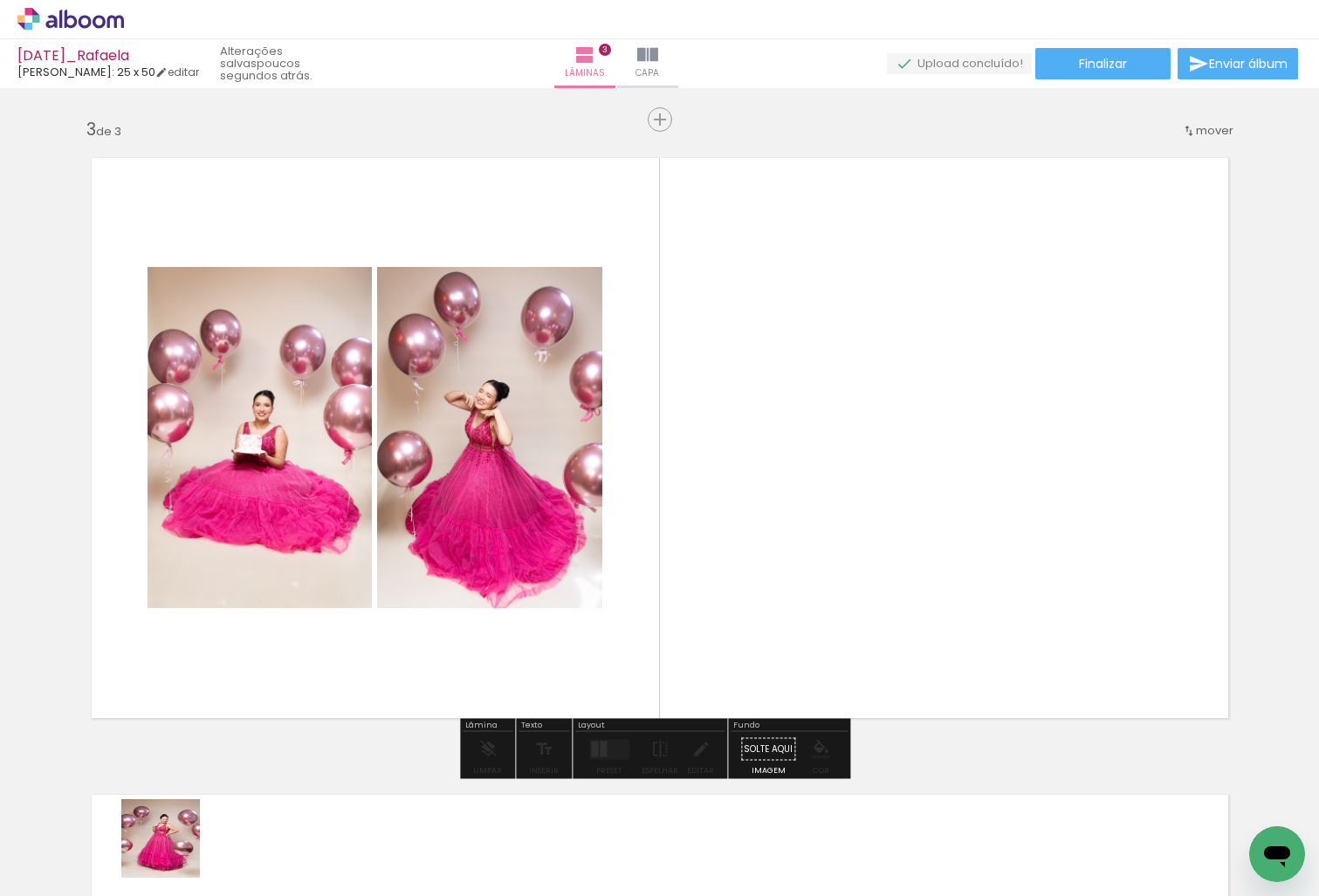
drag, startPoint x: 168, startPoint y: 857, endPoint x: 440, endPoint y: 636, distance: 350.5
click at [440, 636] on quentale-workspace at bounding box center [659, 448] width 1319 height 896
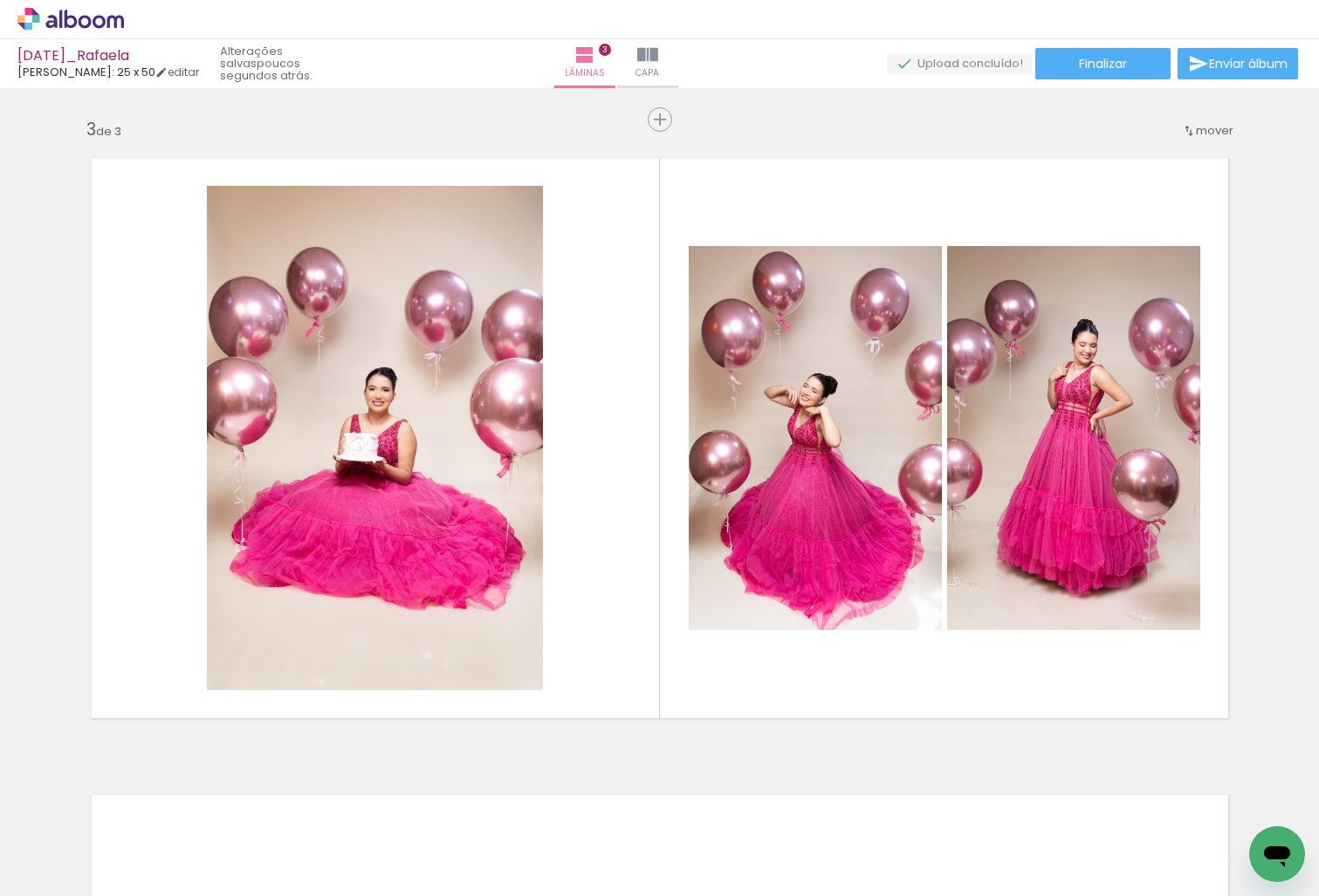
scroll to position [0, 603]
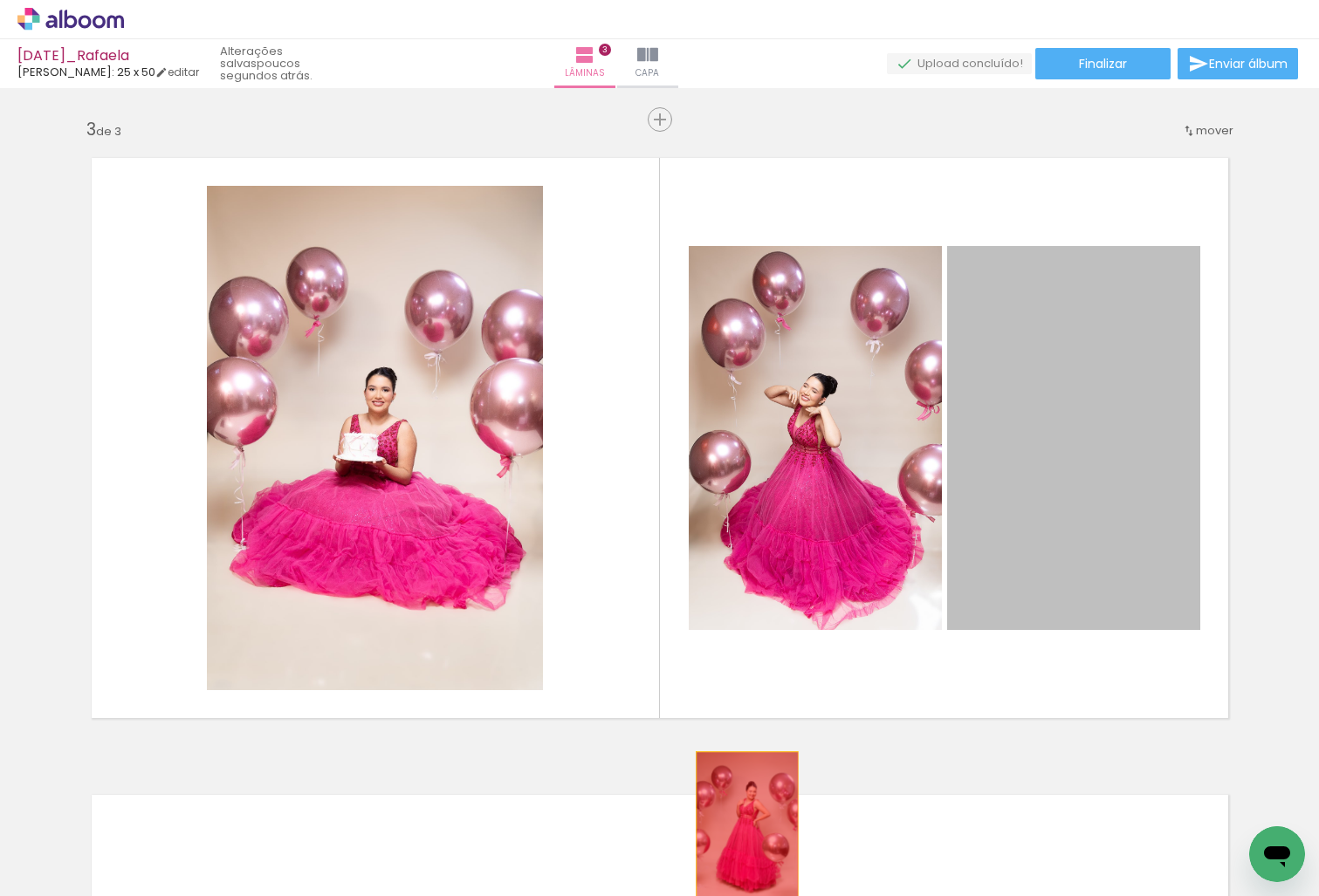
drag, startPoint x: 1060, startPoint y: 508, endPoint x: 741, endPoint y: 830, distance: 453.3
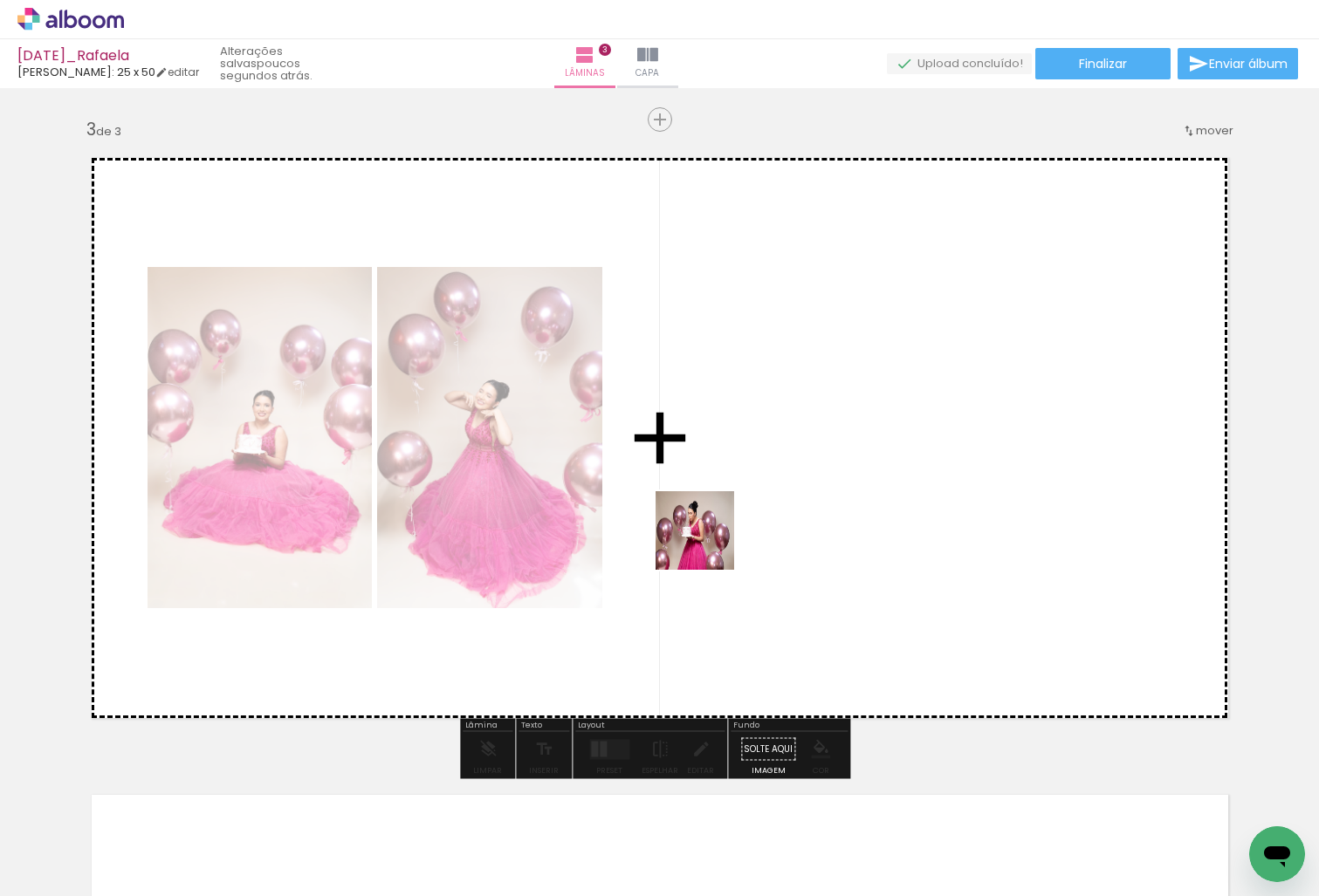
drag, startPoint x: 459, startPoint y: 847, endPoint x: 710, endPoint y: 542, distance: 395.0
click at [710, 542] on quentale-workspace at bounding box center [659, 448] width 1319 height 896
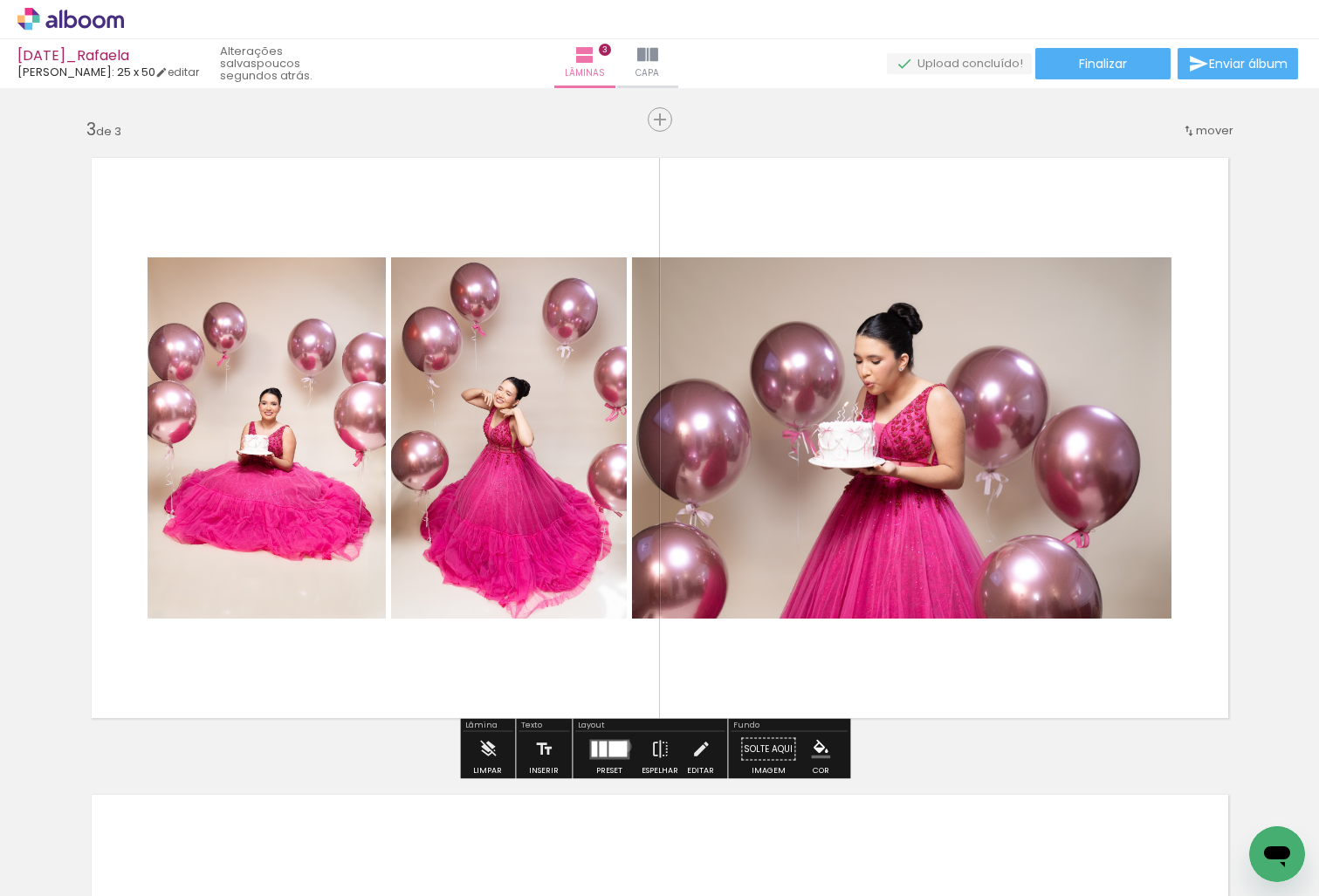
click at [622, 746] on div at bounding box center [617, 749] width 18 height 16
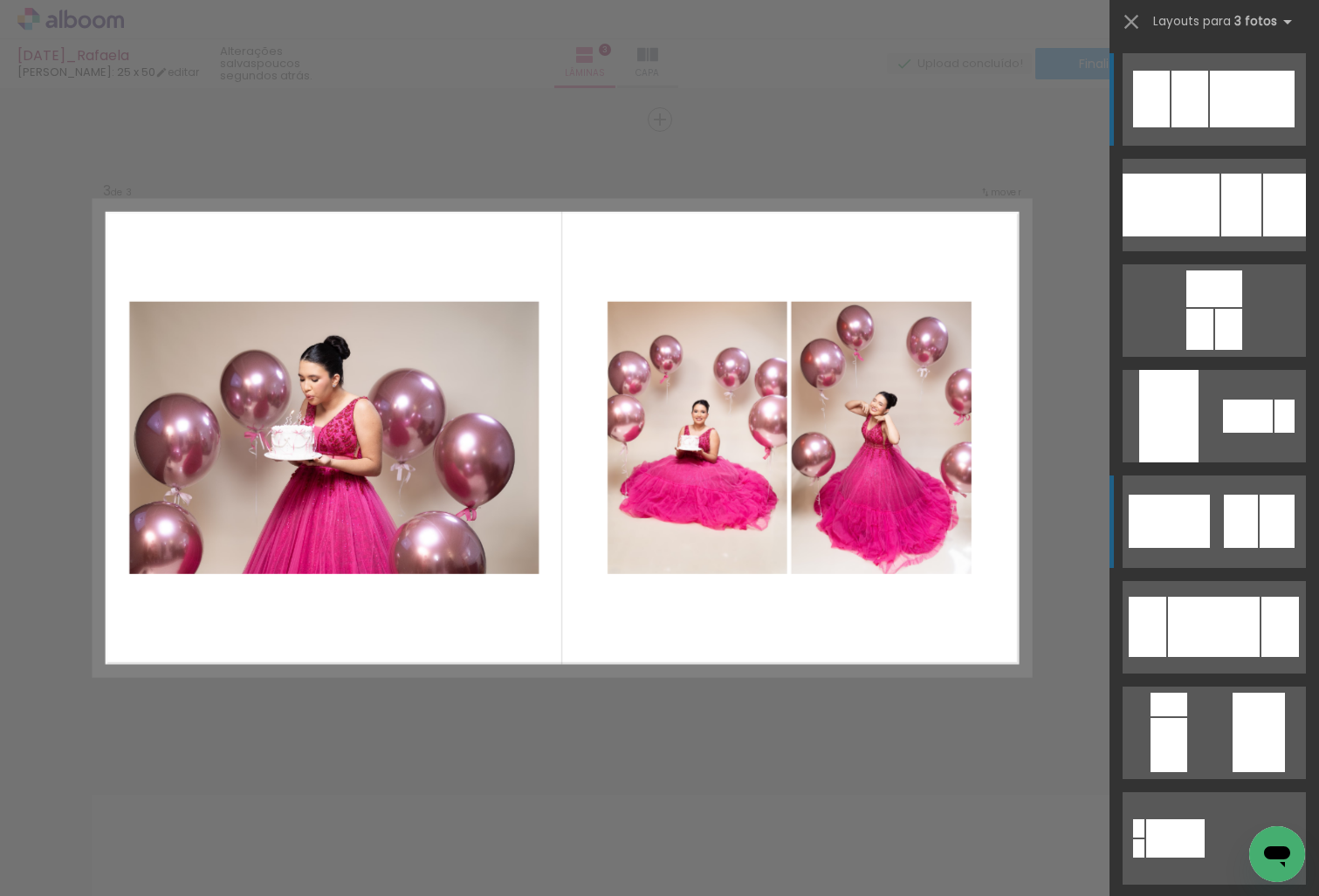
click at [1197, 526] on div at bounding box center [1170, 521] width 82 height 53
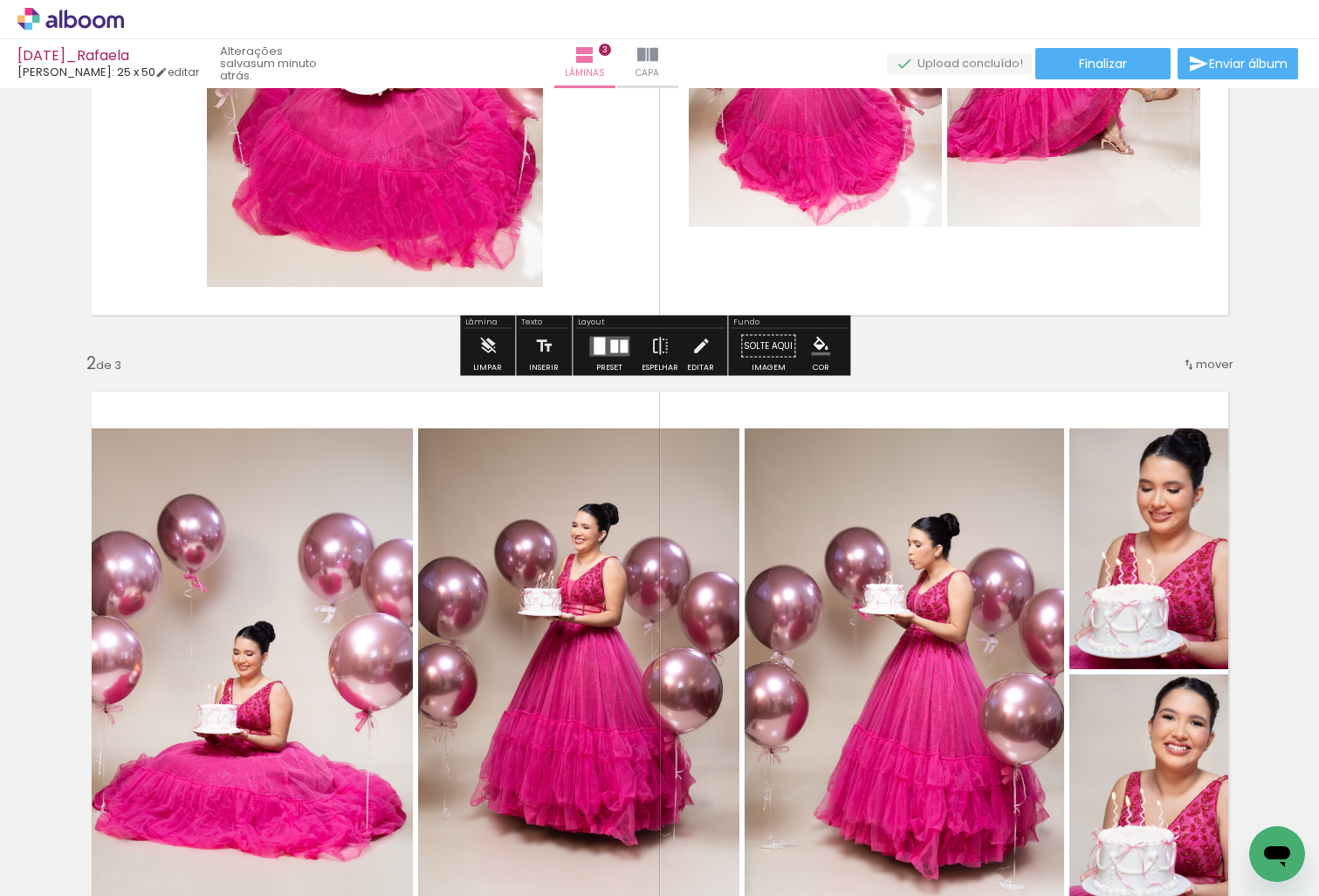
scroll to position [0, 0]
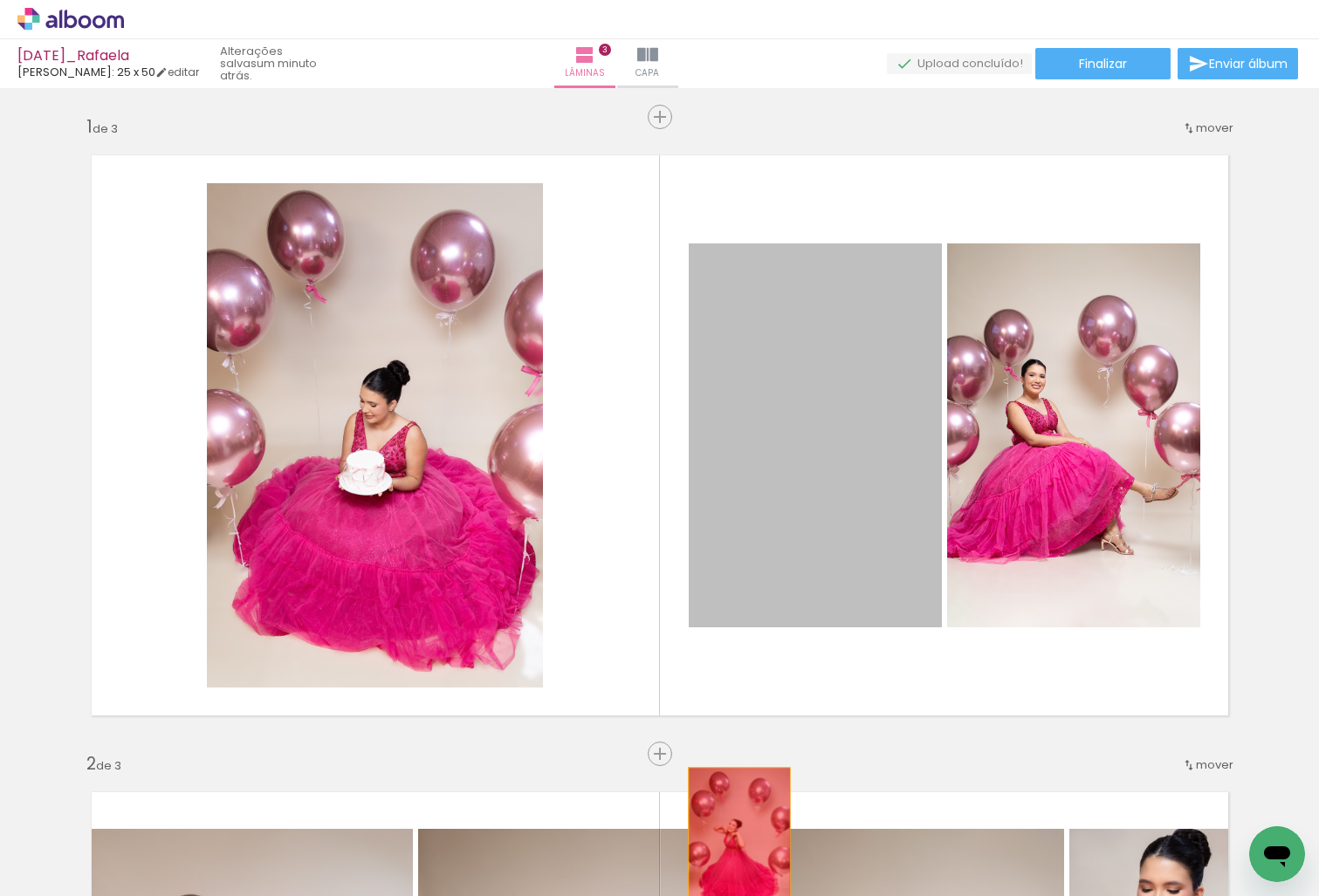
drag, startPoint x: 834, startPoint y: 399, endPoint x: 711, endPoint y: 834, distance: 452.1
click at [712, 844] on quentale-workspace at bounding box center [659, 448] width 1319 height 896
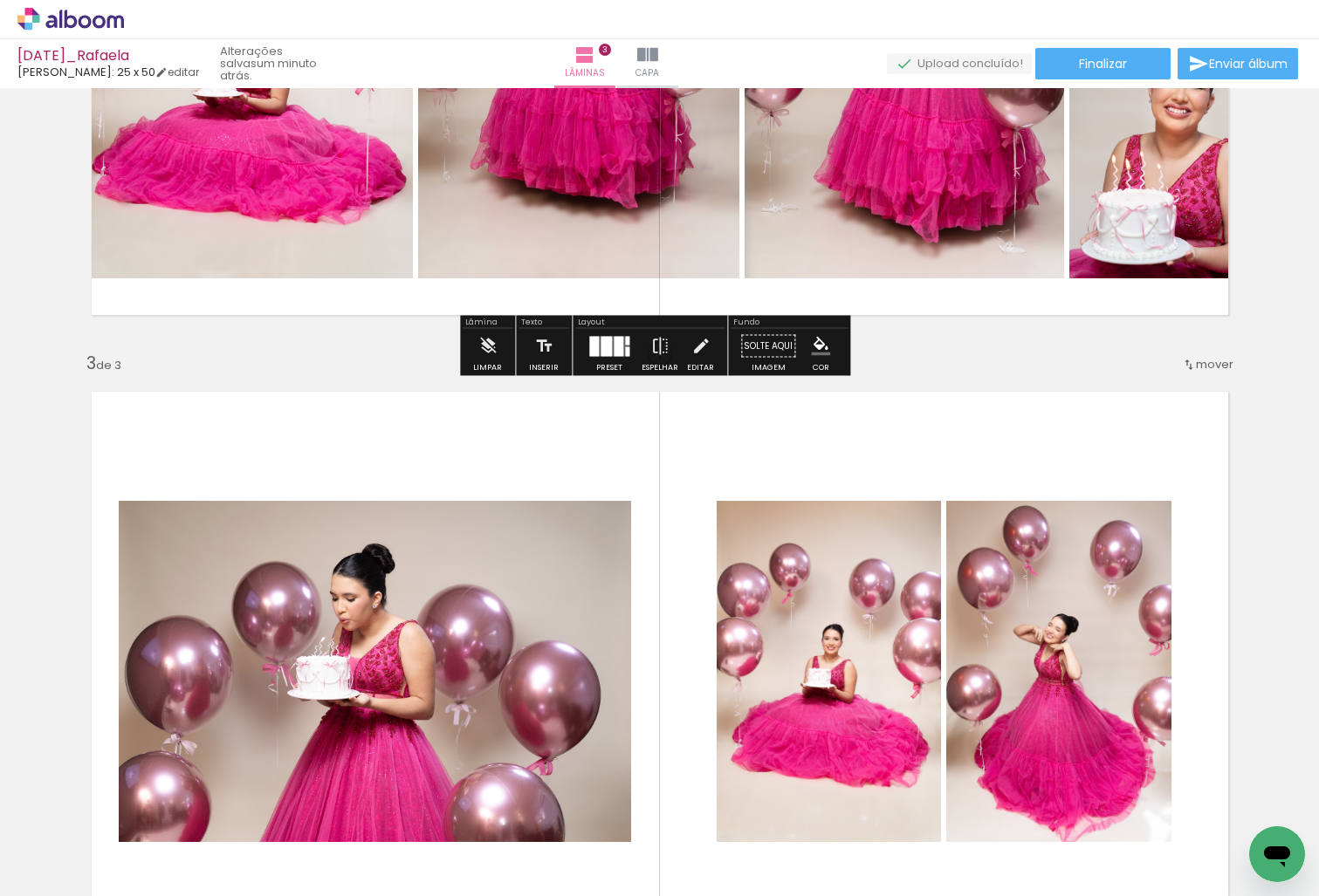
scroll to position [1256, 0]
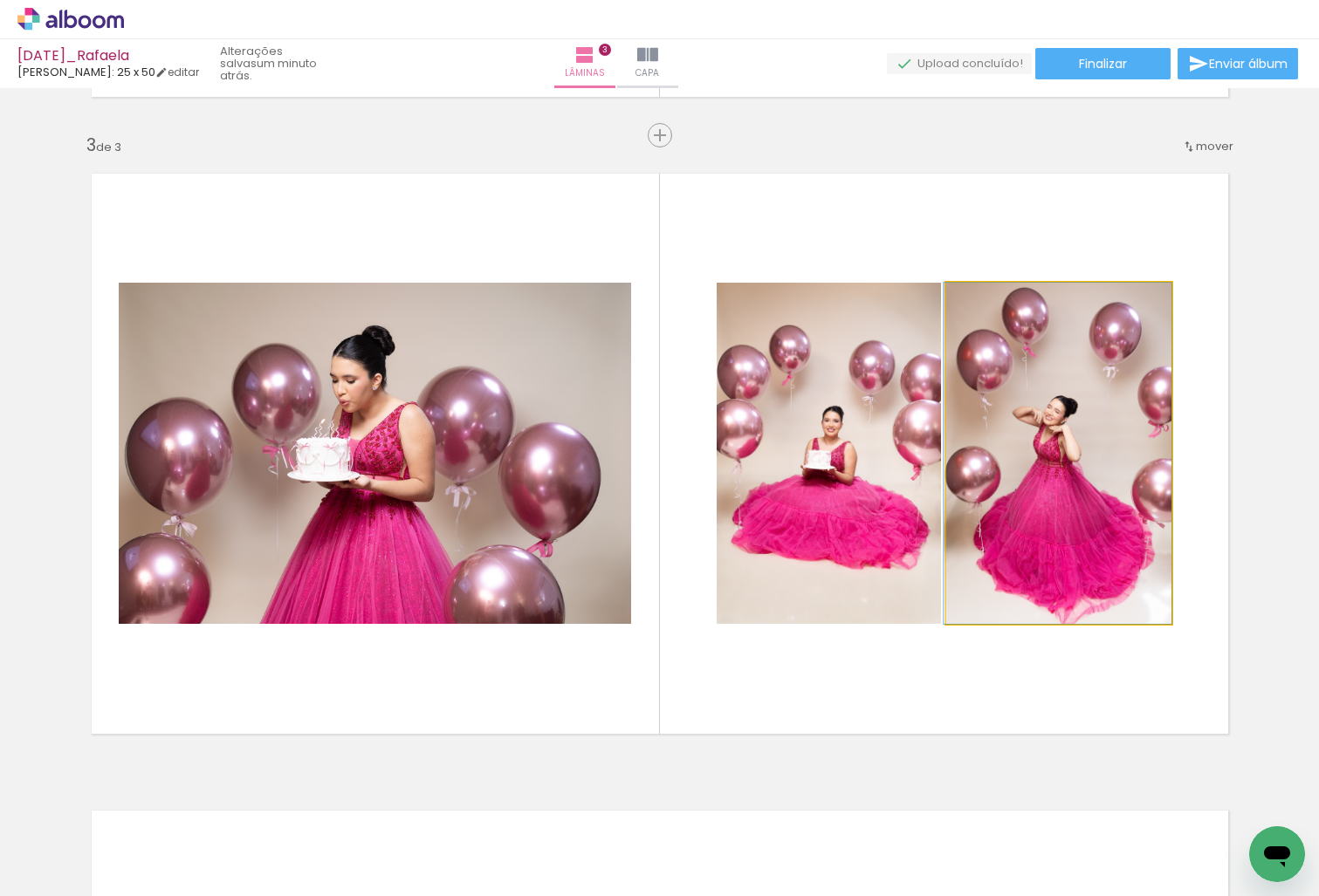
drag, startPoint x: 1093, startPoint y: 500, endPoint x: 1045, endPoint y: 556, distance: 73.8
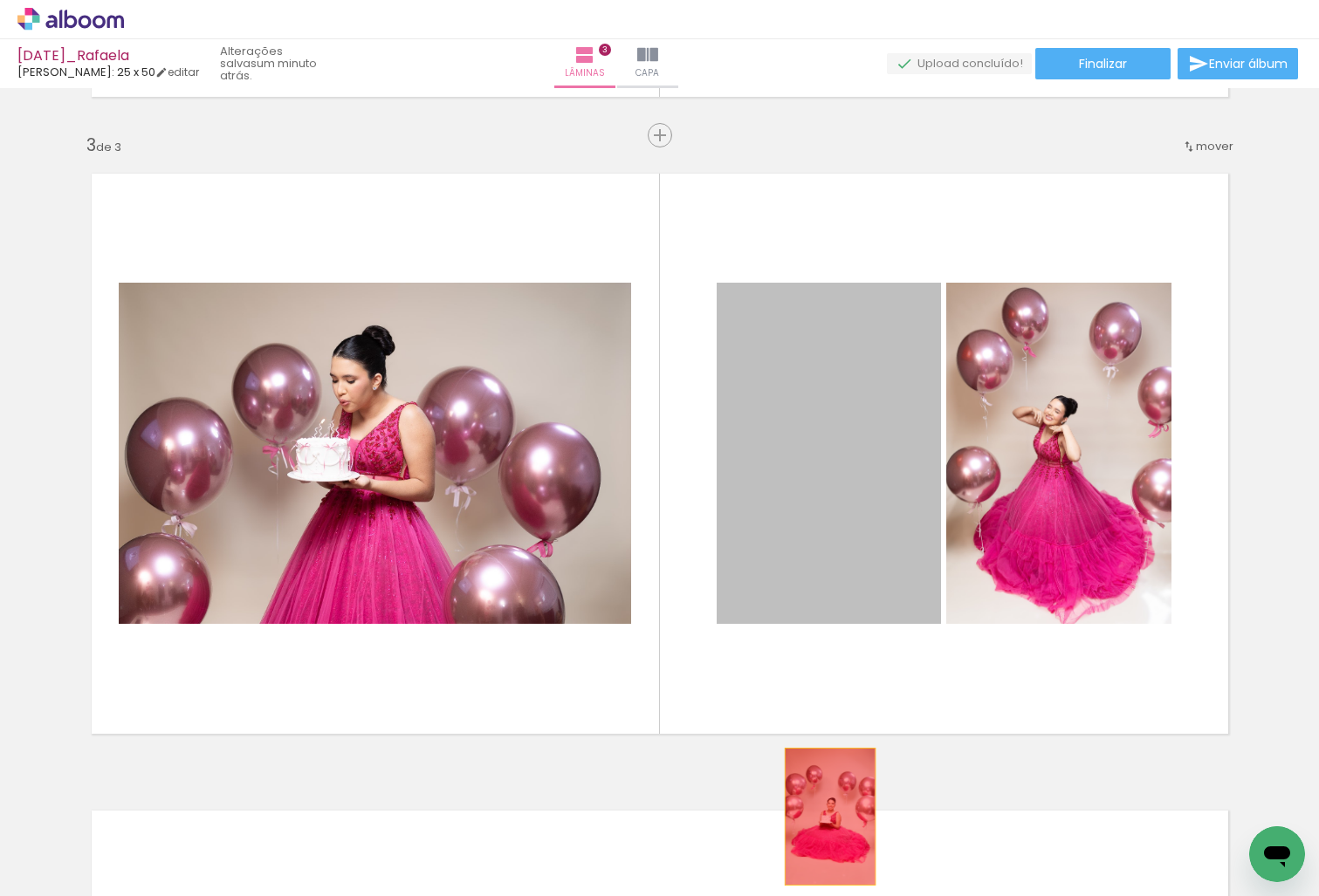
drag, startPoint x: 864, startPoint y: 505, endPoint x: 819, endPoint y: 831, distance: 329.1
click at [819, 831] on quentale-workspace at bounding box center [659, 448] width 1319 height 896
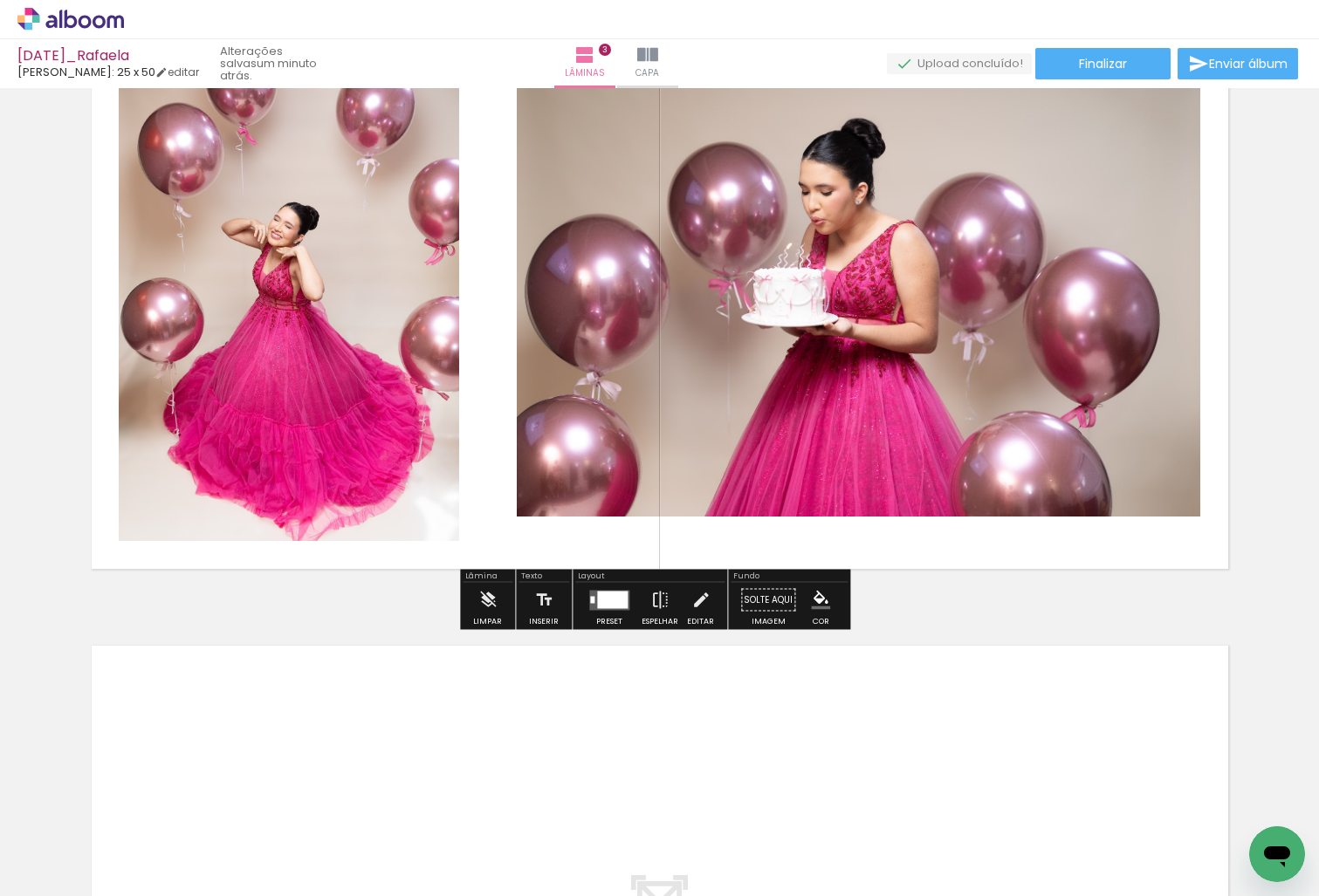
scroll to position [1109, 0]
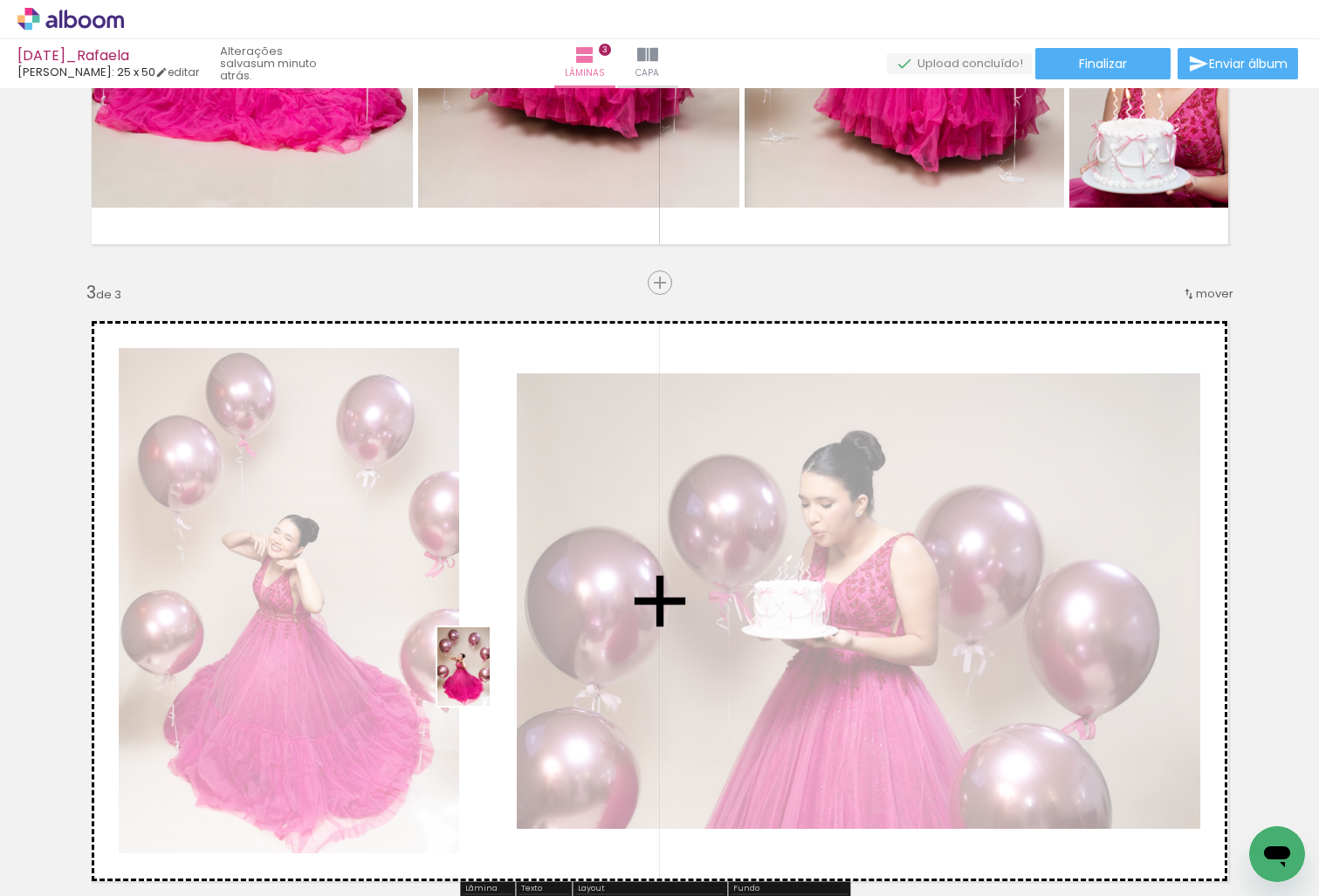
drag, startPoint x: 289, startPoint y: 860, endPoint x: 515, endPoint y: 666, distance: 297.8
click at [515, 666] on quentale-workspace at bounding box center [659, 448] width 1319 height 896
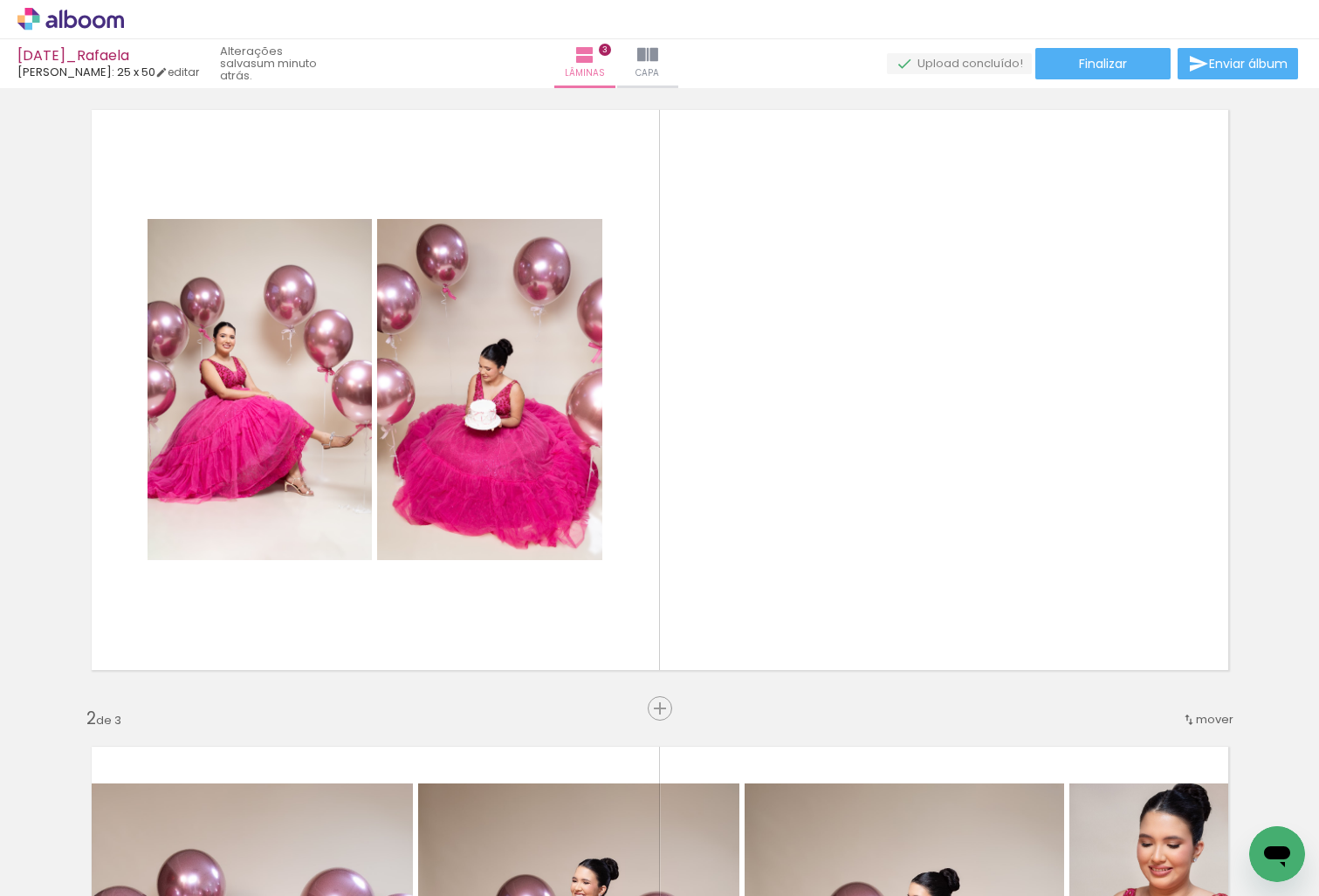
scroll to position [43, 0]
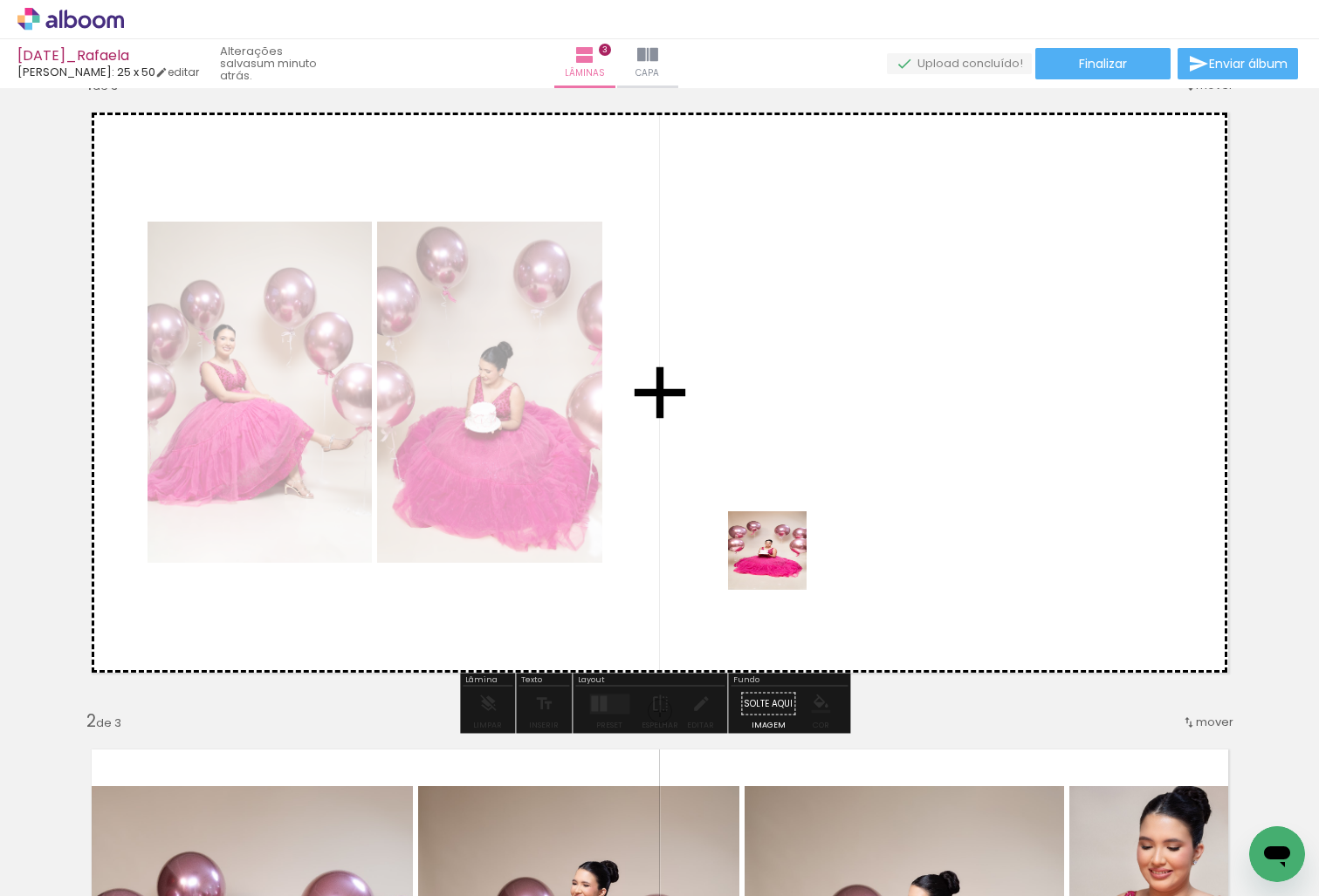
drag, startPoint x: 631, startPoint y: 681, endPoint x: 781, endPoint y: 564, distance: 190.2
click at [781, 564] on quentale-workspace at bounding box center [659, 448] width 1319 height 896
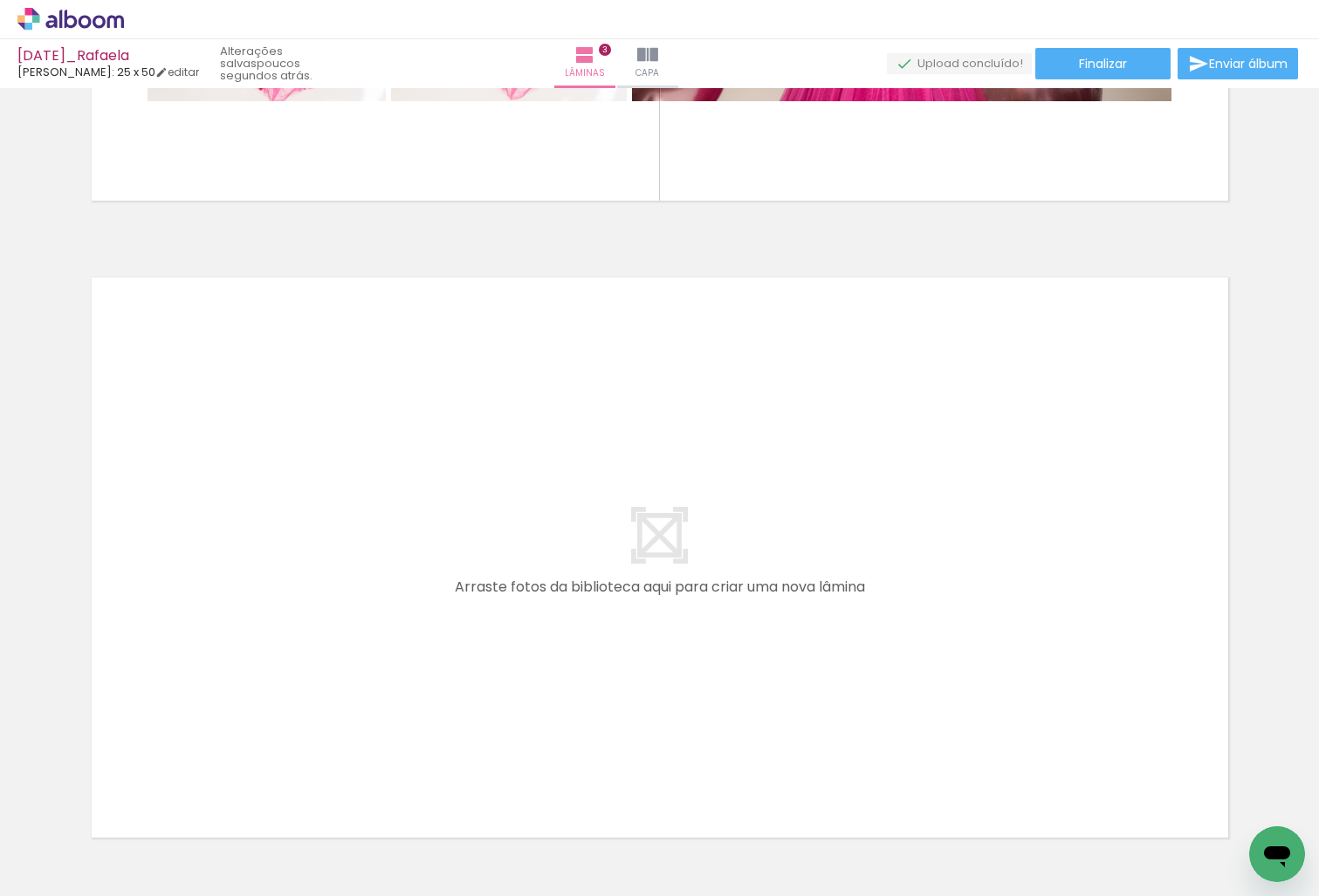
scroll to position [1891, 0]
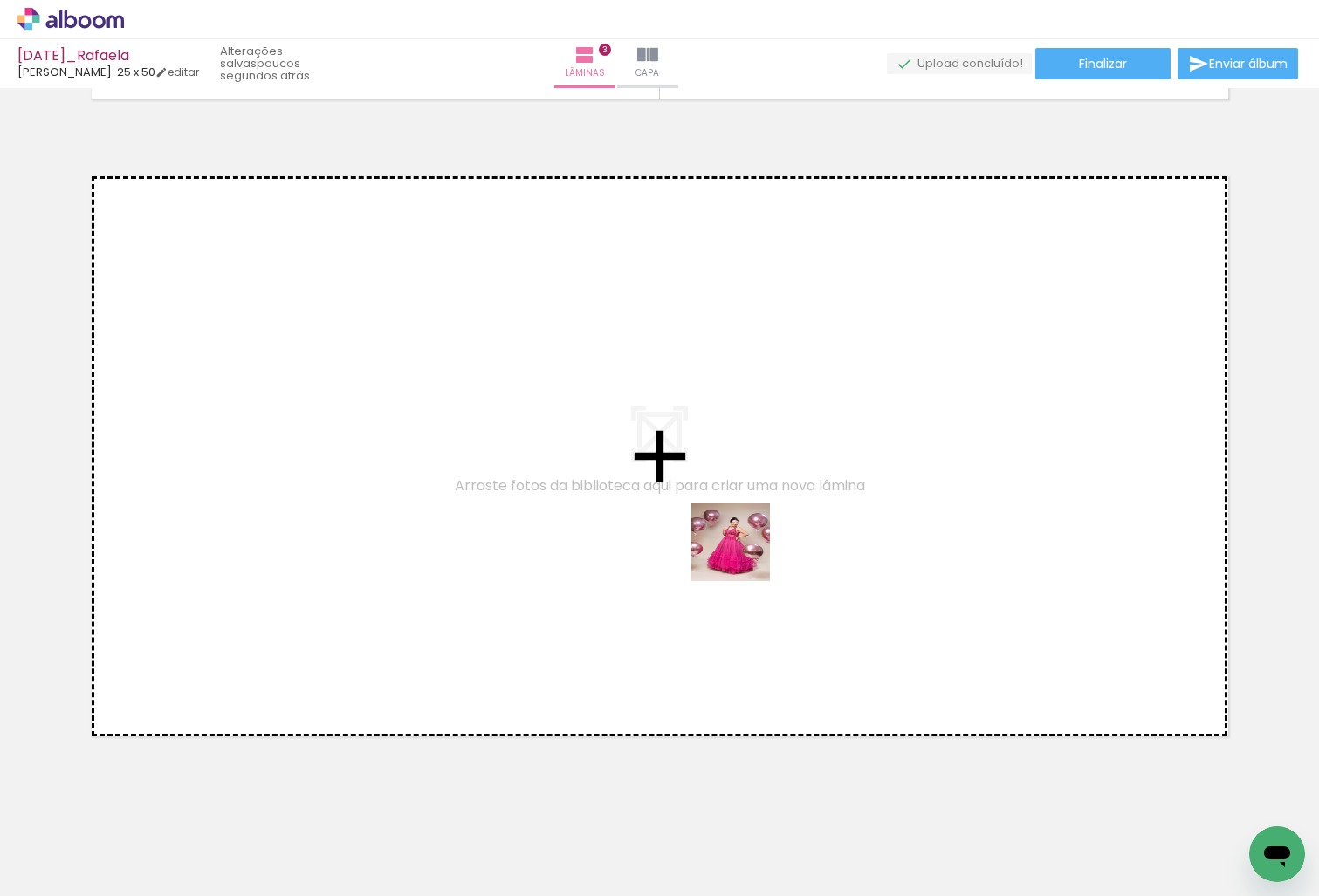
drag, startPoint x: 195, startPoint y: 841, endPoint x: 744, endPoint y: 555, distance: 619.0
click at [744, 555] on quentale-workspace at bounding box center [659, 448] width 1319 height 896
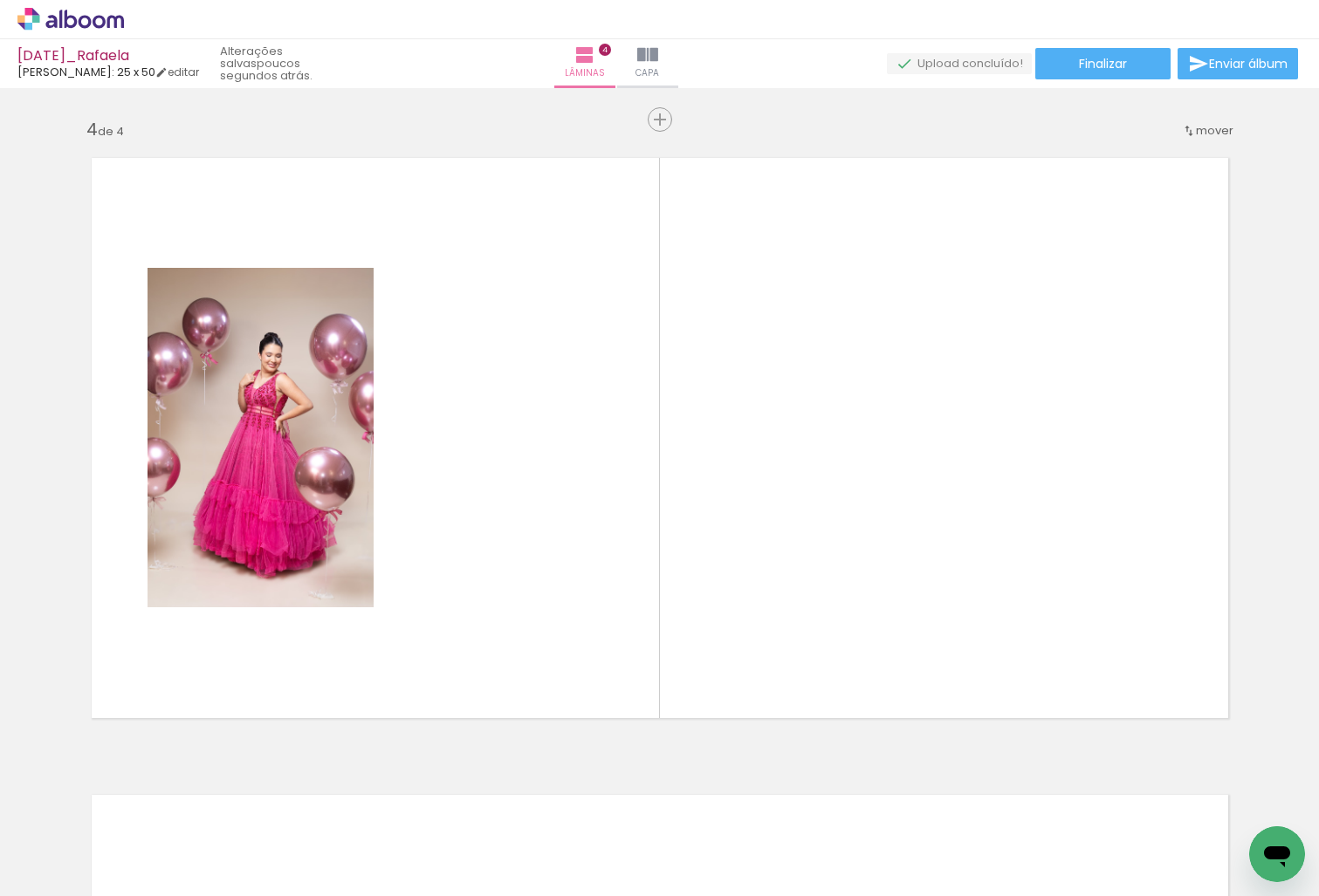
scroll to position [0, 802]
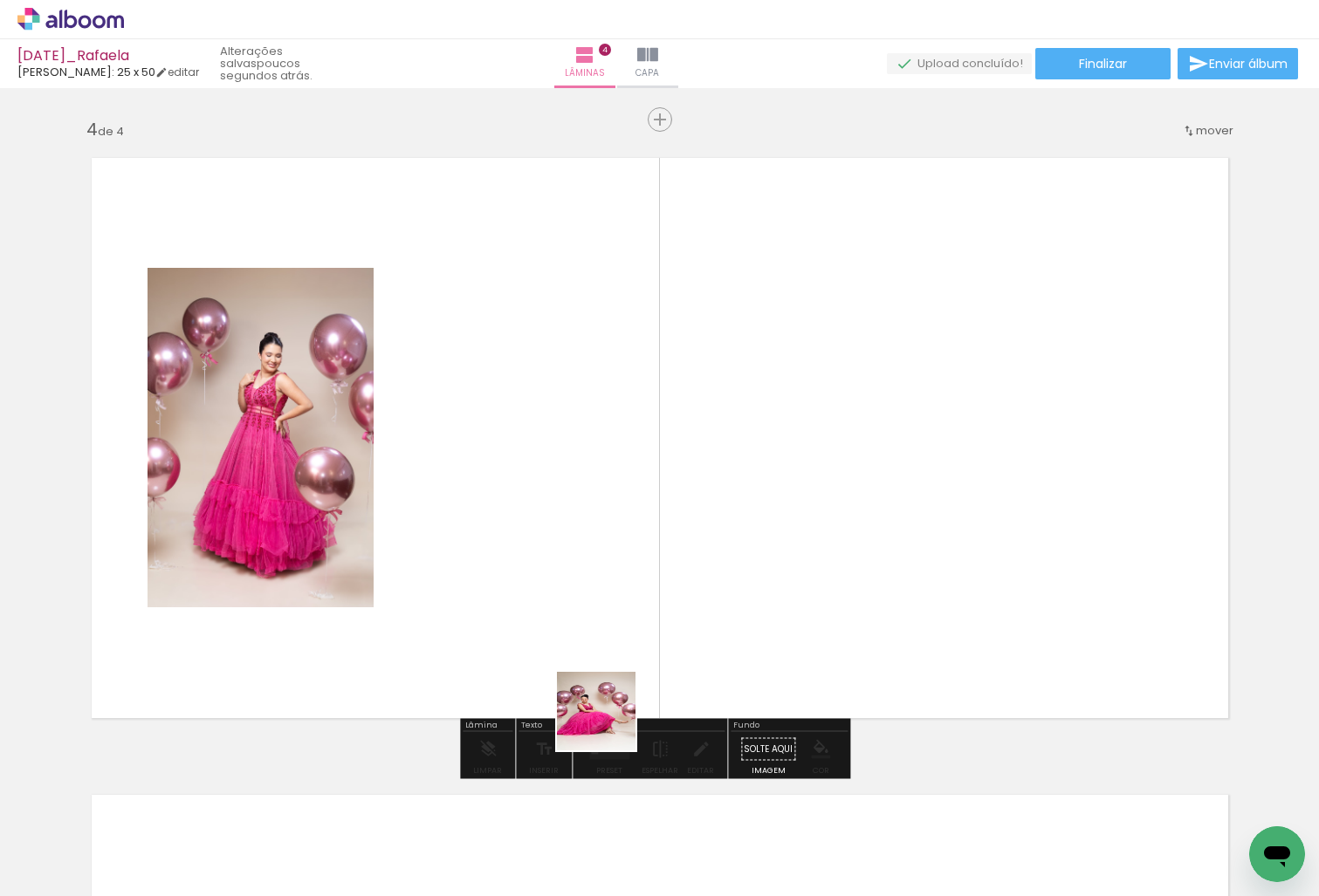
drag, startPoint x: 566, startPoint y: 848, endPoint x: 624, endPoint y: 607, distance: 247.9
click at [624, 607] on quentale-workspace at bounding box center [659, 448] width 1319 height 896
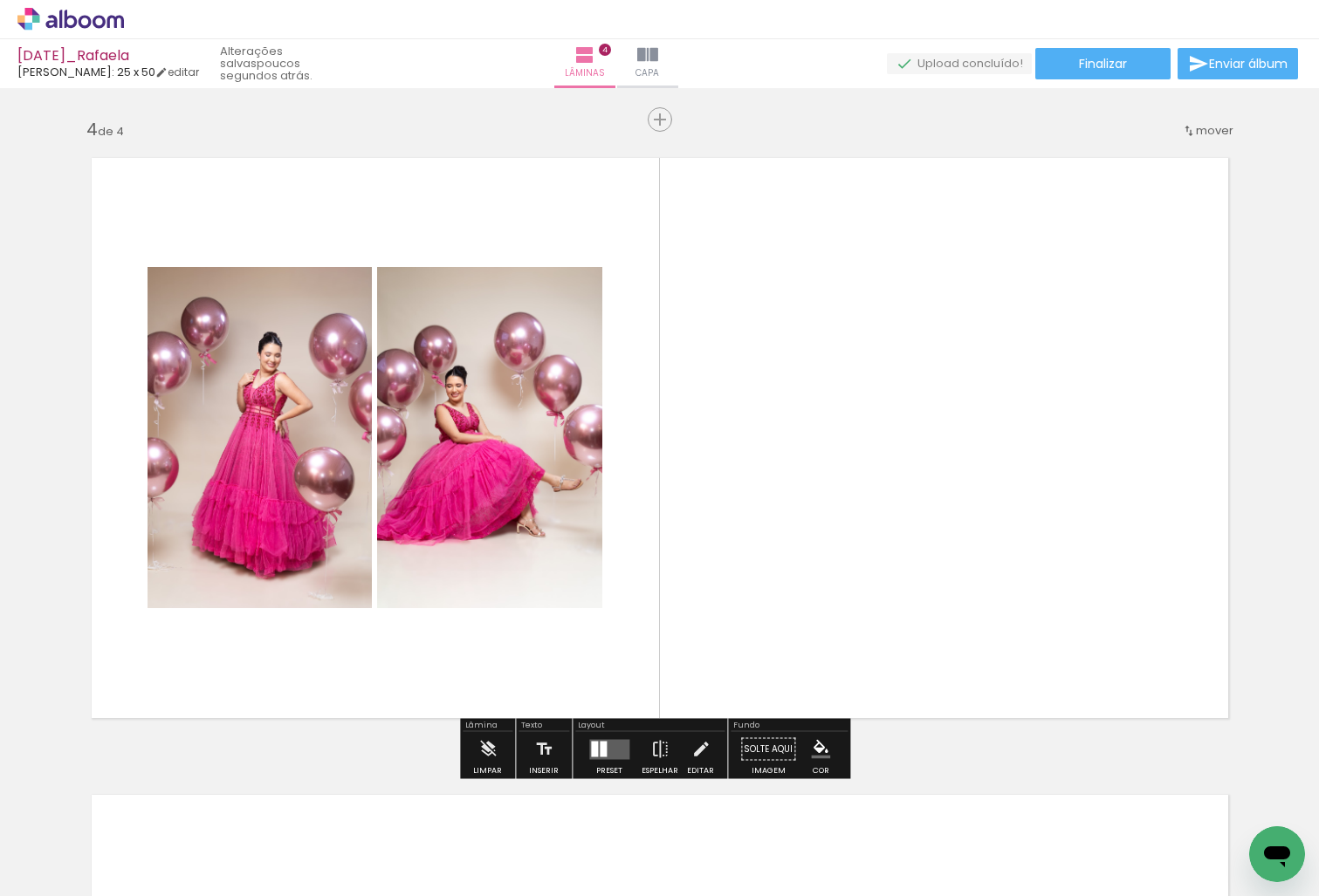
drag, startPoint x: 683, startPoint y: 765, endPoint x: 708, endPoint y: 650, distance: 117.7
click at [708, 650] on quentale-workspace at bounding box center [659, 448] width 1319 height 896
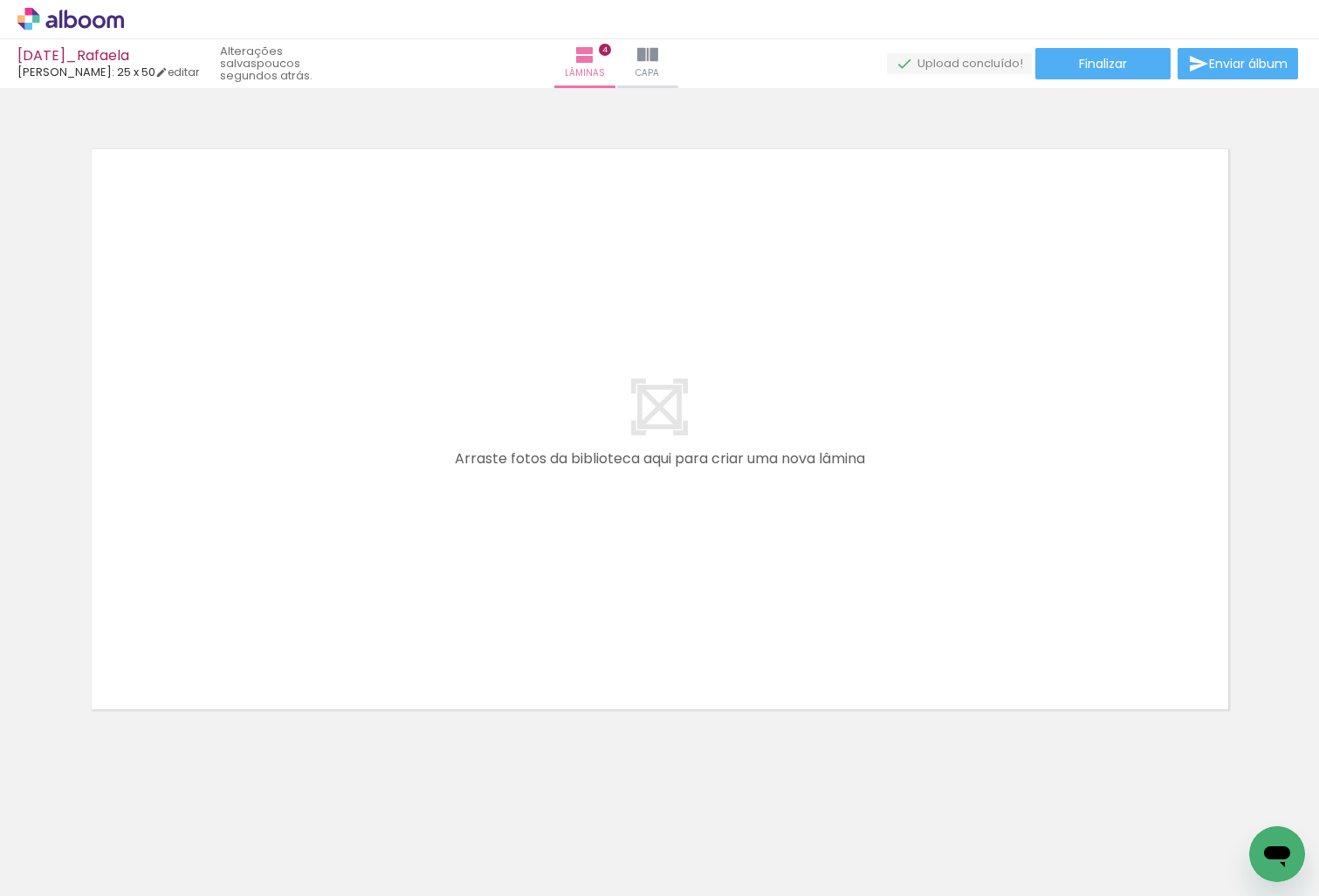
scroll to position [0, 819]
drag, startPoint x: 420, startPoint y: 887, endPoint x: 943, endPoint y: 868, distance: 523.3
click at [143, 868] on iron-horizontal-list at bounding box center [125, 841] width 35 height 109
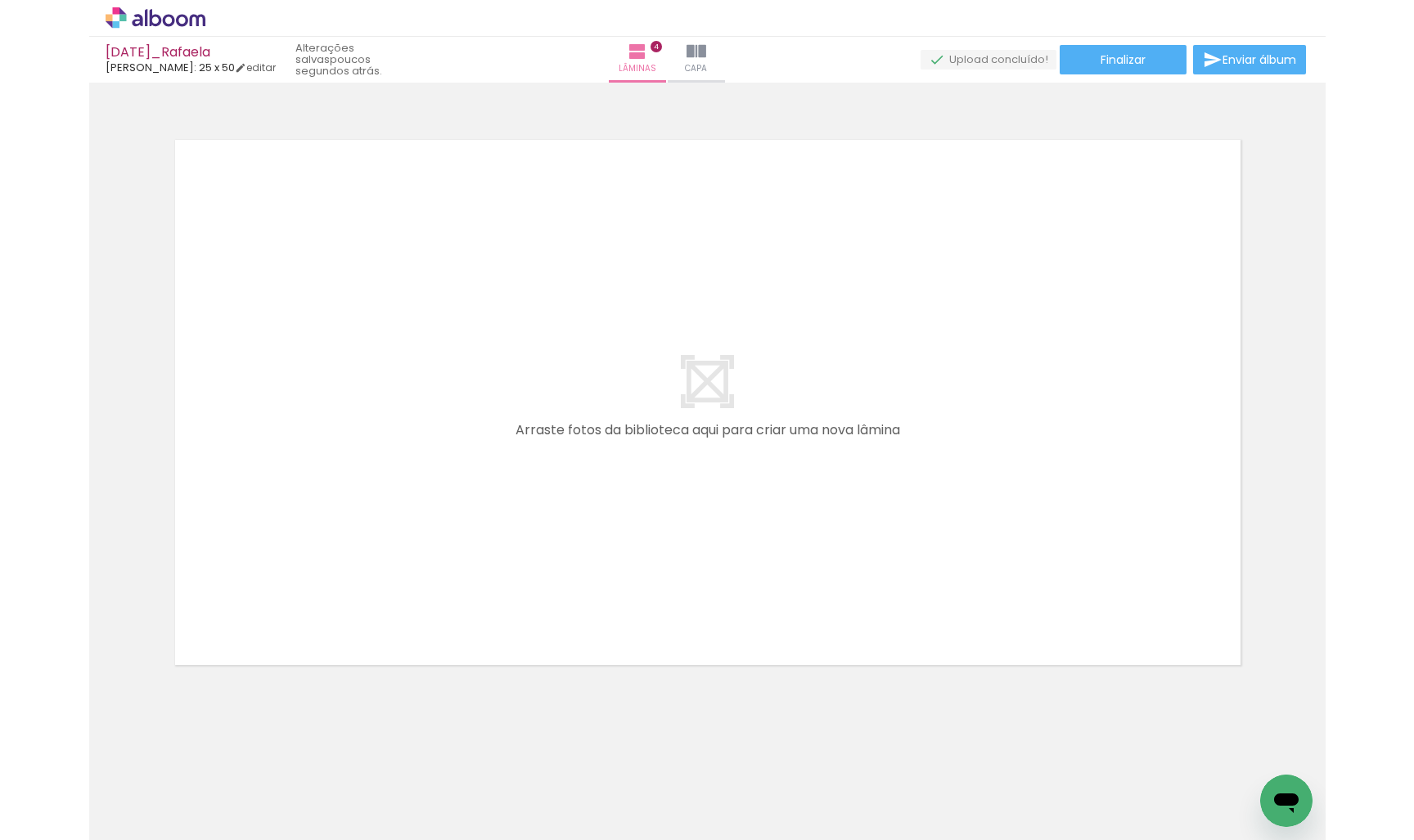
scroll to position [0, 5307]
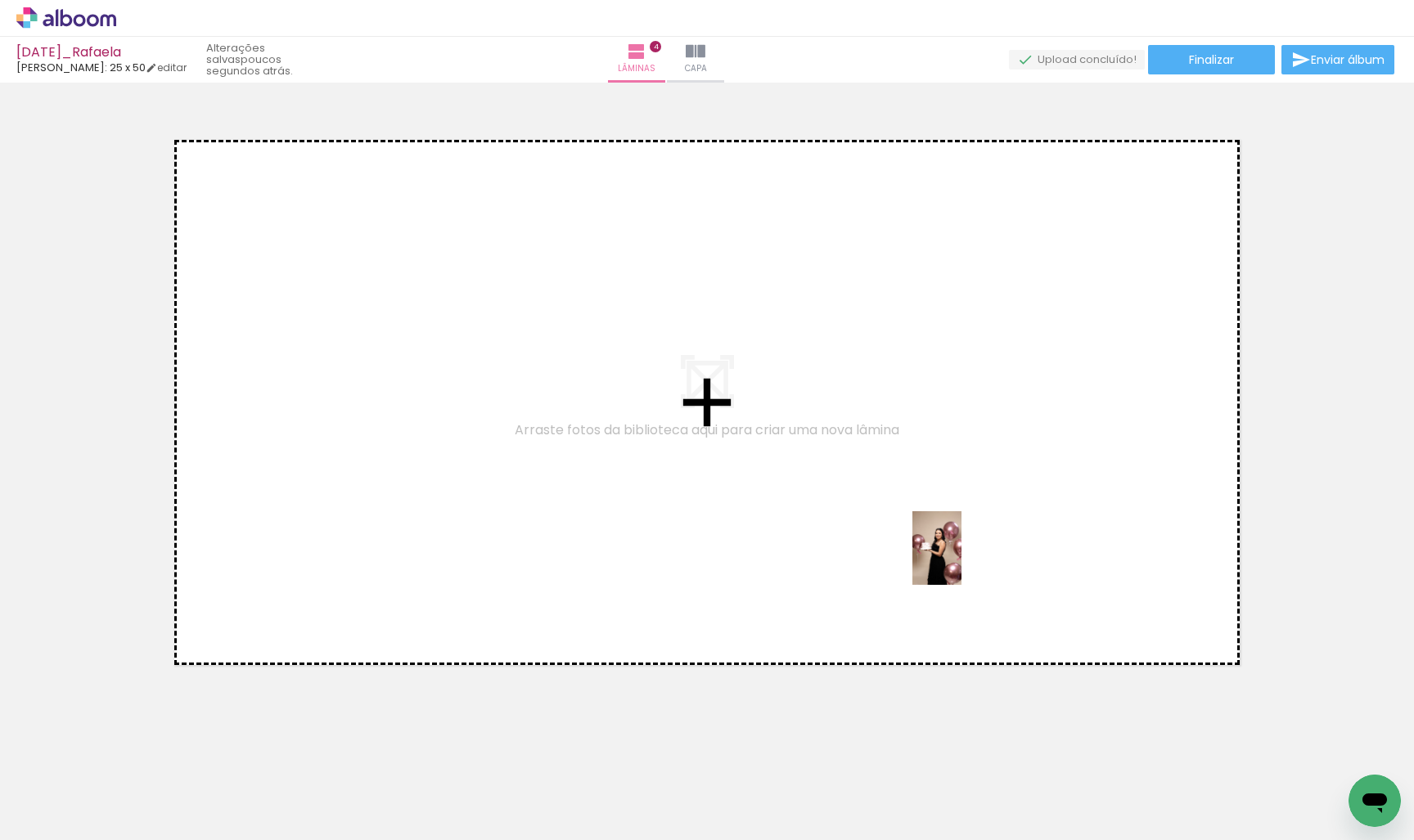
drag, startPoint x: 1364, startPoint y: 772, endPoint x: 961, endPoint y: 561, distance: 454.9
click at [961, 561] on quentale-workspace at bounding box center [707, 420] width 1414 height 840
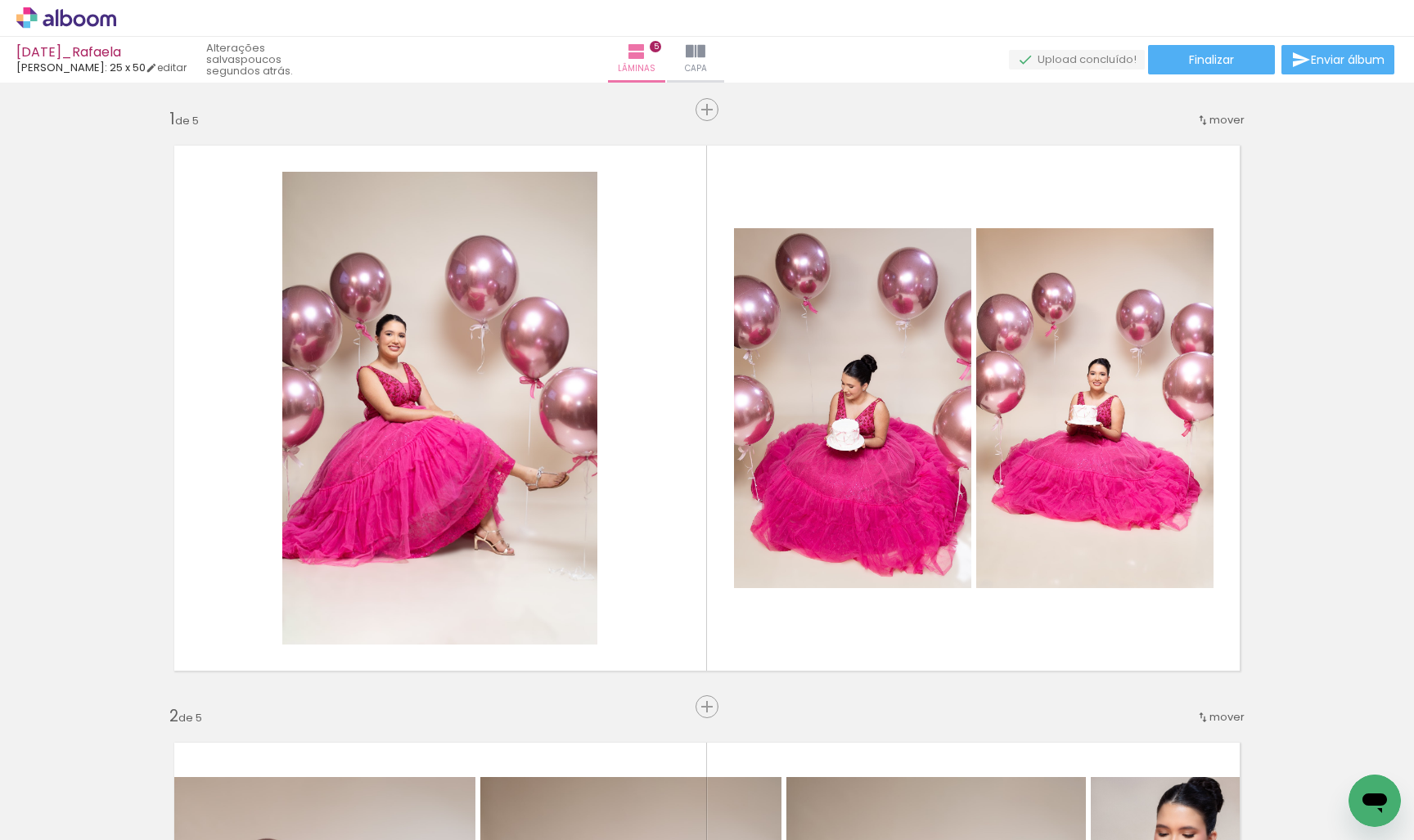
scroll to position [0, 5307]
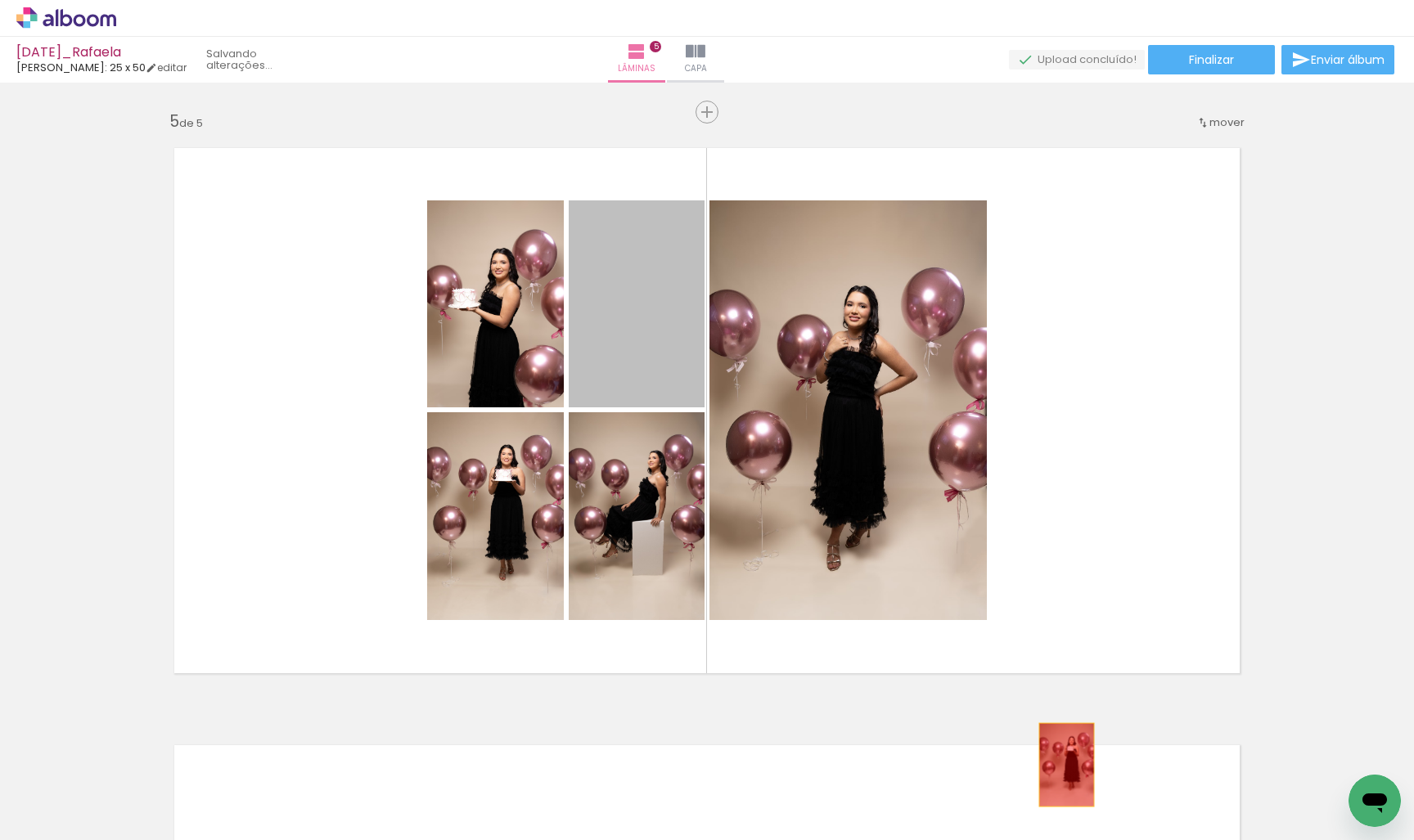
drag, startPoint x: 618, startPoint y: 319, endPoint x: 1078, endPoint y: 796, distance: 662.7
click at [1078, 796] on quentale-workspace at bounding box center [707, 420] width 1414 height 840
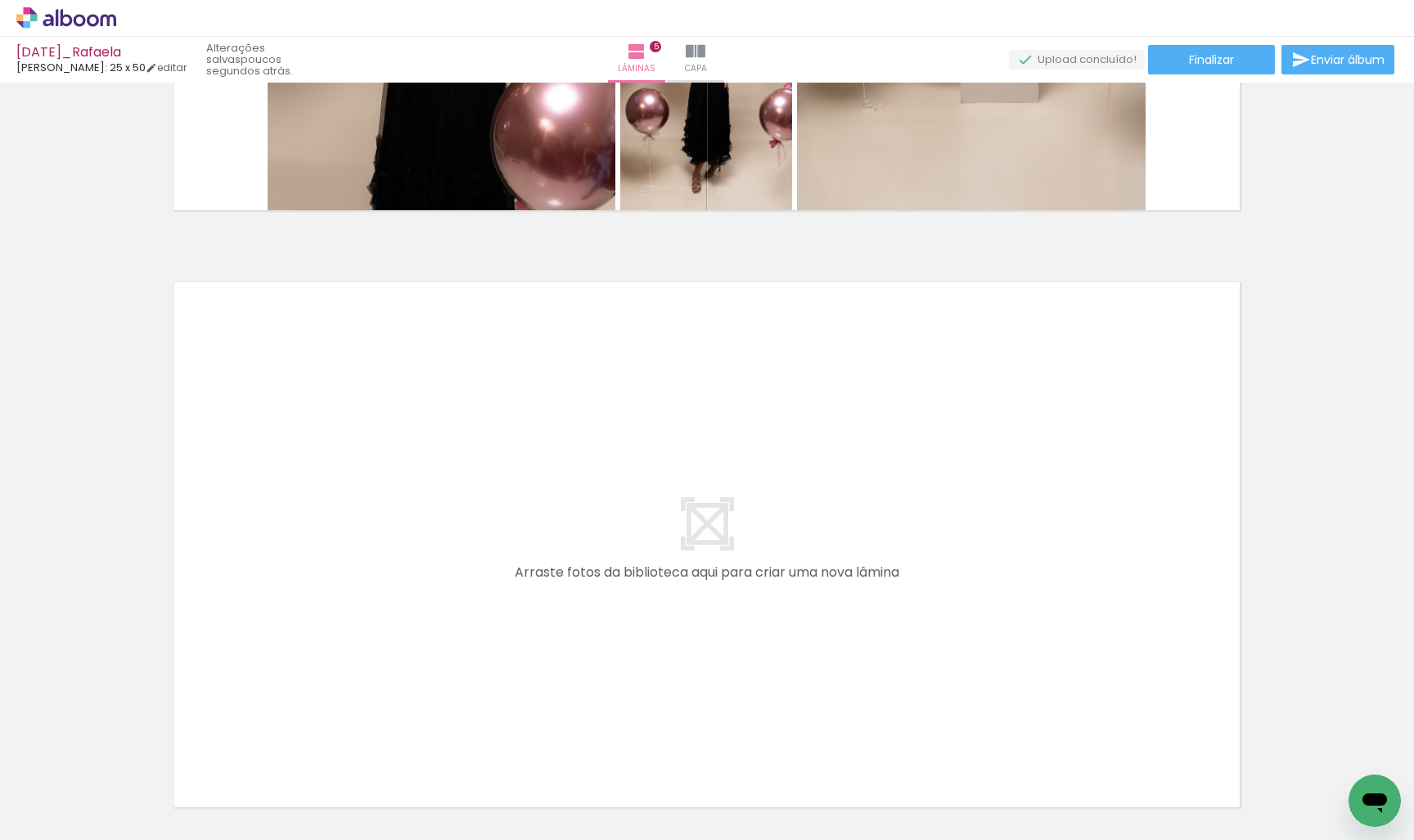
scroll to position [0, 910]
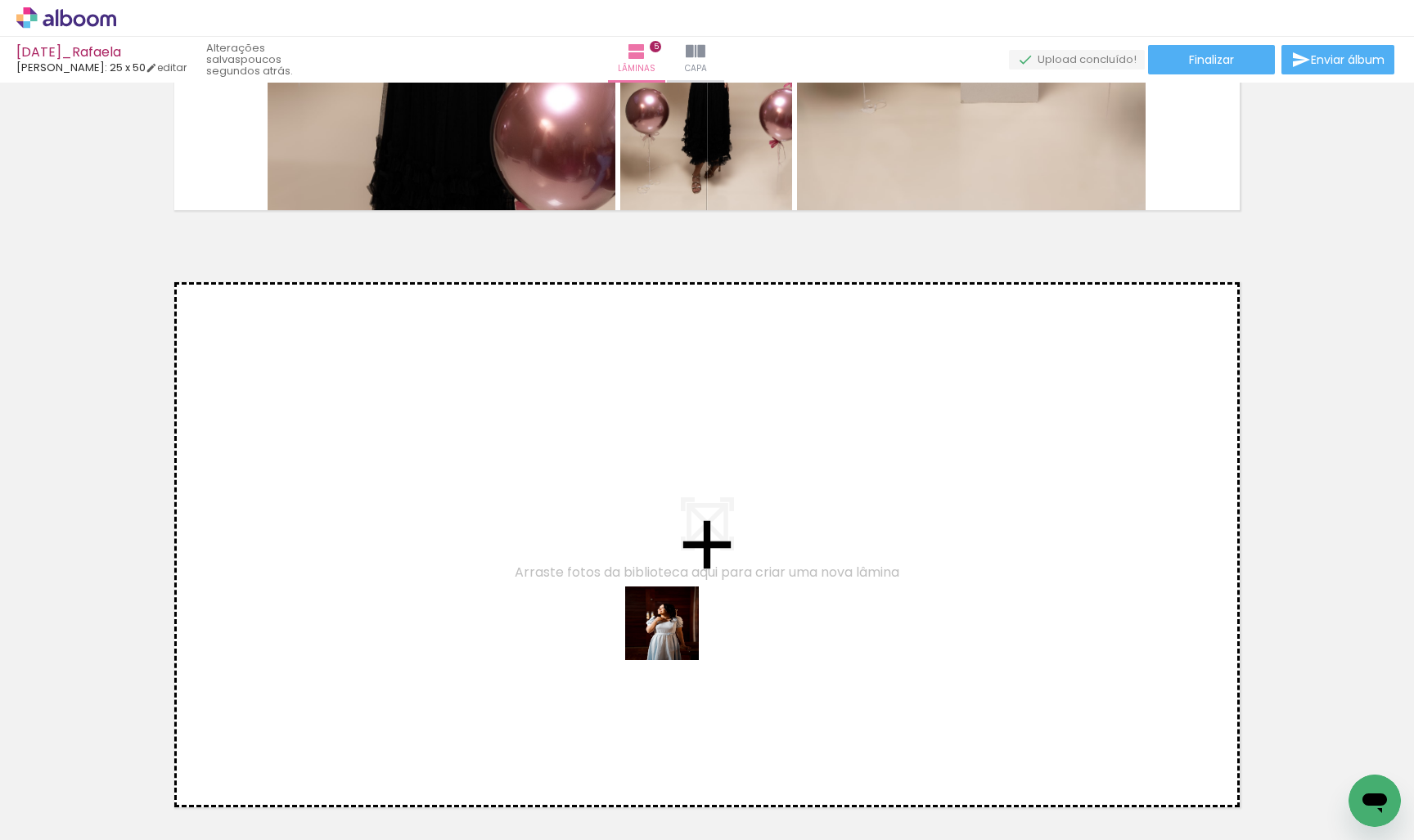
drag, startPoint x: 562, startPoint y: 785, endPoint x: 684, endPoint y: 629, distance: 198.0
click at [684, 629] on quentale-workspace at bounding box center [707, 420] width 1414 height 840
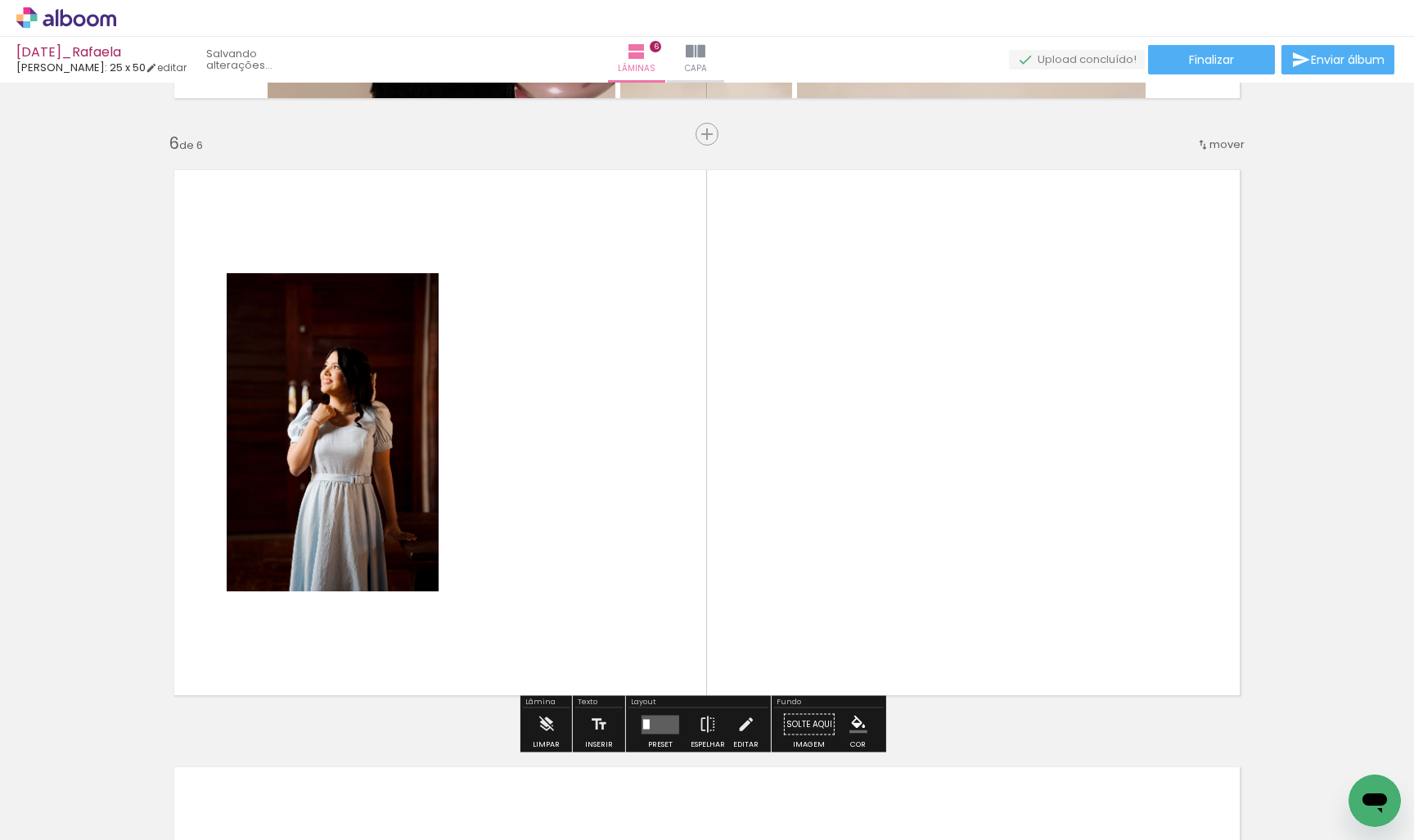
scroll to position [2984, 0]
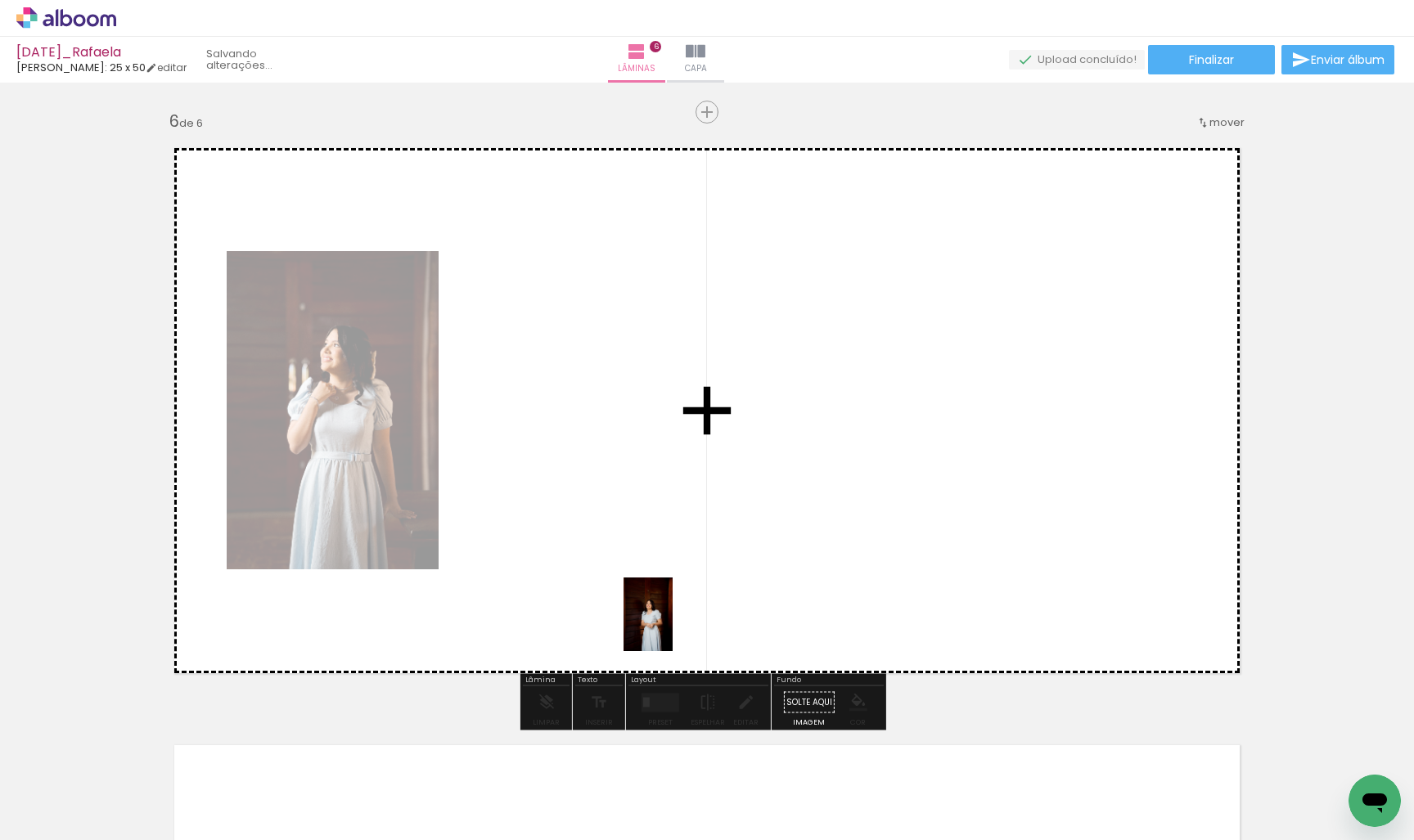
drag, startPoint x: 636, startPoint y: 791, endPoint x: 673, endPoint y: 626, distance: 169.1
click at [673, 626] on quentale-workspace at bounding box center [707, 420] width 1414 height 840
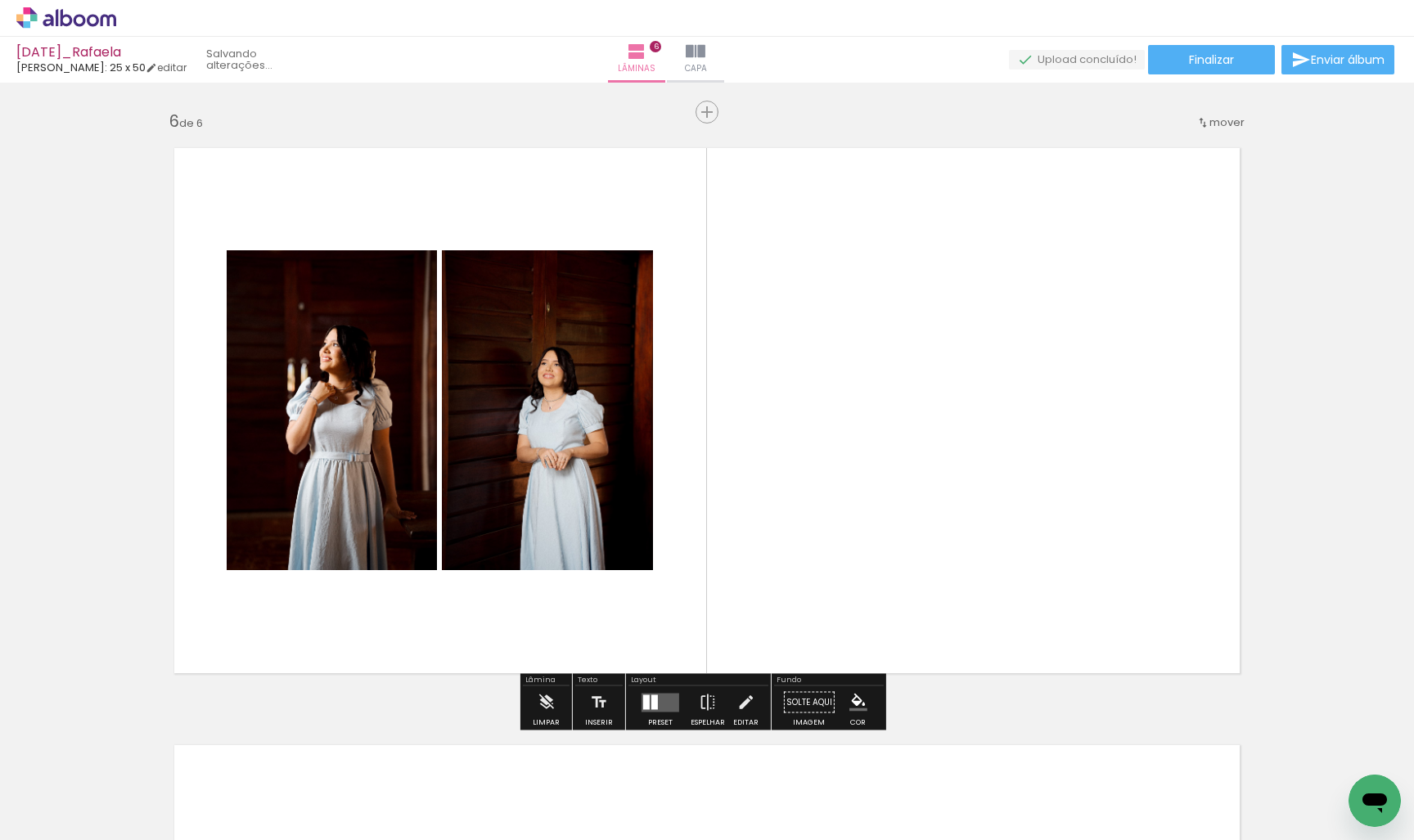
scroll to position [0, 1520]
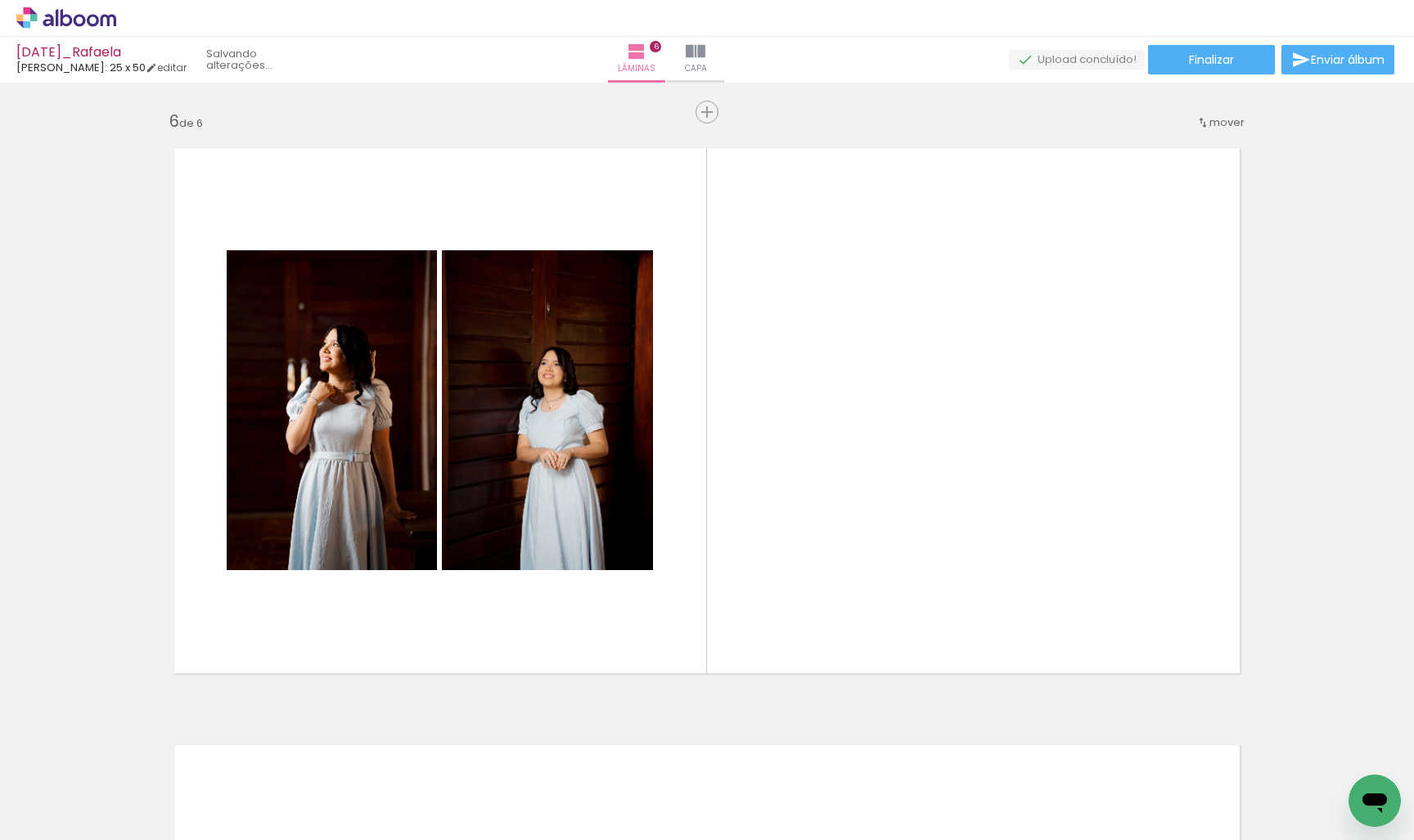
drag, startPoint x: 512, startPoint y: 835, endPoint x: 706, endPoint y: 828, distance: 194.1
click at [134, 828] on iron-horizontal-list at bounding box center [117, 788] width 33 height 102
drag, startPoint x: 839, startPoint y: 556, endPoint x: 874, endPoint y: 504, distance: 62.7
click at [874, 504] on quentale-workspace at bounding box center [707, 420] width 1414 height 840
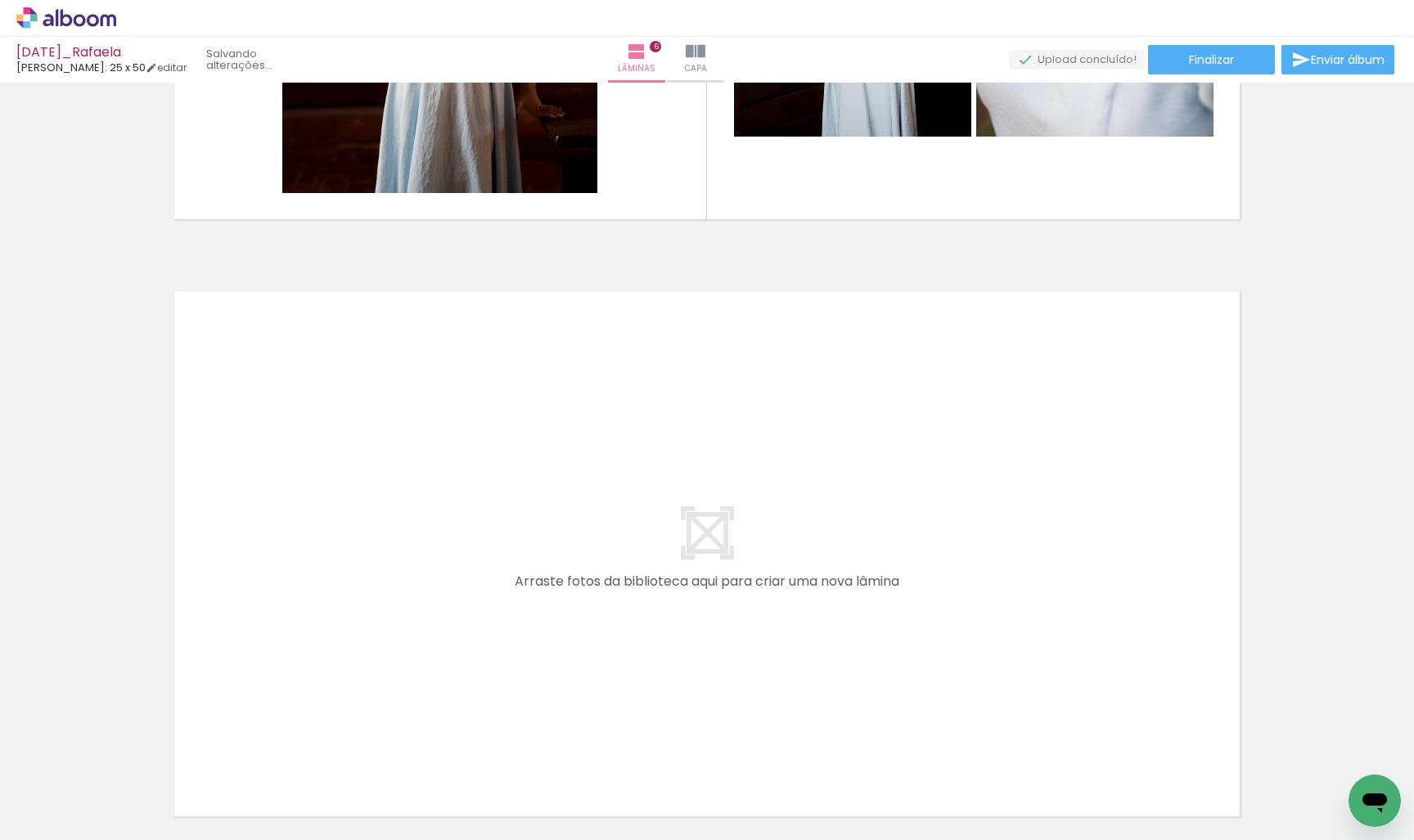
scroll to position [0, 2198]
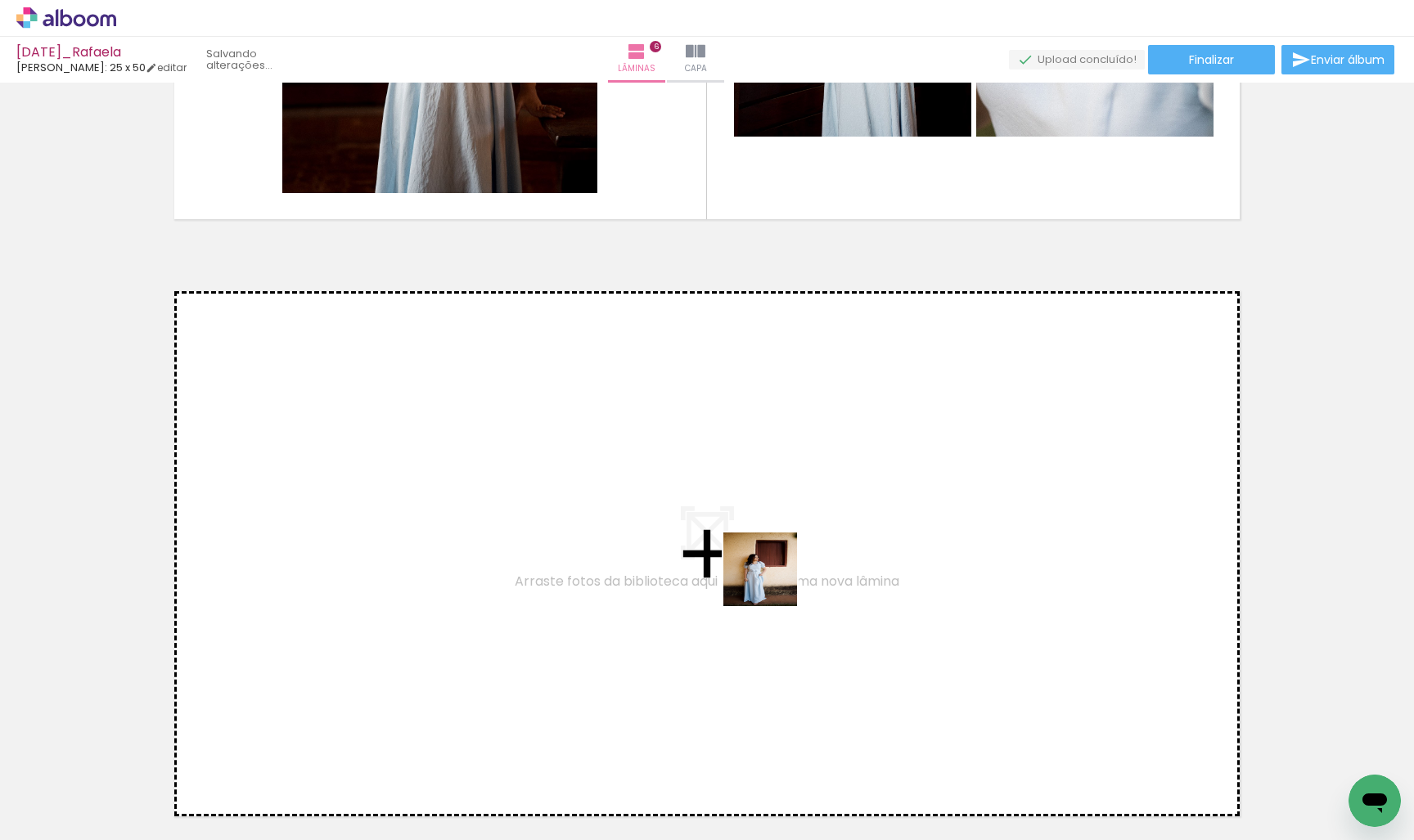
drag, startPoint x: 765, startPoint y: 658, endPoint x: 778, endPoint y: 537, distance: 121.7
click at [778, 537] on quentale-workspace at bounding box center [707, 420] width 1414 height 840
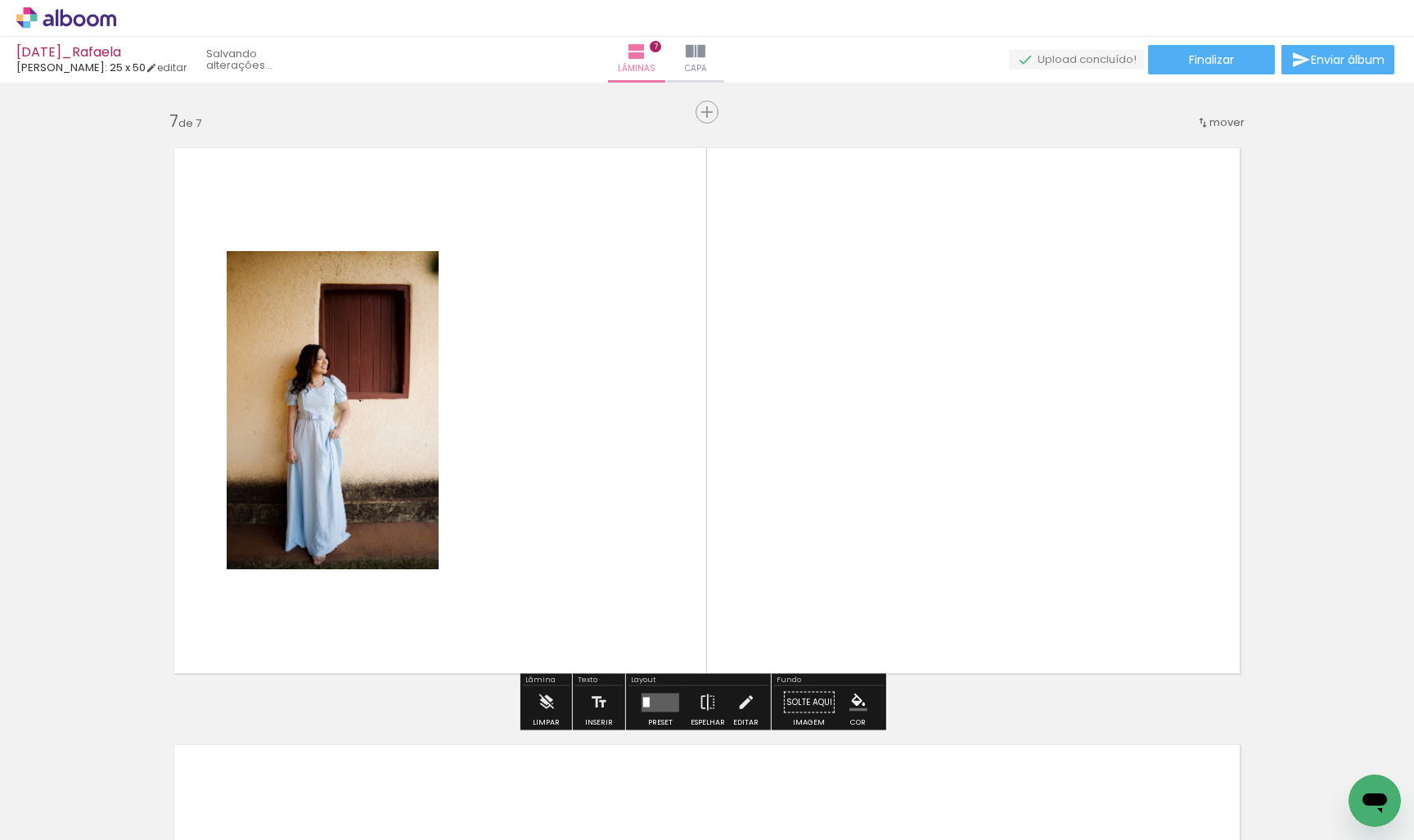
scroll to position [3582, 0]
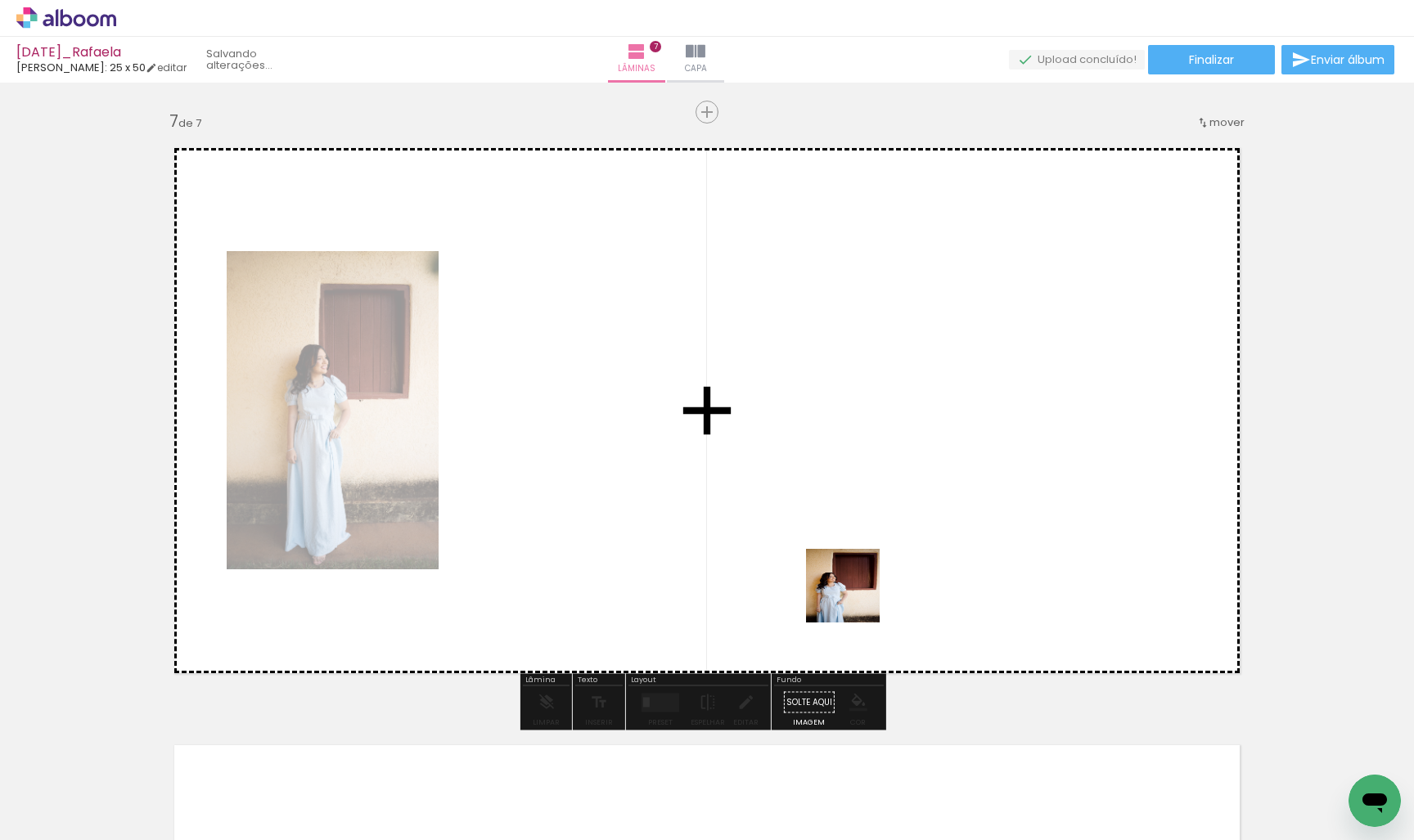
drag, startPoint x: 819, startPoint y: 778, endPoint x: 868, endPoint y: 672, distance: 116.8
click at [855, 595] on quentale-workspace at bounding box center [707, 420] width 1414 height 840
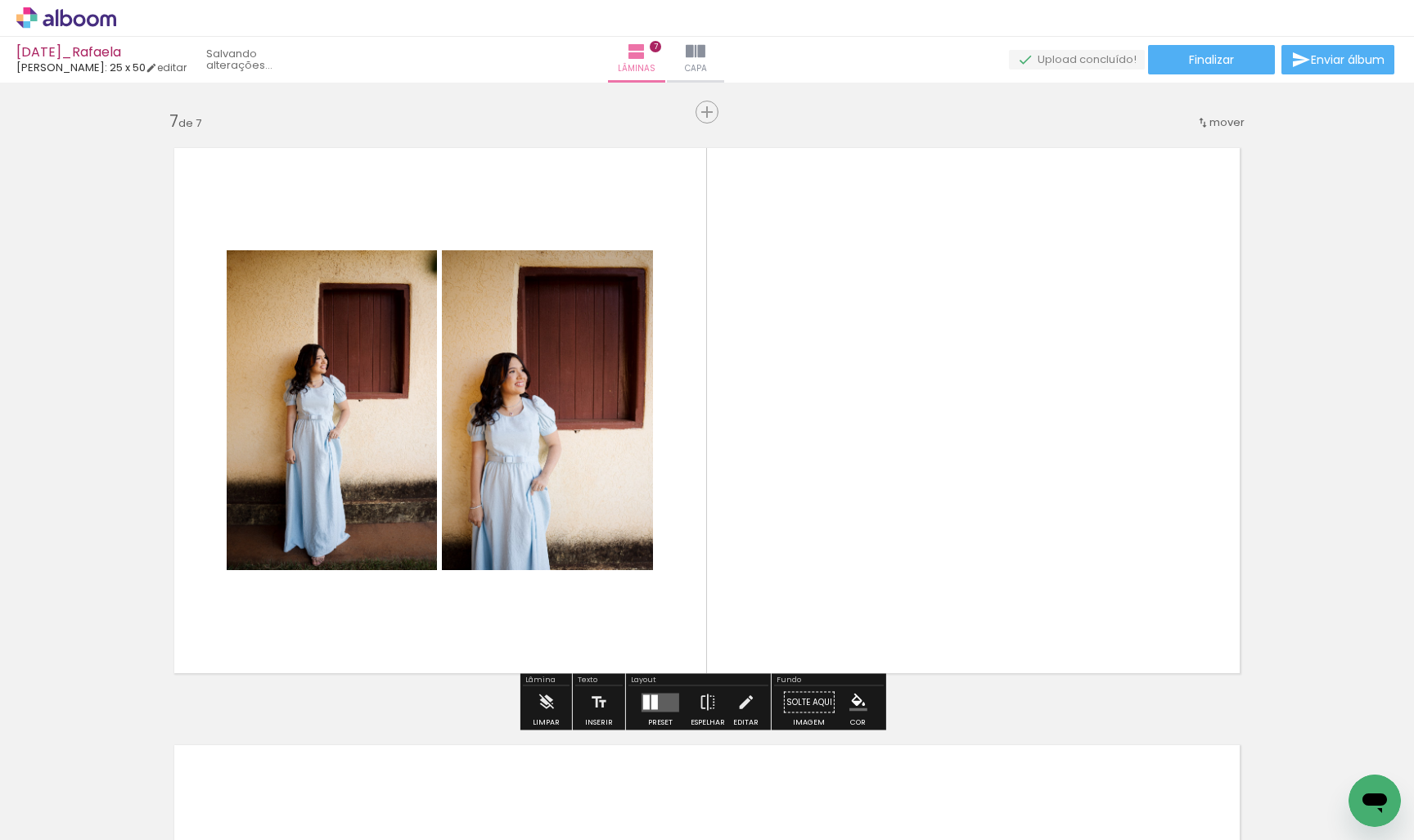
drag, startPoint x: 912, startPoint y: 783, endPoint x: 908, endPoint y: 525, distance: 258.0
click at [908, 525] on quentale-workspace at bounding box center [707, 420] width 1414 height 840
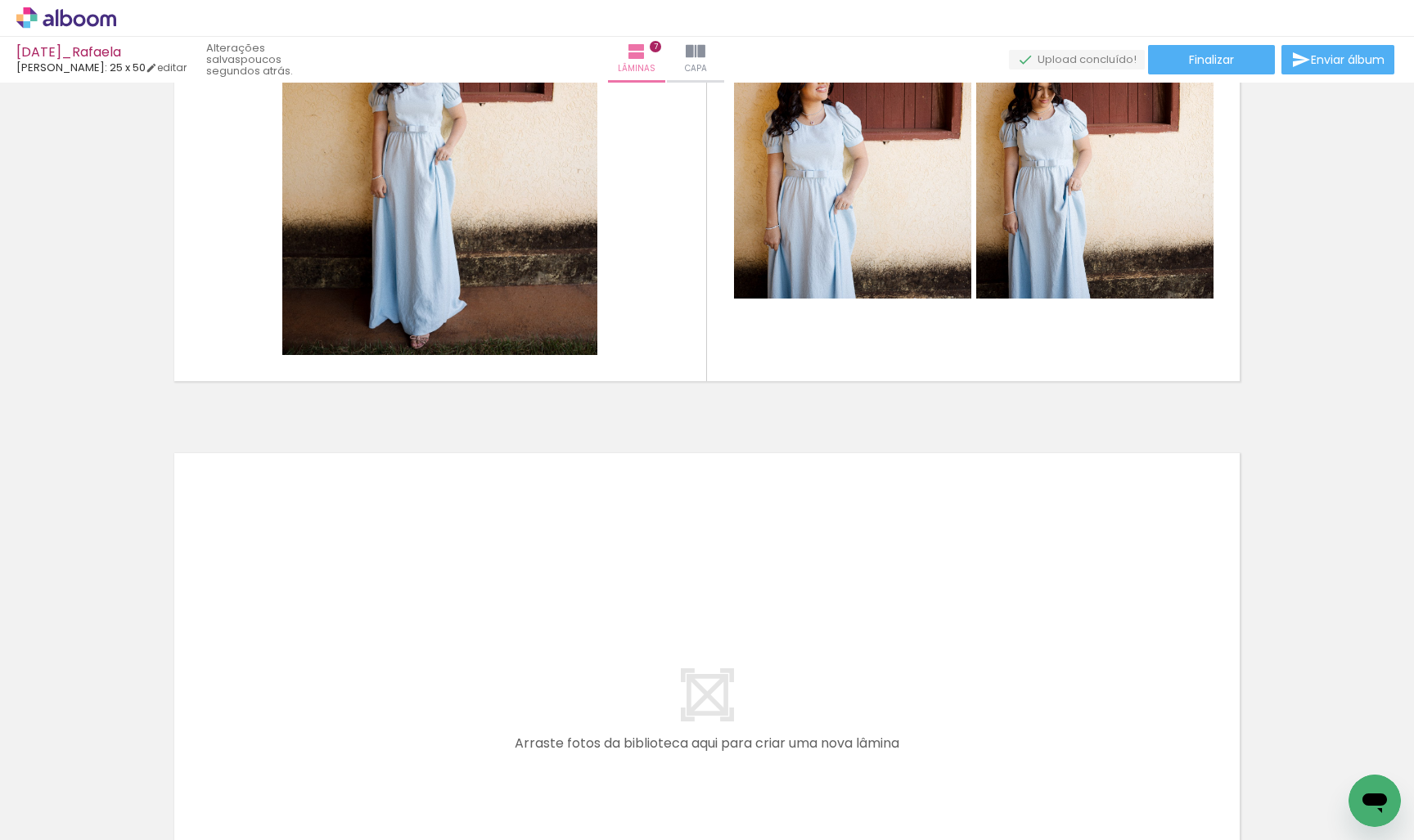
scroll to position [0, 1234]
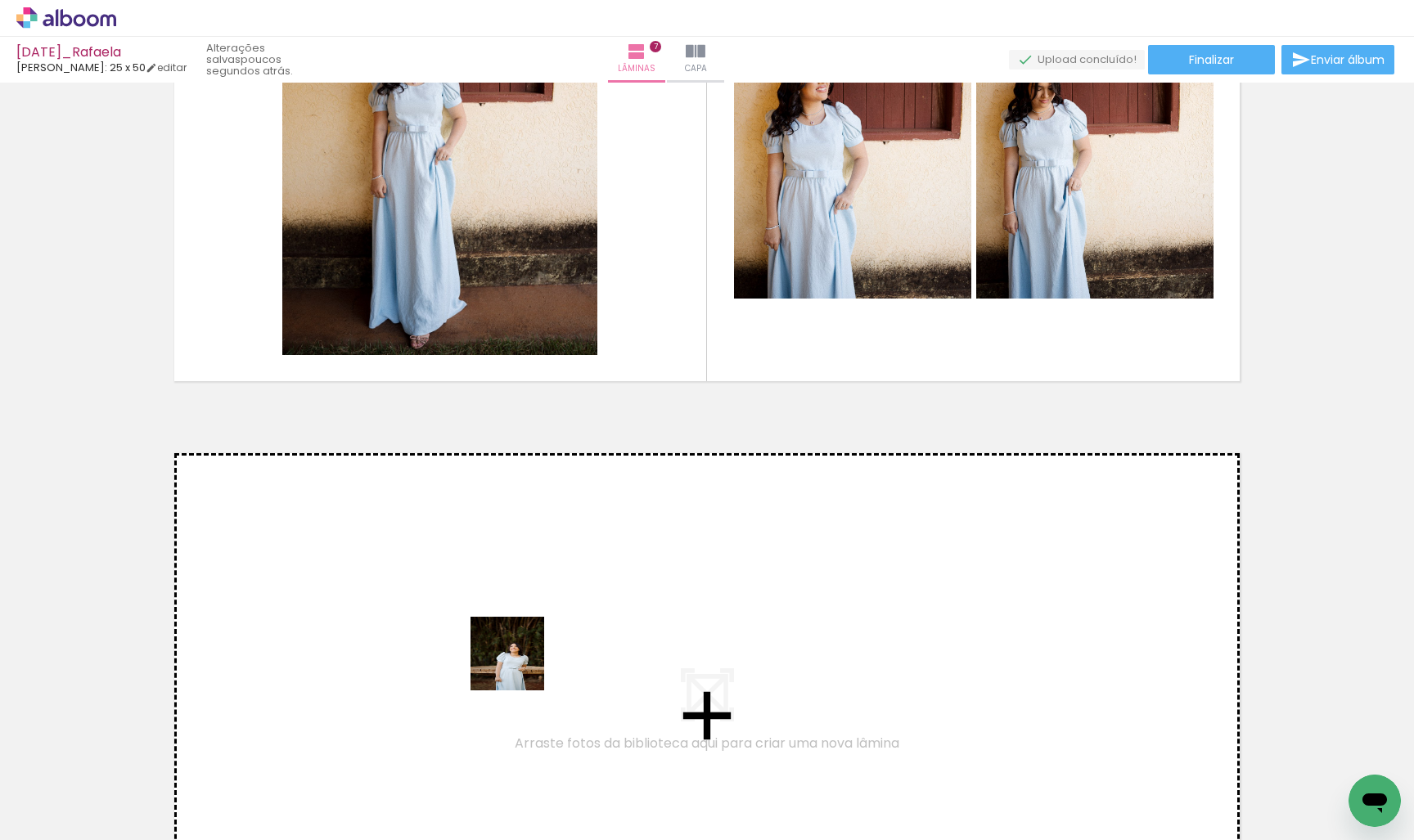
drag, startPoint x: 520, startPoint y: 666, endPoint x: 558, endPoint y: 623, distance: 57.4
click at [558, 623] on quentale-workspace at bounding box center [707, 420] width 1414 height 840
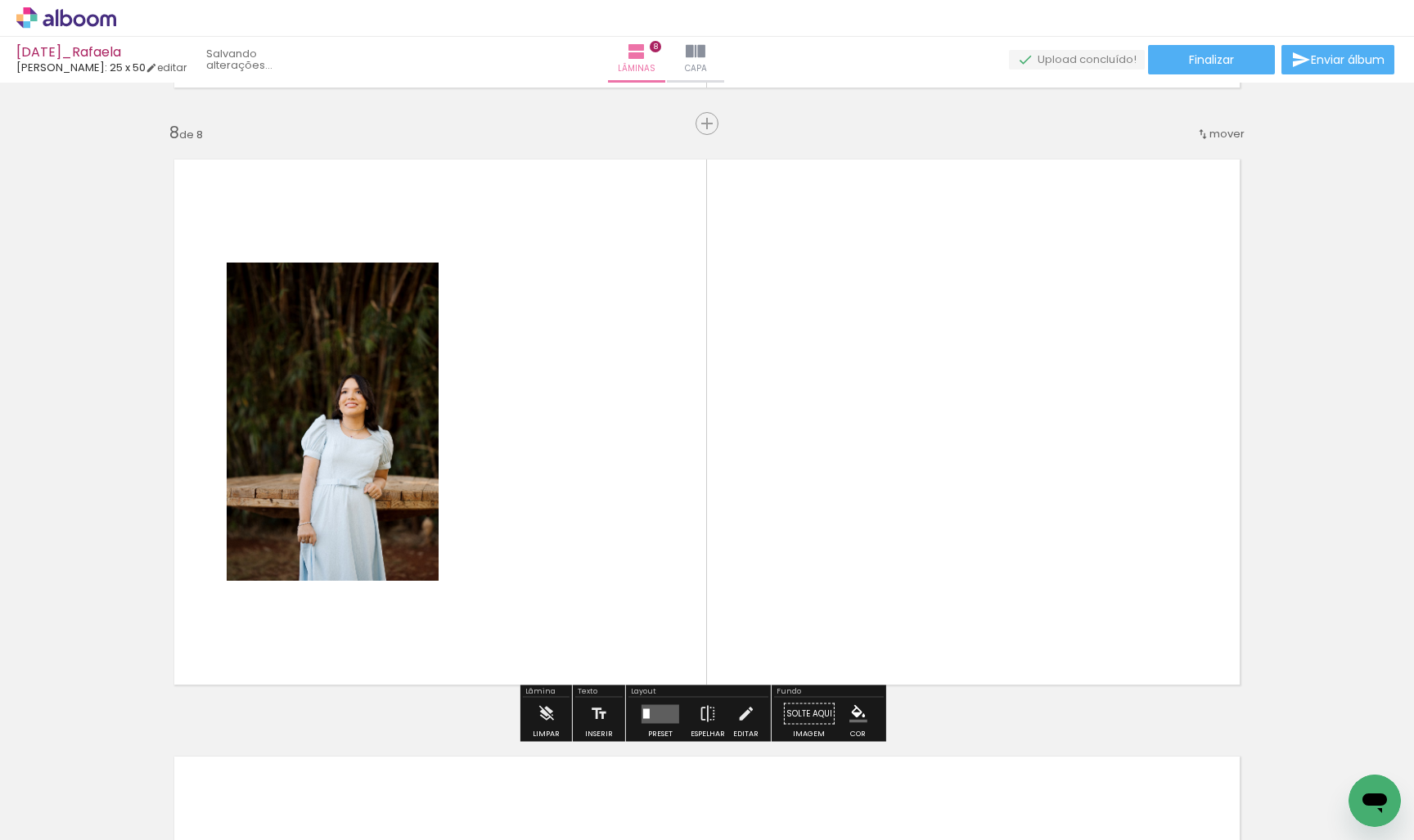
scroll to position [4179, 0]
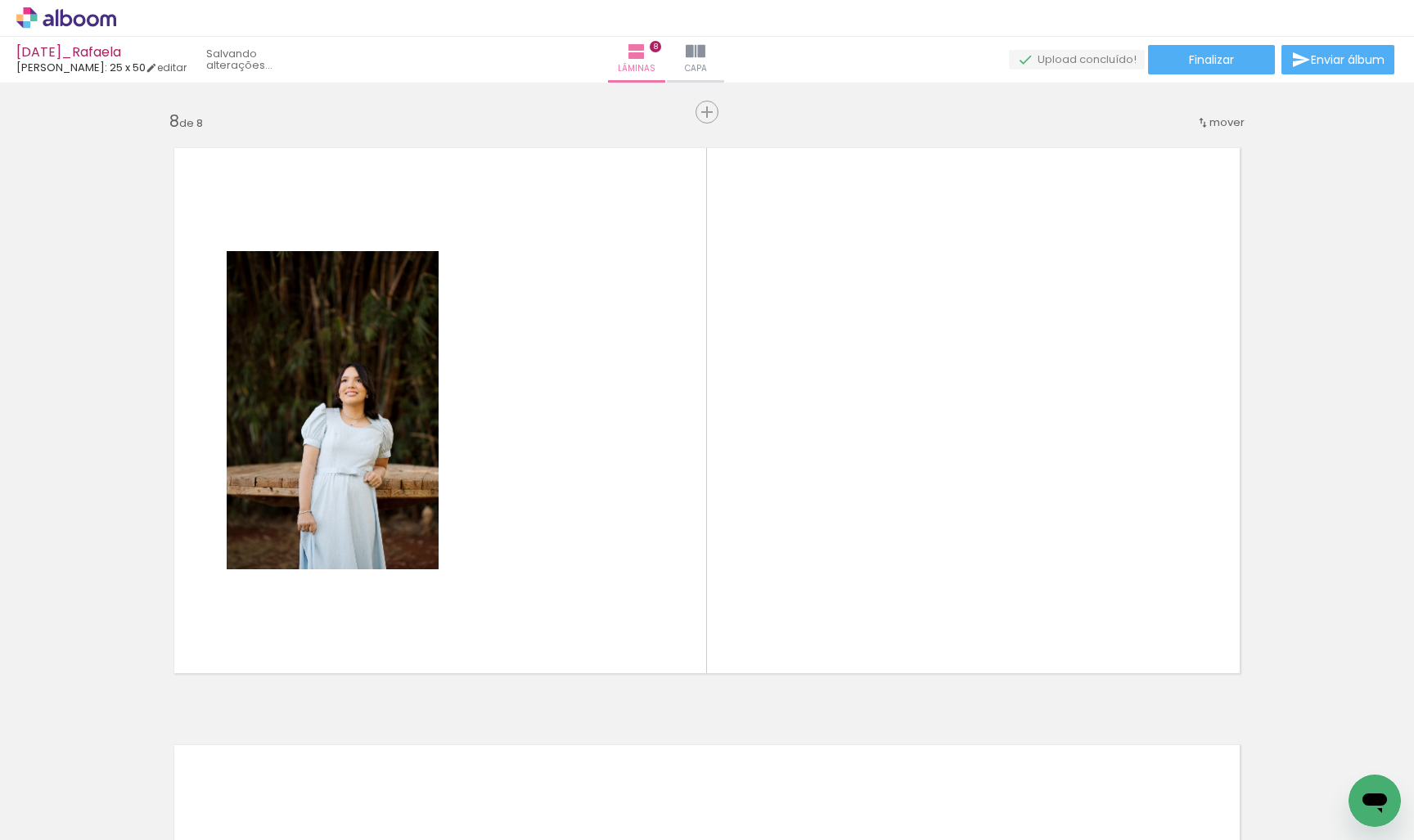
drag, startPoint x: 530, startPoint y: 731, endPoint x: 598, endPoint y: 607, distance: 141.4
click at [598, 607] on quentale-workspace at bounding box center [707, 420] width 1414 height 840
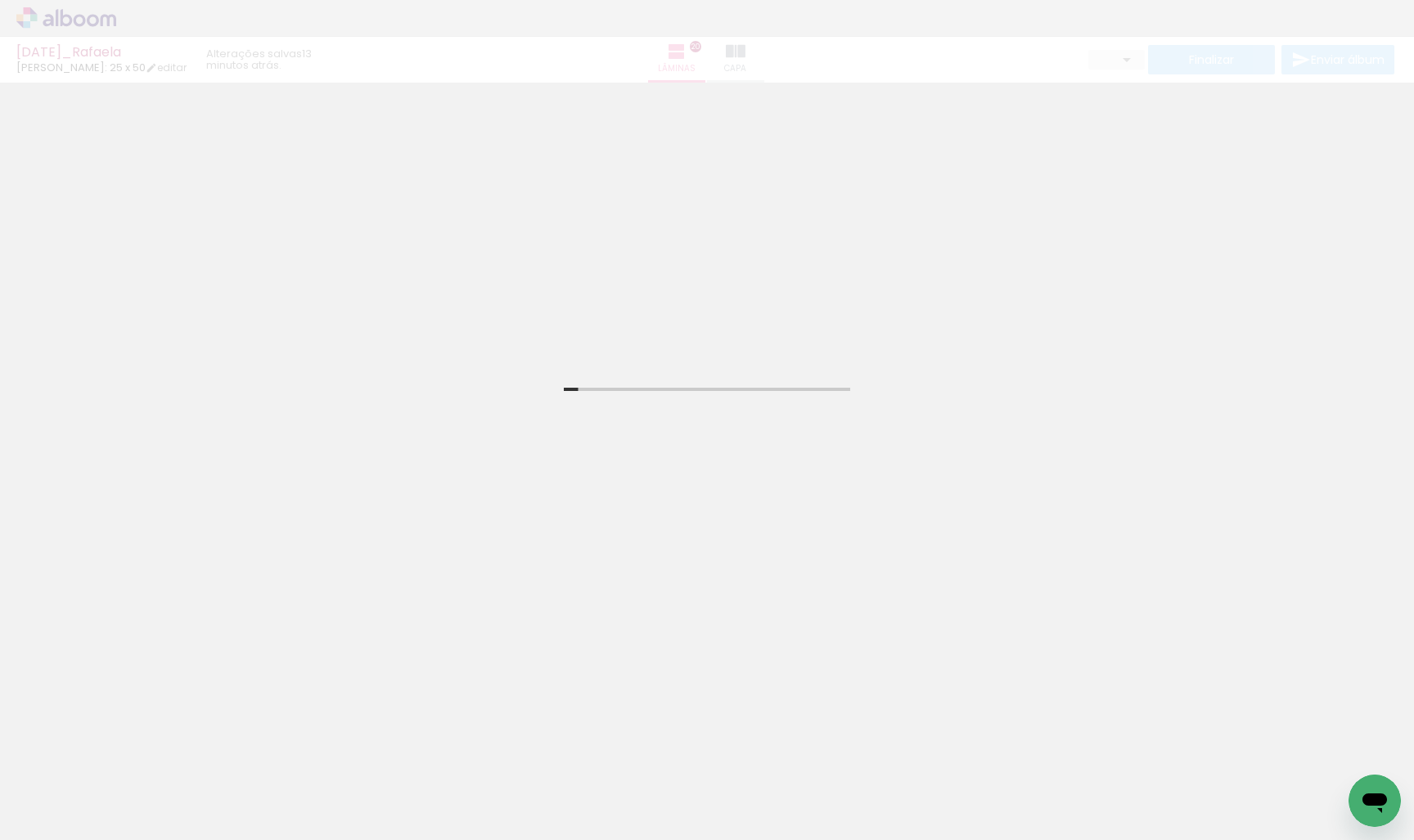
click at [998, 327] on div "Inserir lâmina 1 de 20 Confirmar Cancelar" at bounding box center [707, 699] width 1414 height 1234
